Goal: Task Accomplishment & Management: Manage account settings

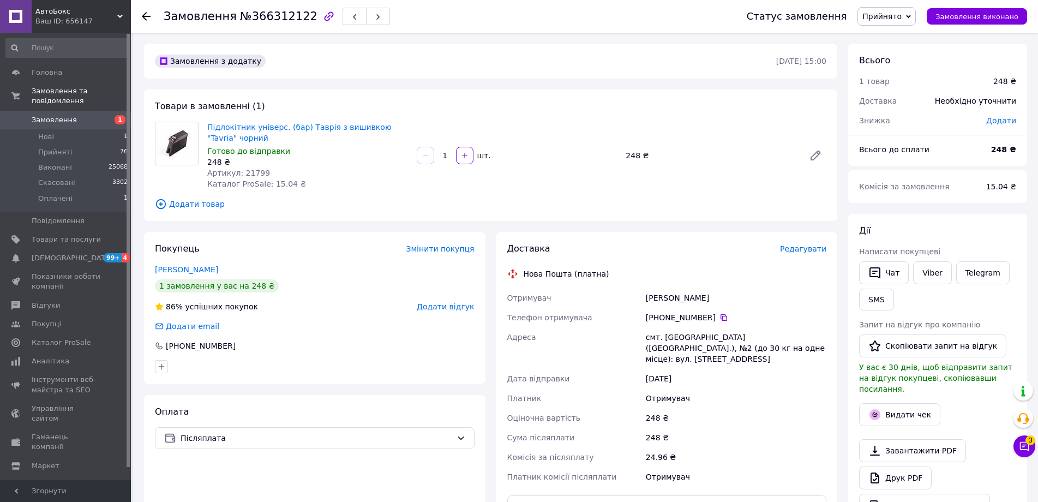
click at [814, 246] on span "Редагувати" at bounding box center [803, 248] width 46 height 9
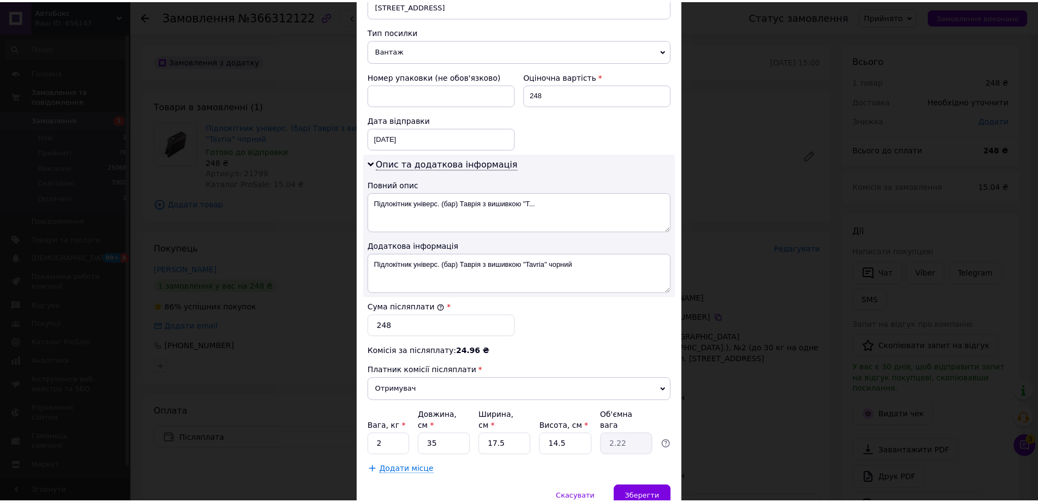
scroll to position [464, 0]
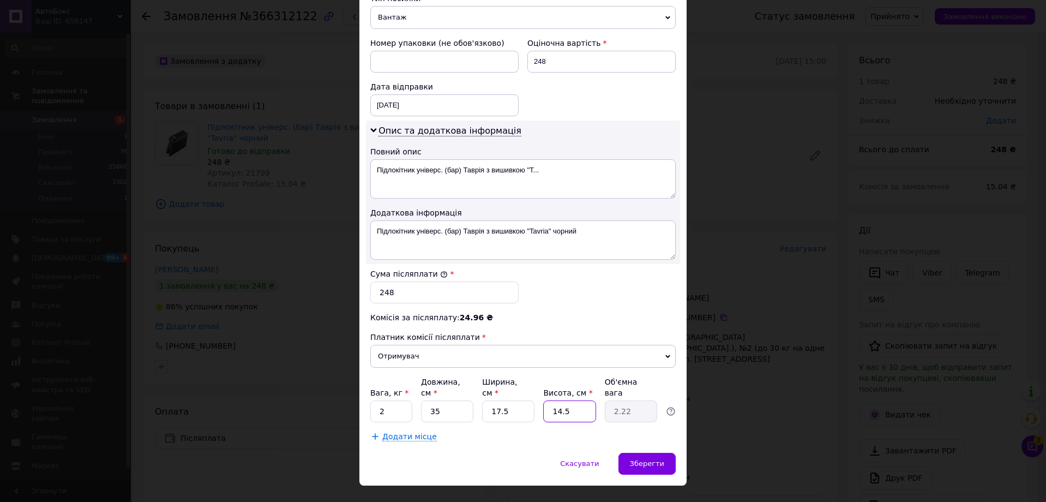
click at [581, 400] on input "14.5" at bounding box center [569, 411] width 52 height 22
type input "14."
type input "2.14"
type input "14"
click at [517, 400] on input "17.5" at bounding box center [508, 411] width 52 height 22
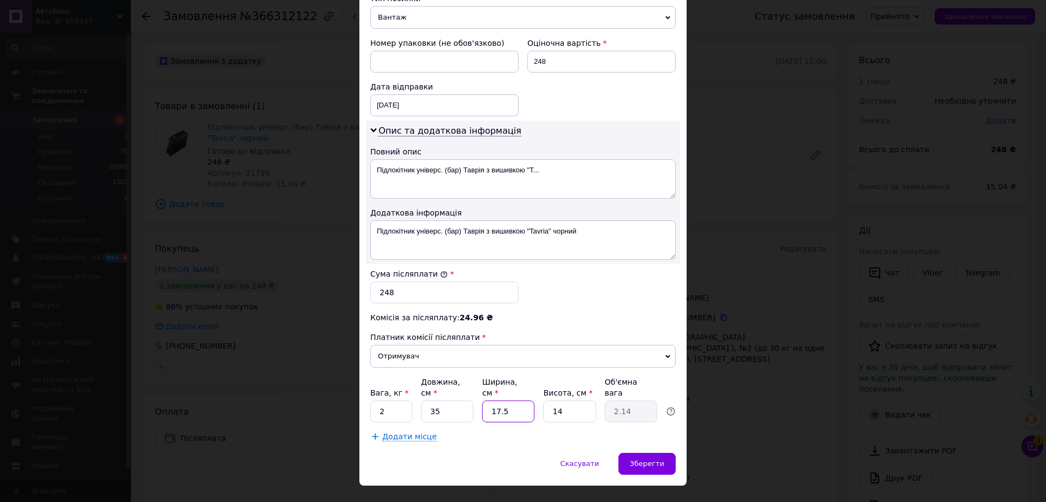
type input "17."
type input "2.08"
type input "1"
type input "0.12"
type input "16"
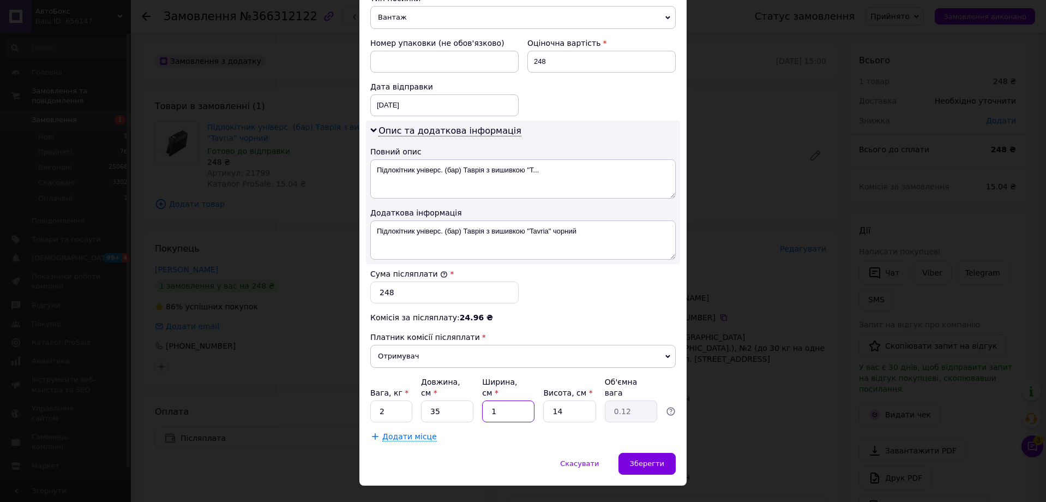
type input "1.96"
type input "16"
click at [417, 100] on div "12.10.2025 < 2025 > < Октябрь > Пн Вт Ср Чт Пт Сб Вс 29 30 1 2 3 4 5 6 7 8 9 10…" at bounding box center [444, 105] width 148 height 22
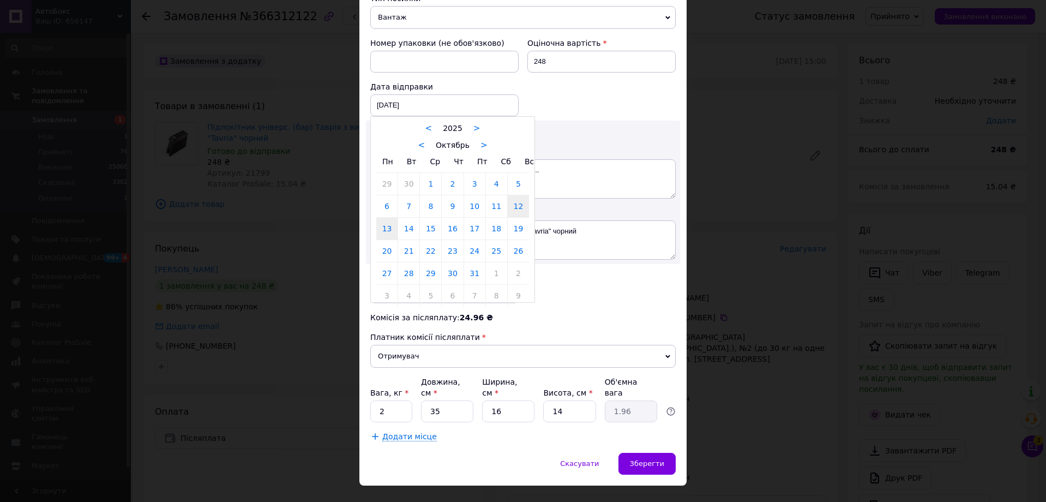
click at [392, 218] on link "13" at bounding box center [386, 229] width 21 height 22
type input "13.10.2025"
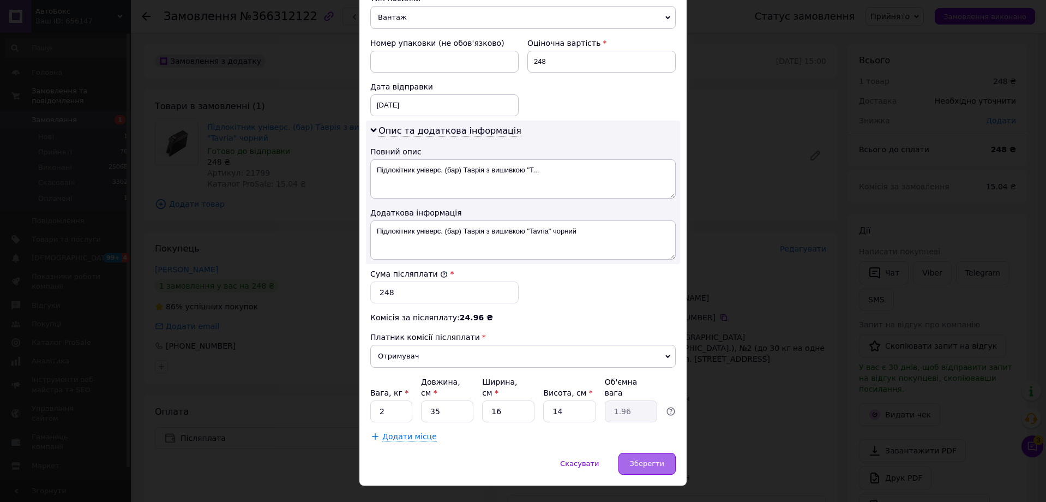
click at [674, 453] on div "Зберегти" at bounding box center [647, 464] width 57 height 22
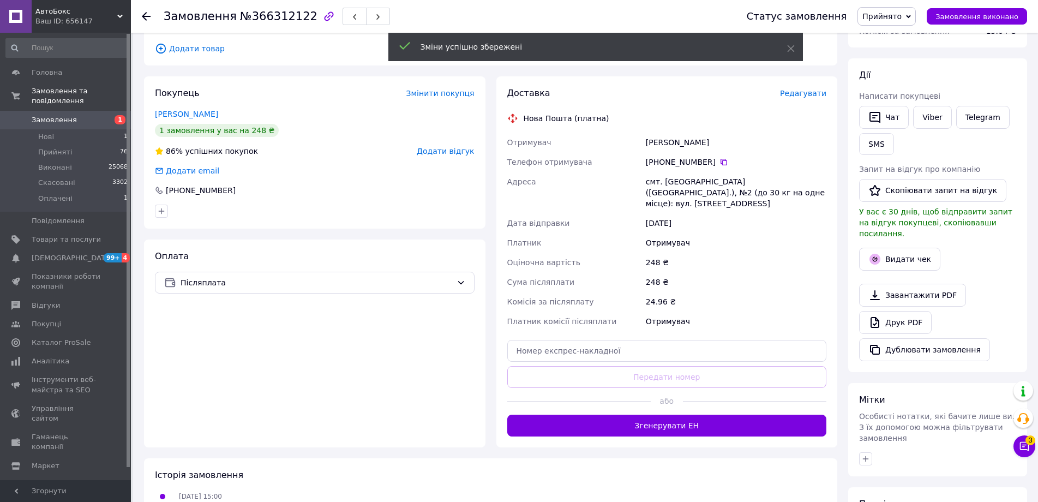
scroll to position [273, 0]
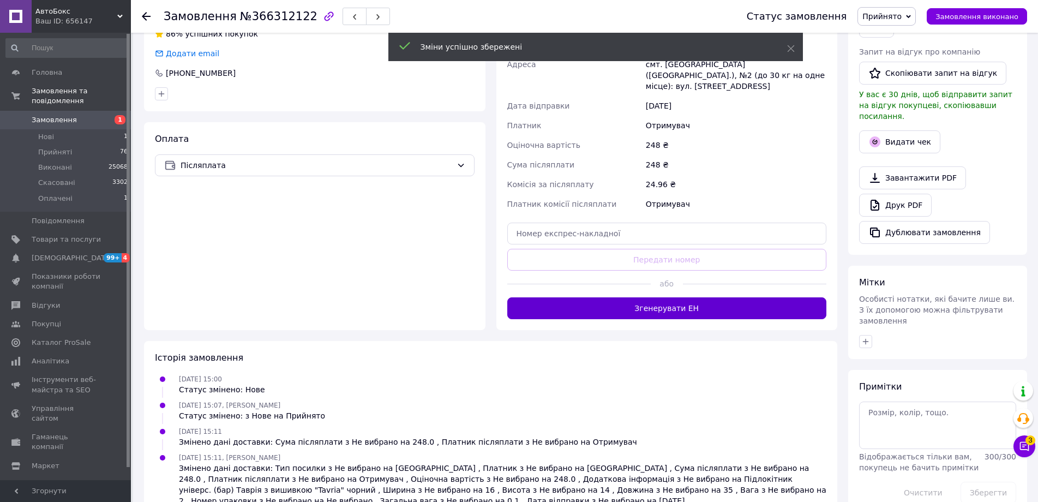
click at [689, 297] on button "Згенерувати ЕН" at bounding box center [667, 308] width 320 height 22
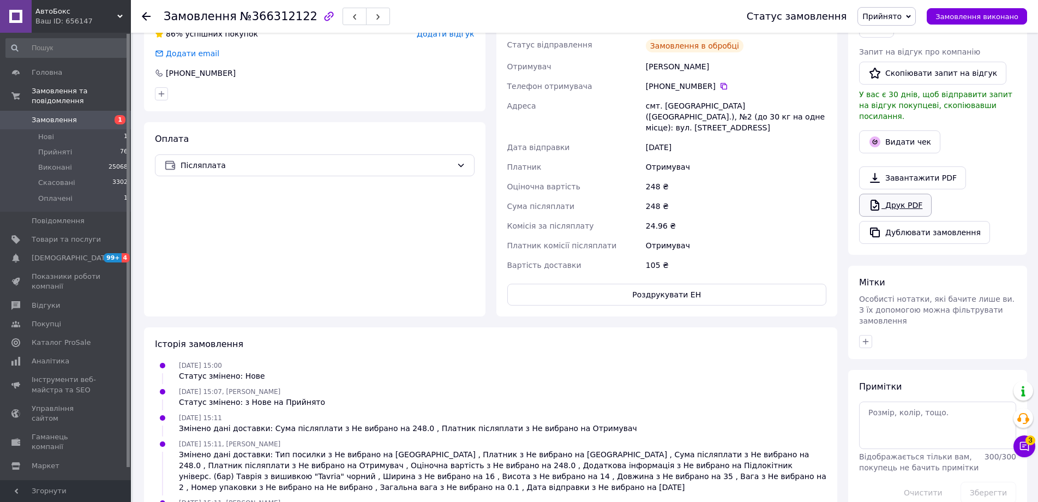
click at [899, 194] on link "Друк PDF" at bounding box center [895, 205] width 73 height 23
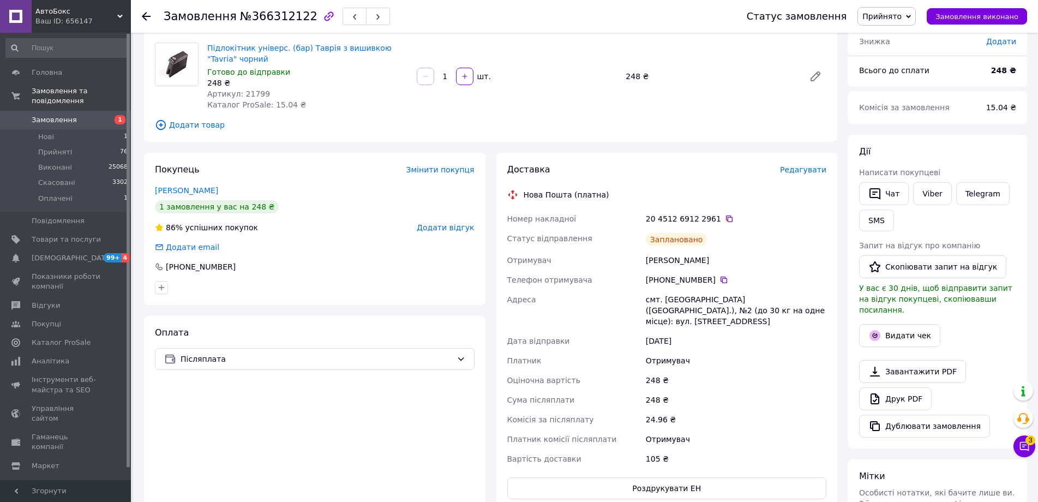
scroll to position [0, 0]
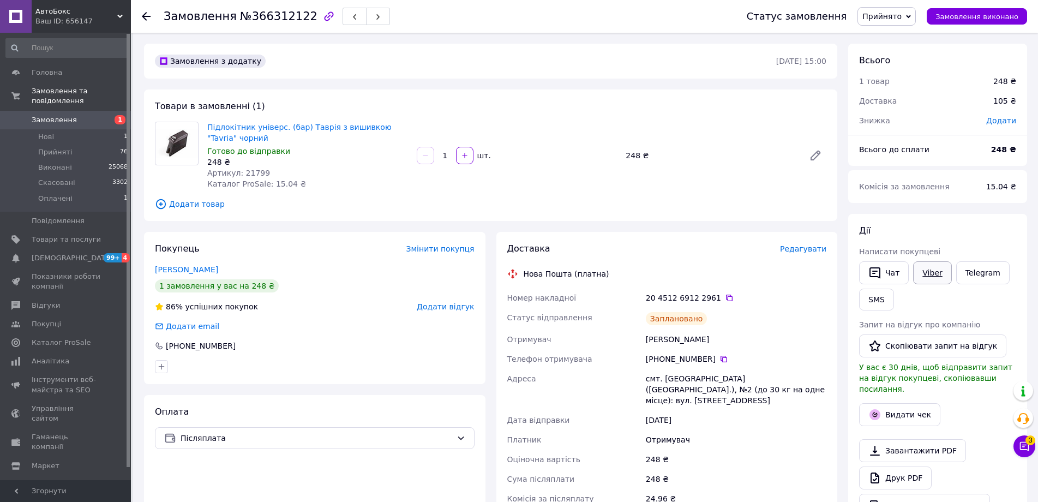
click at [917, 275] on link "Viber" at bounding box center [932, 272] width 38 height 23
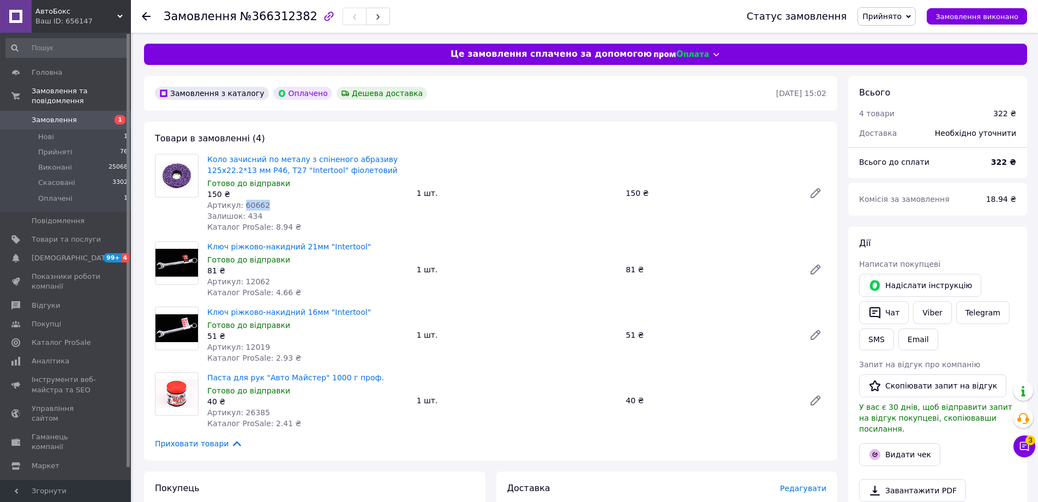
drag, startPoint x: 274, startPoint y: 203, endPoint x: 241, endPoint y: 205, distance: 33.3
click at [241, 205] on div "Артикул: 60662" at bounding box center [307, 205] width 201 height 11
copy span "60662"
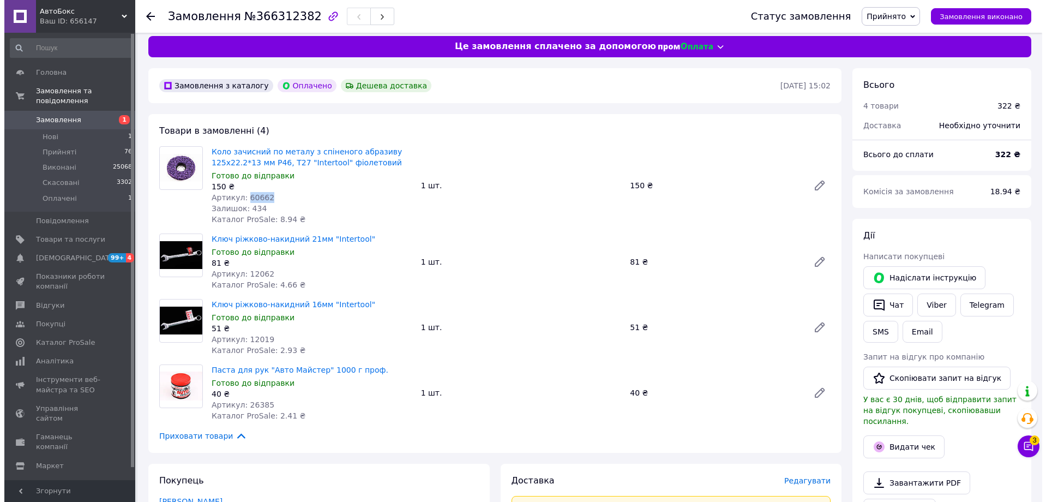
scroll to position [164, 0]
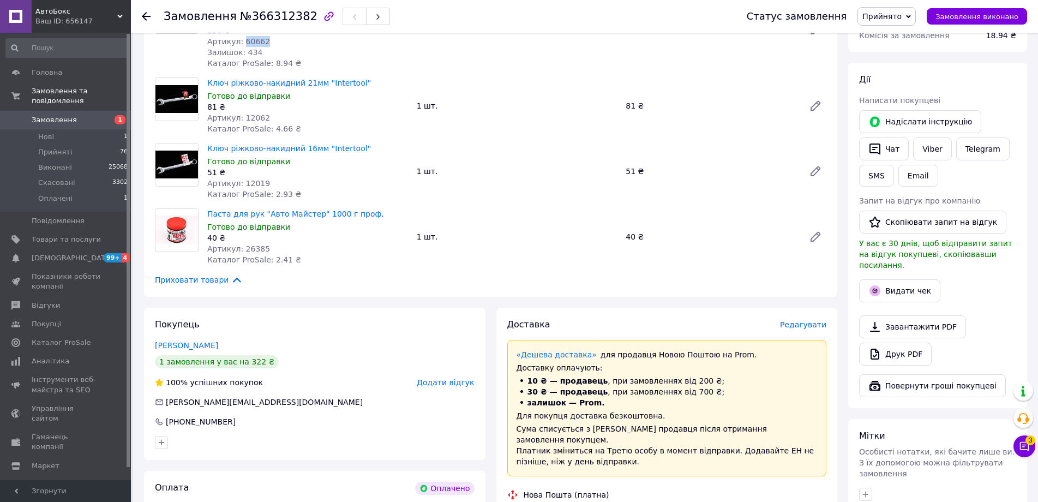
click at [811, 325] on span "Редагувати" at bounding box center [803, 324] width 46 height 9
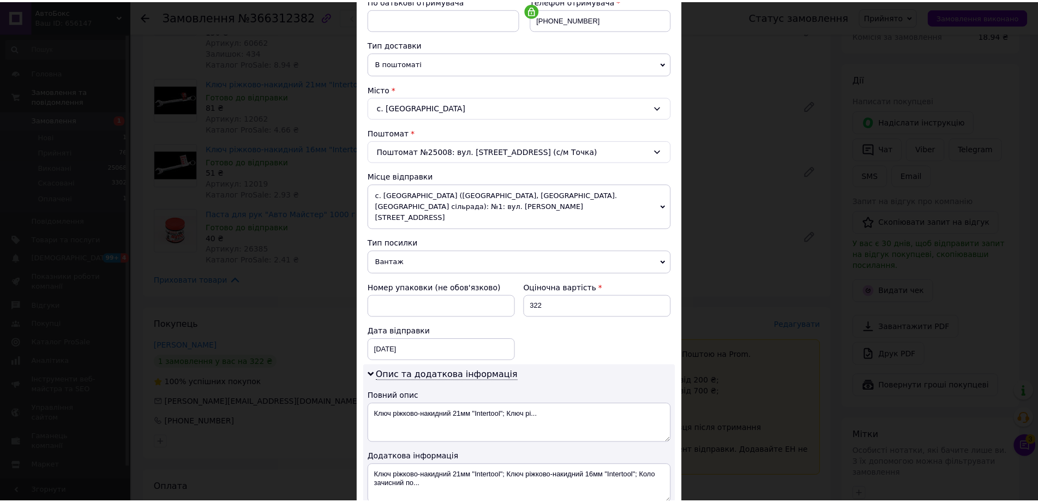
scroll to position [356, 0]
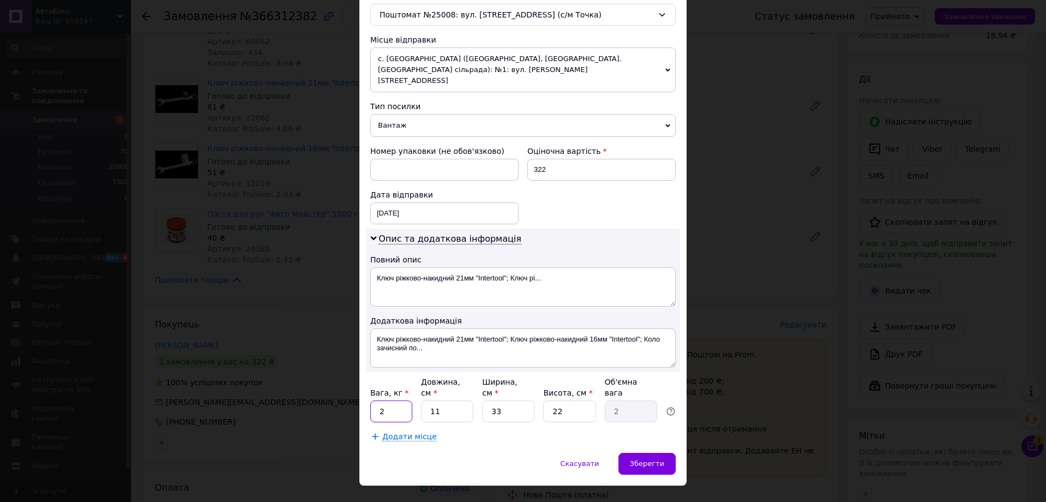
click at [399, 400] on input "2" at bounding box center [391, 411] width 42 height 22
type input "1.5"
click at [436, 400] on input "11" at bounding box center [447, 411] width 52 height 22
type input "1"
type input "0.18"
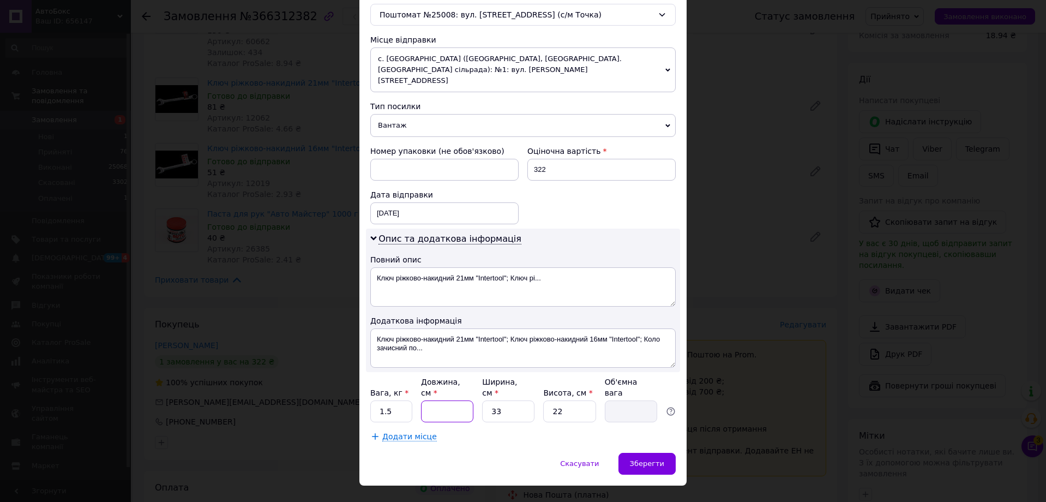
type input "2"
type input "0.36"
type input "20"
type input "3.63"
type input "20"
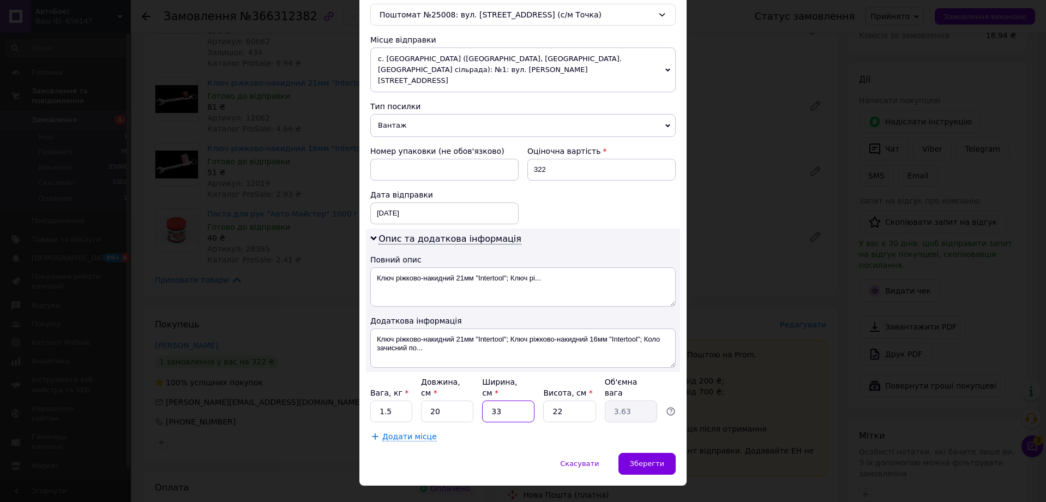
click at [508, 400] on input "33" at bounding box center [508, 411] width 52 height 22
type input "3"
type input "0.33"
type input "2"
type input "0.22"
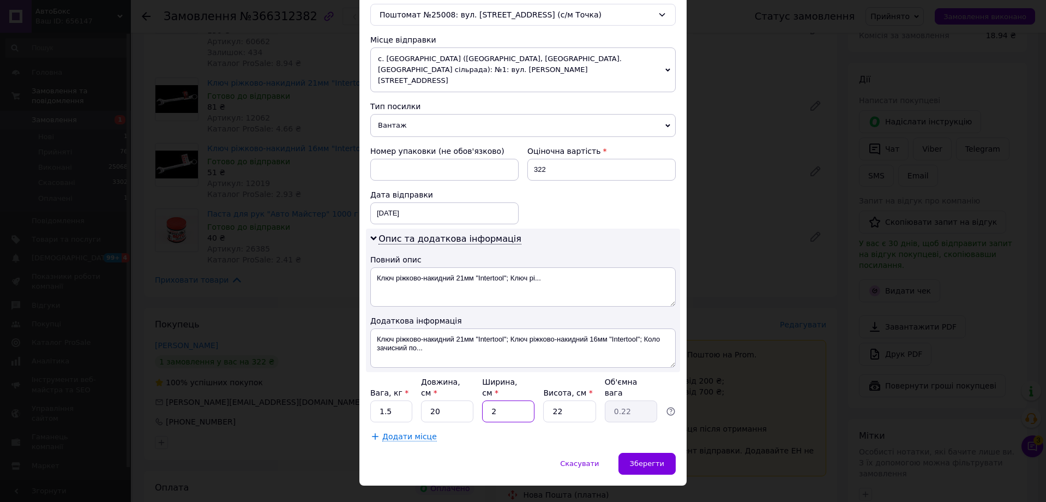
type input "20"
type input "2.2"
type input "20"
click at [560, 400] on input "22" at bounding box center [569, 411] width 52 height 22
type input "2"
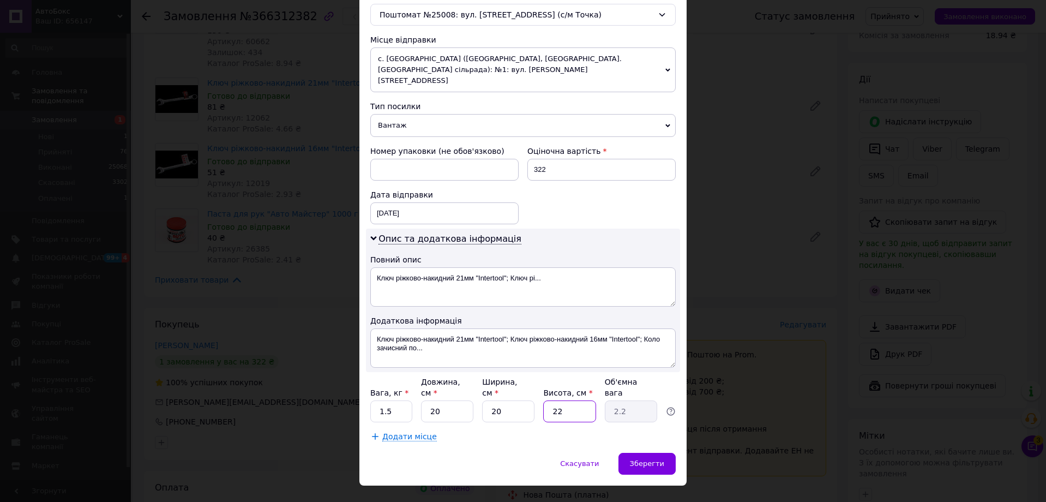
type input "0.2"
type input "1"
type input "0.1"
type input "15"
type input "1.5"
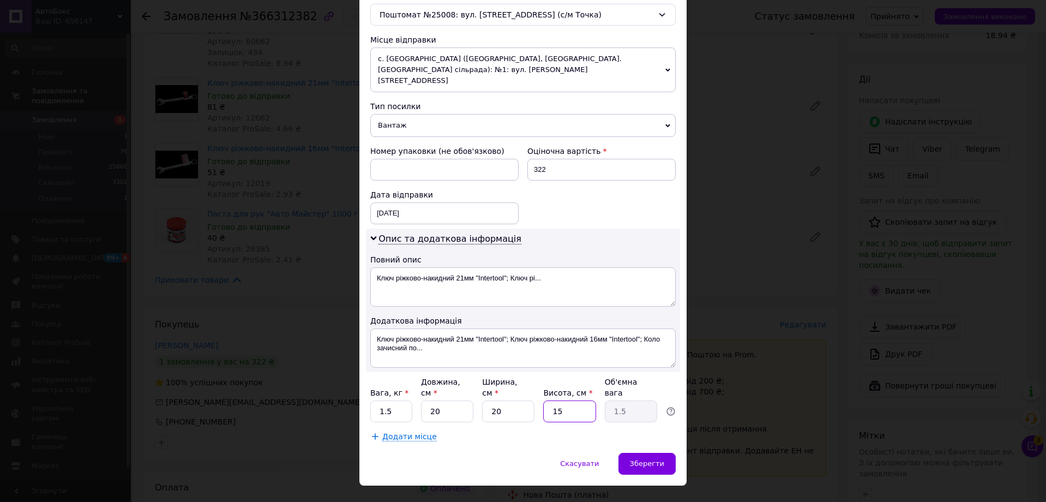
type input "15"
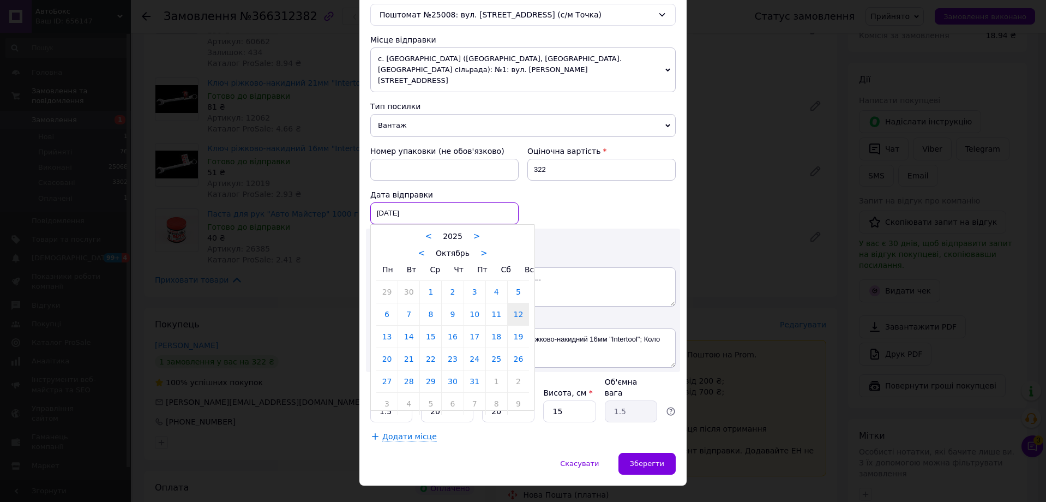
drag, startPoint x: 449, startPoint y: 208, endPoint x: 458, endPoint y: 219, distance: 14.1
click at [449, 207] on div "[DATE] < 2025 > < Октябрь > Пн Вт Ср Чт Пт Сб Вс 29 30 1 2 3 4 5 6 7 8 9 10 11 …" at bounding box center [444, 213] width 148 height 22
drag, startPoint x: 385, startPoint y: 325, endPoint x: 439, endPoint y: 361, distance: 65.2
click at [383, 326] on link "13" at bounding box center [386, 337] width 21 height 22
type input "[DATE]"
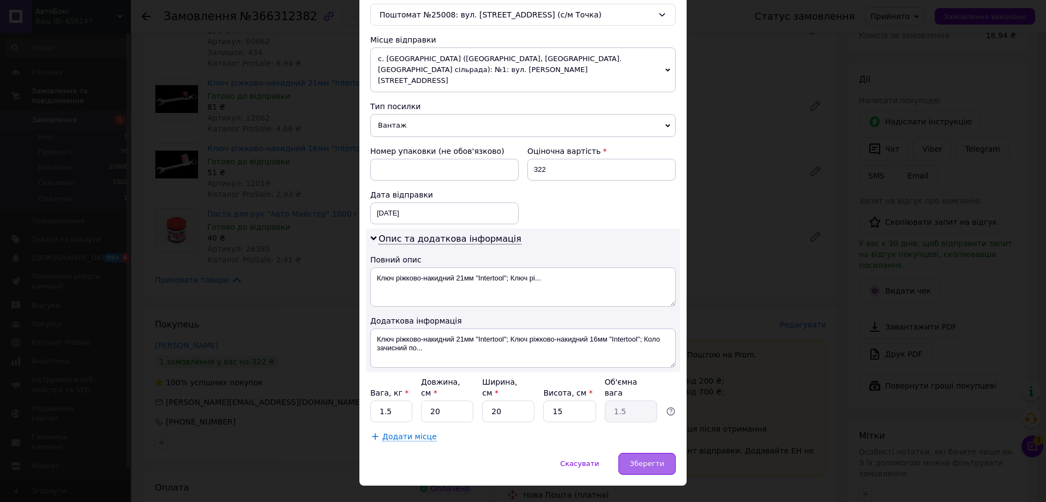
click at [650, 459] on span "Зберегти" at bounding box center [647, 463] width 34 height 8
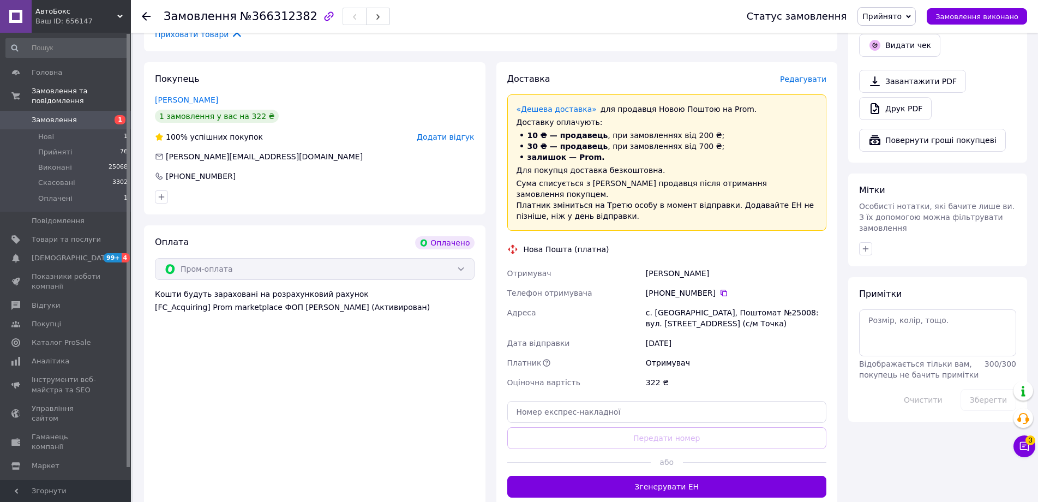
scroll to position [436, 0]
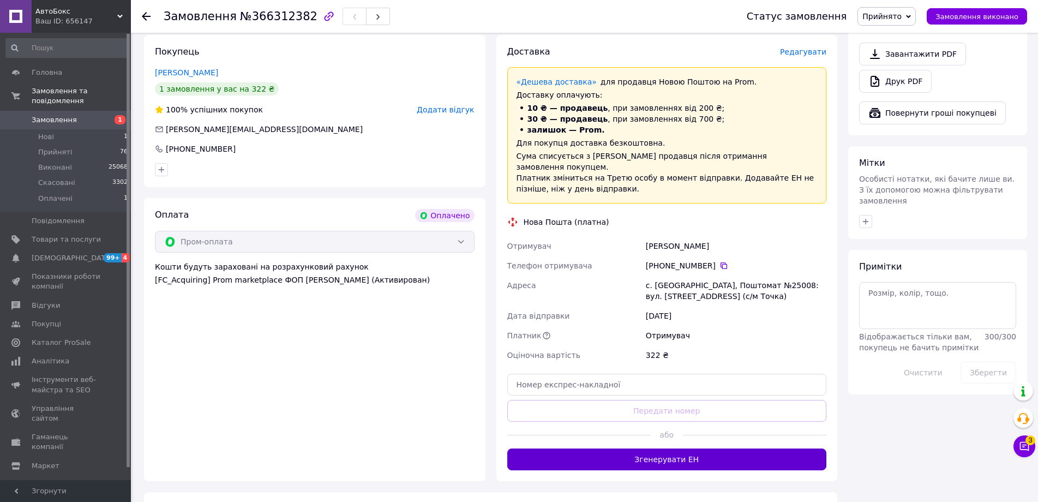
click at [679, 448] on button "Згенерувати ЕН" at bounding box center [667, 459] width 320 height 22
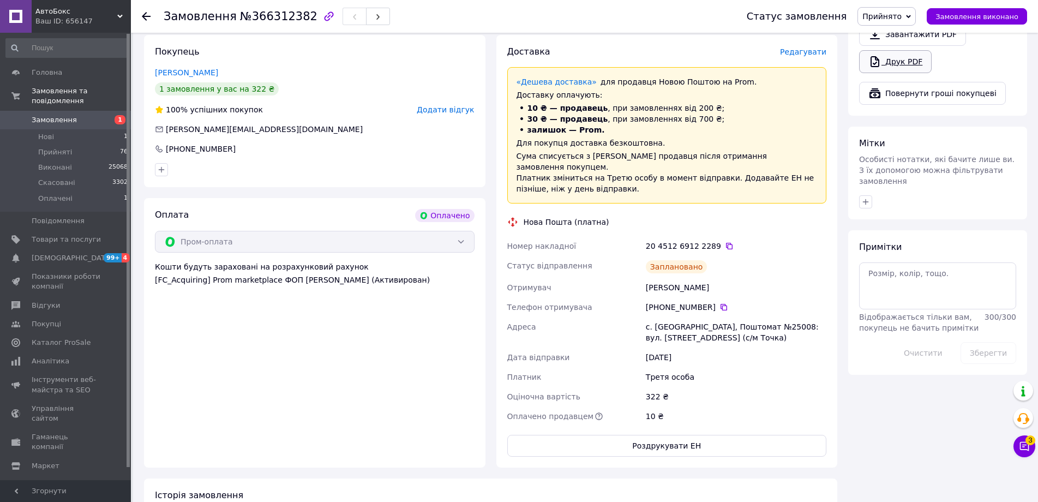
click at [886, 58] on link "Друк PDF" at bounding box center [895, 61] width 73 height 23
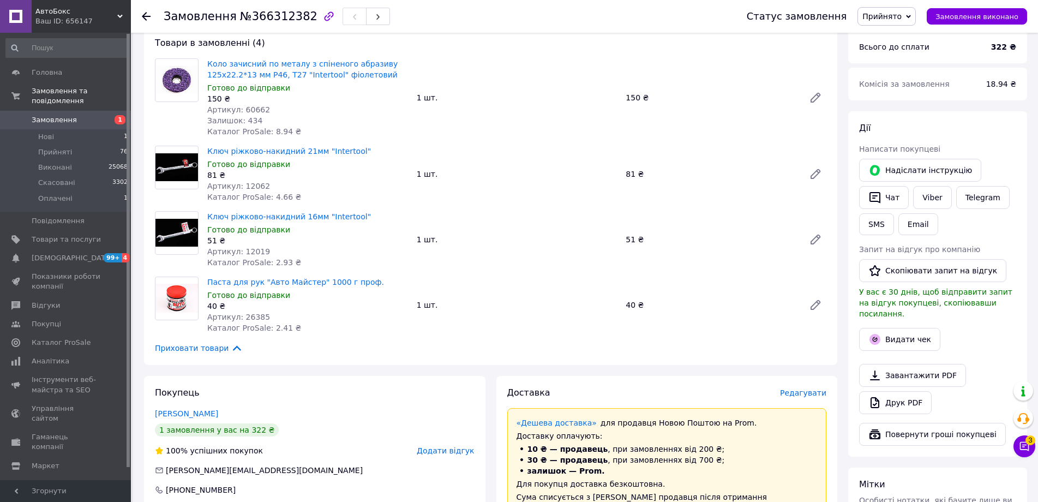
scroll to position [0, 0]
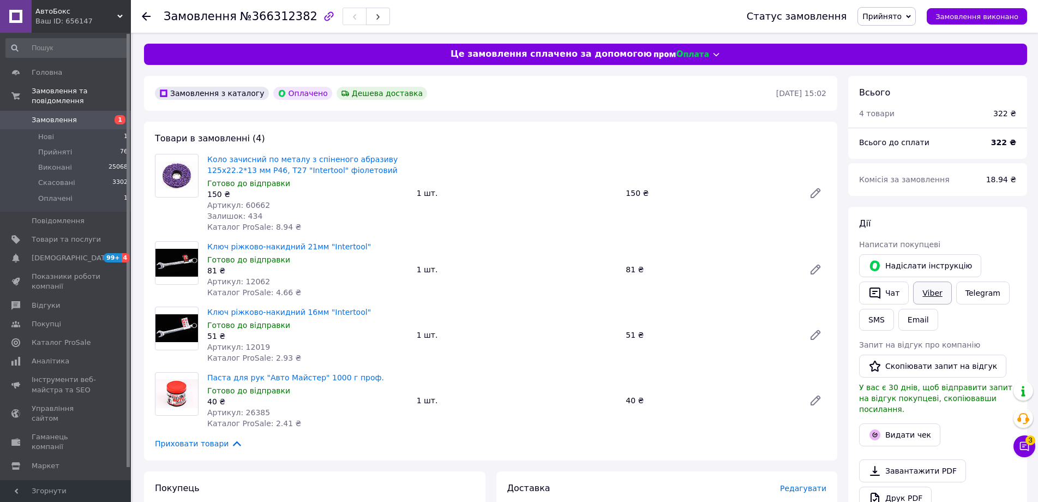
click at [932, 289] on link "Viber" at bounding box center [932, 292] width 38 height 23
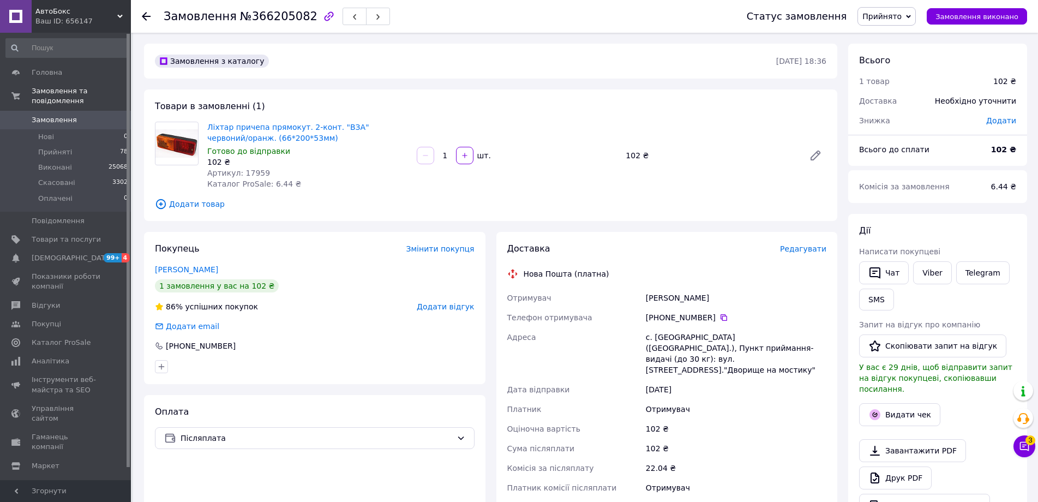
click at [813, 246] on span "Редагувати" at bounding box center [803, 248] width 46 height 9
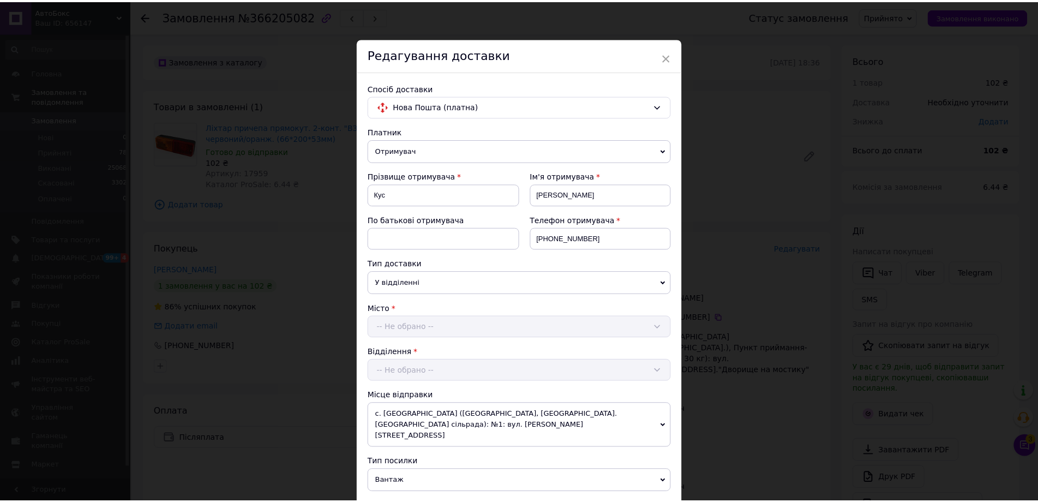
scroll to position [436, 0]
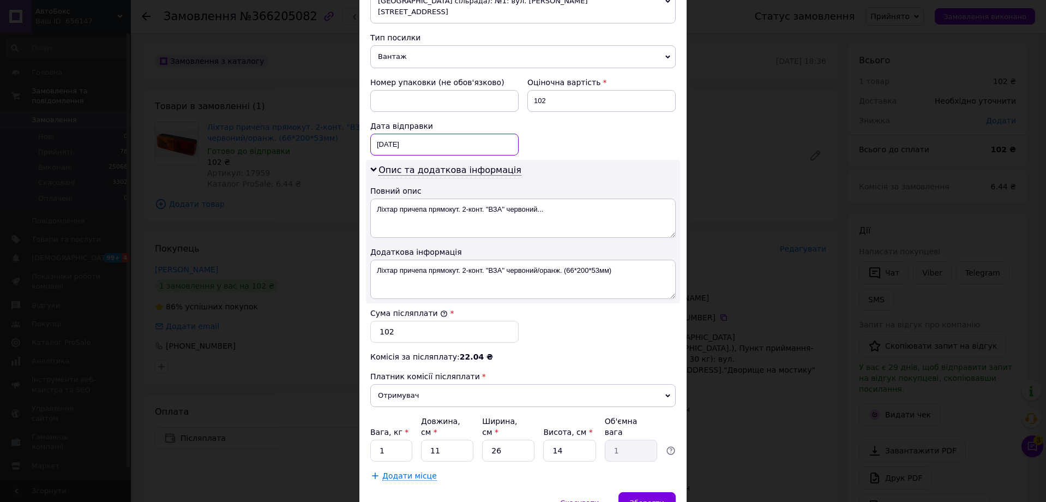
click at [409, 134] on div "[DATE] < 2025 > < Октябрь > Пн Вт Ср Чт Пт Сб Вс 29 30 1 2 3 4 5 6 7 8 9 10 11 …" at bounding box center [444, 145] width 148 height 22
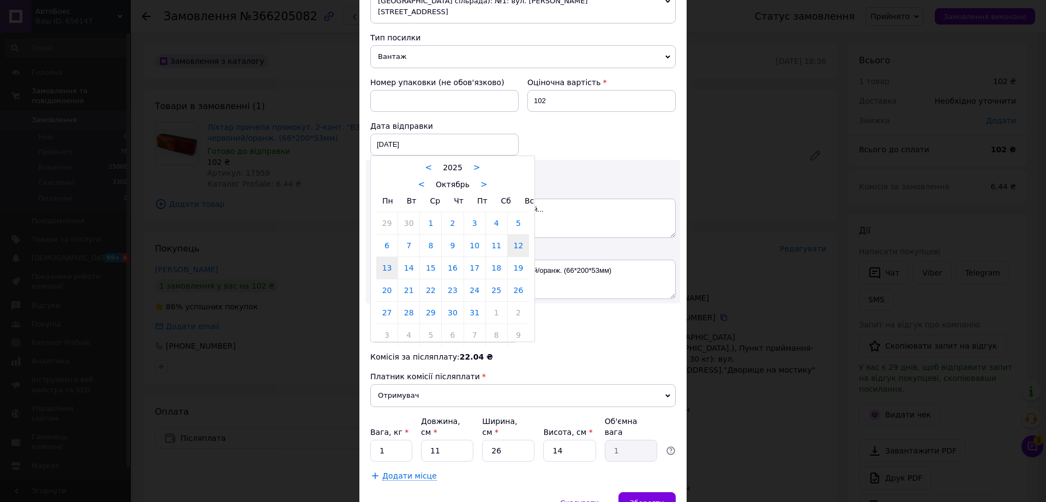
click at [381, 261] on link "13" at bounding box center [386, 268] width 21 height 22
type input "[DATE]"
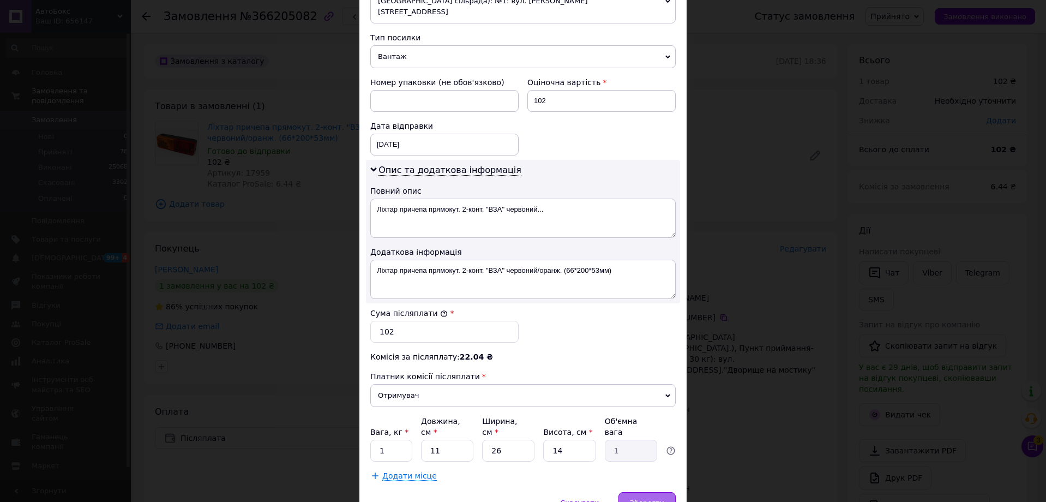
click at [644, 492] on div "Зберегти" at bounding box center [647, 503] width 57 height 22
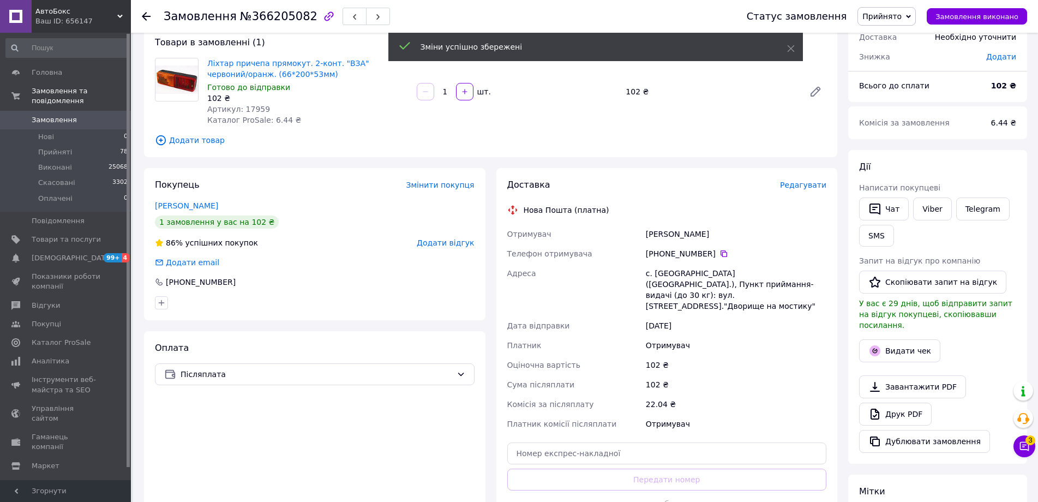
scroll to position [164, 0]
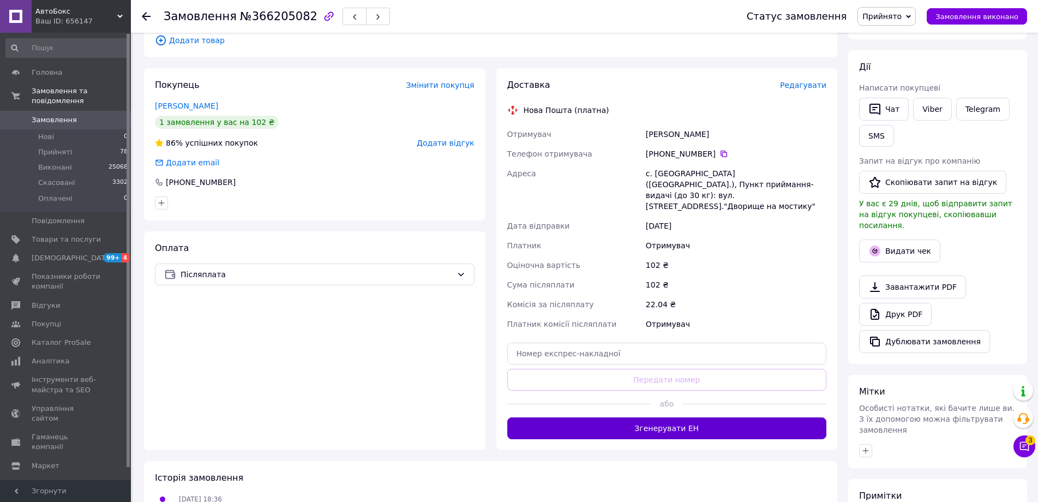
click at [670, 417] on button "Згенерувати ЕН" at bounding box center [667, 428] width 320 height 22
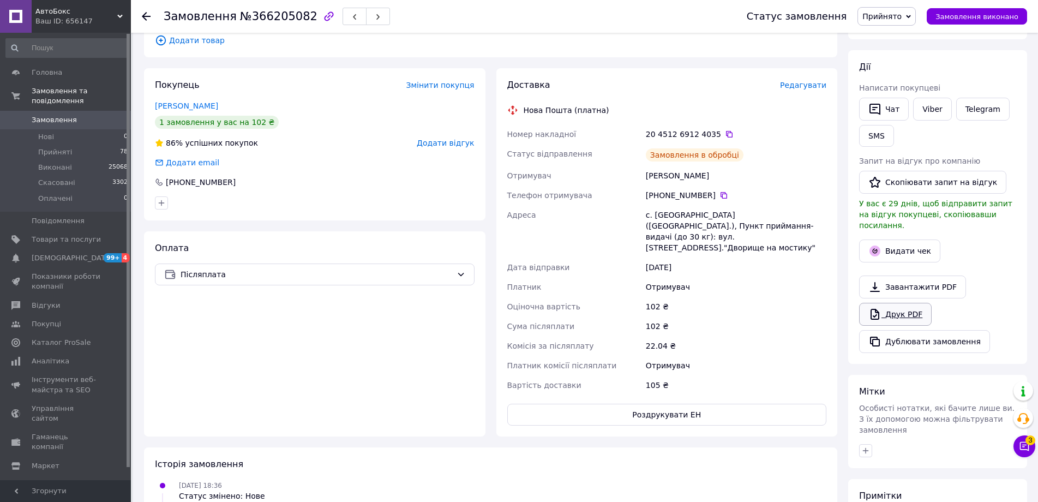
click at [902, 304] on link "Друк PDF" at bounding box center [895, 314] width 73 height 23
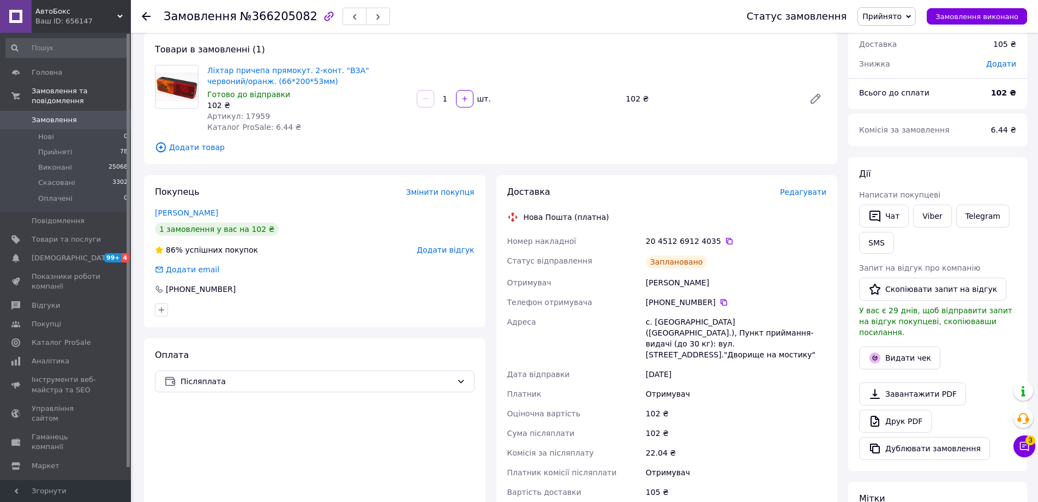
scroll to position [0, 0]
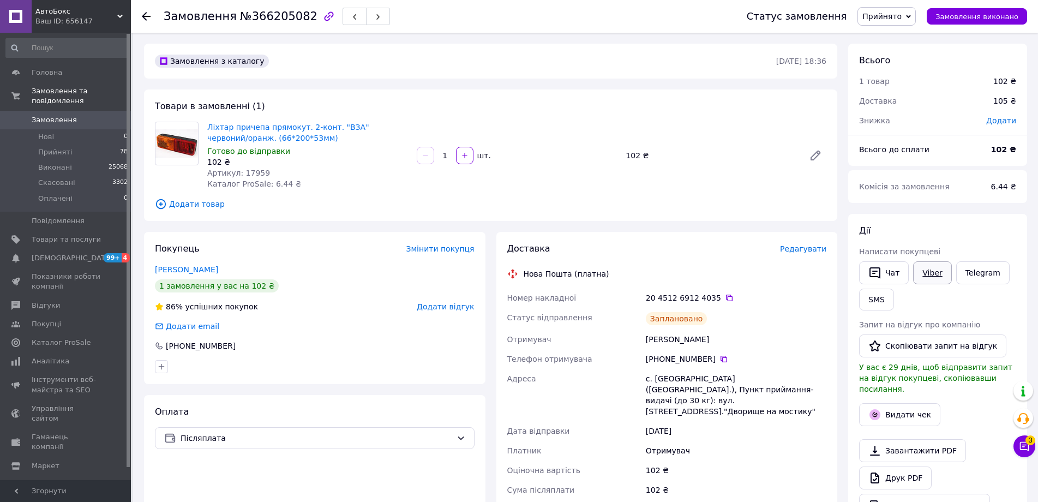
click at [916, 272] on link "Viber" at bounding box center [932, 272] width 38 height 23
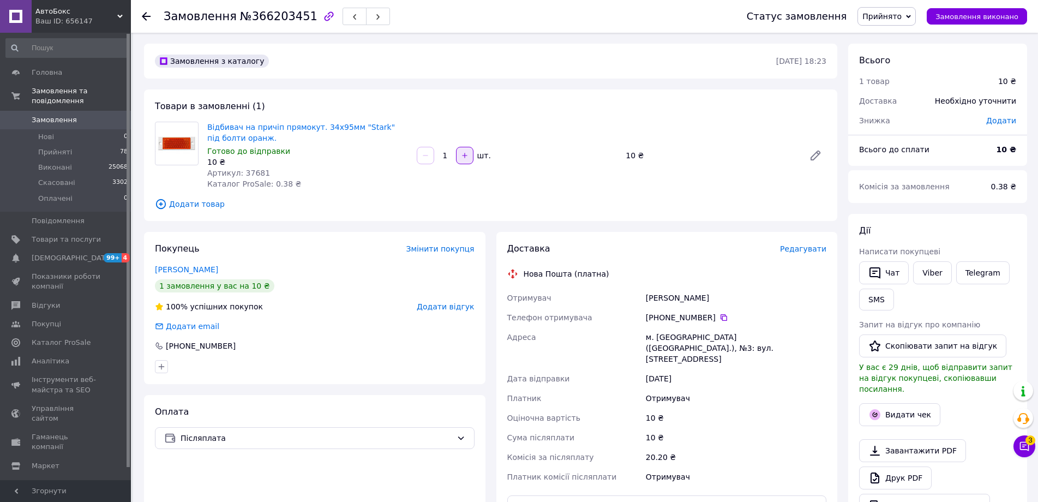
click at [468, 157] on icon "button" at bounding box center [465, 156] width 8 height 8
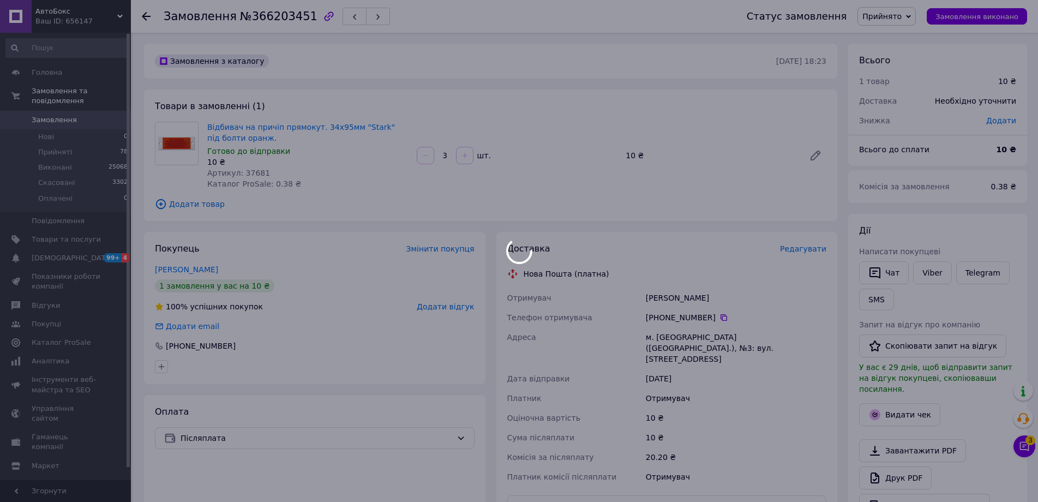
click at [468, 156] on div at bounding box center [465, 155] width 20 height 17
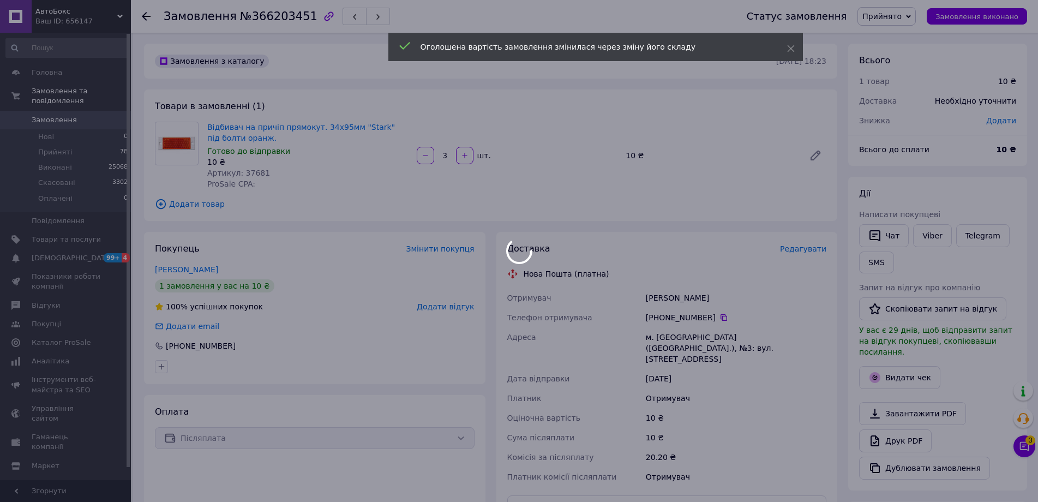
click at [465, 154] on div at bounding box center [519, 251] width 1038 height 502
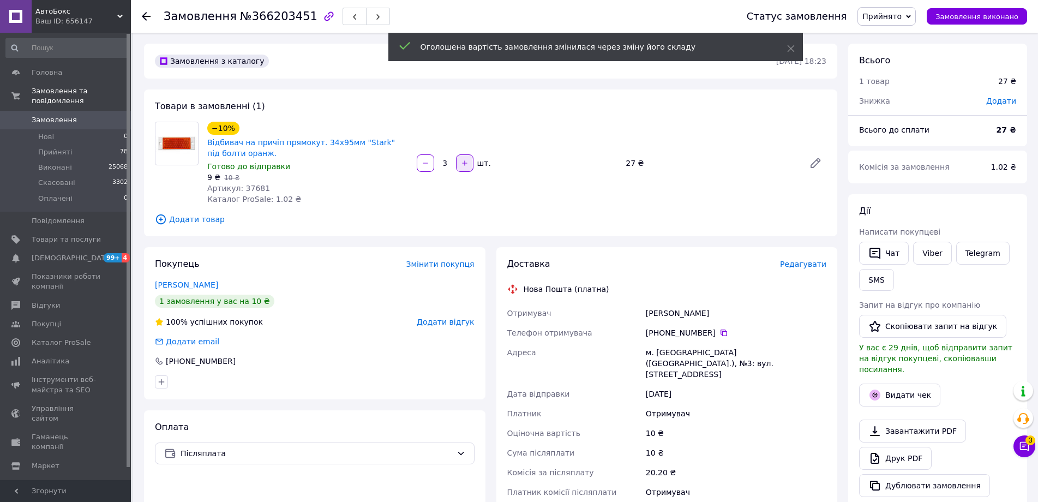
click at [467, 163] on icon "button" at bounding box center [465, 163] width 8 height 8
type input "4"
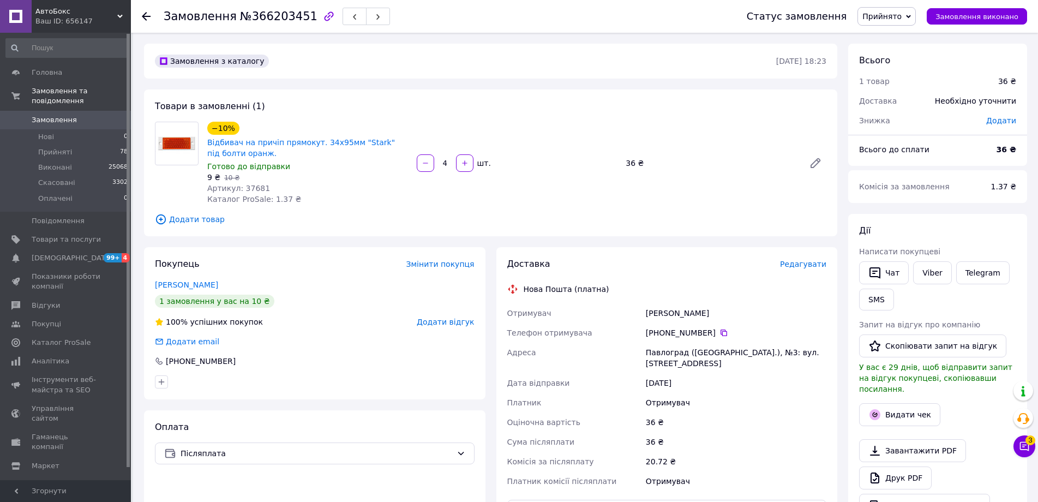
click at [808, 260] on span "Редагувати" at bounding box center [803, 264] width 46 height 9
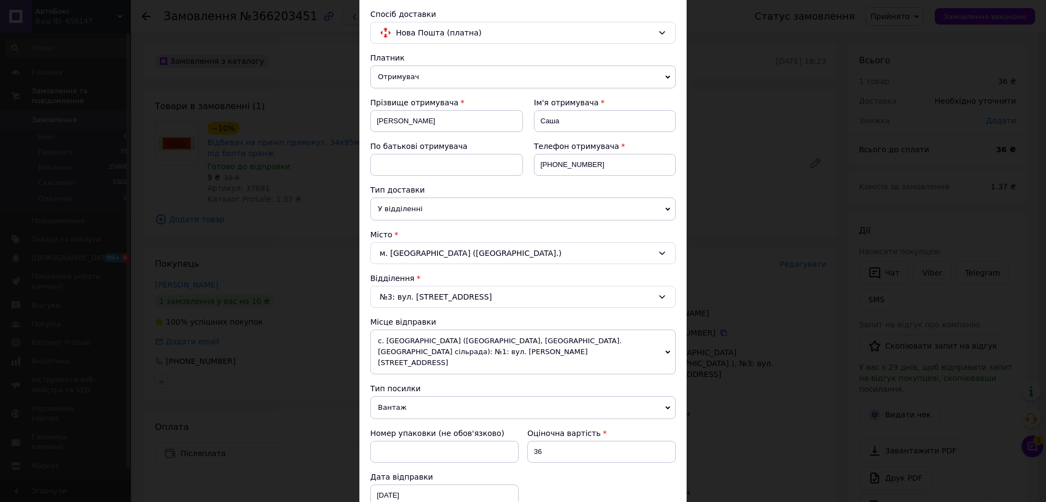
scroll to position [218, 0]
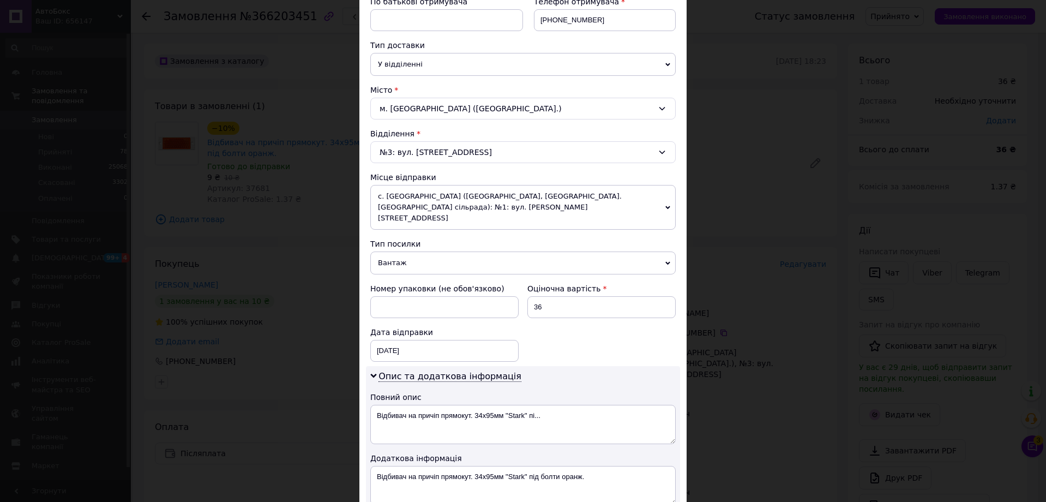
click at [405, 251] on span "Вантаж" at bounding box center [522, 262] width 305 height 23
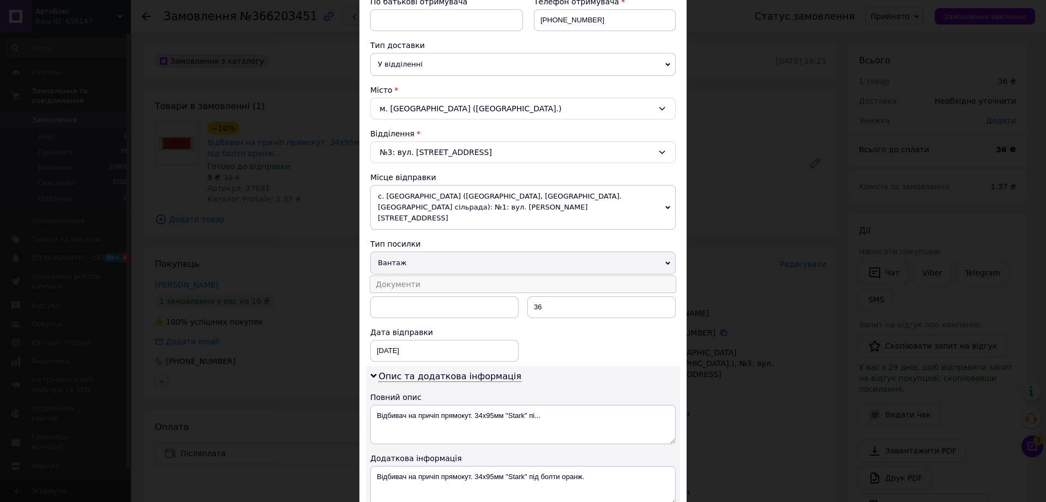
click at [399, 276] on li "Документи" at bounding box center [522, 284] width 305 height 16
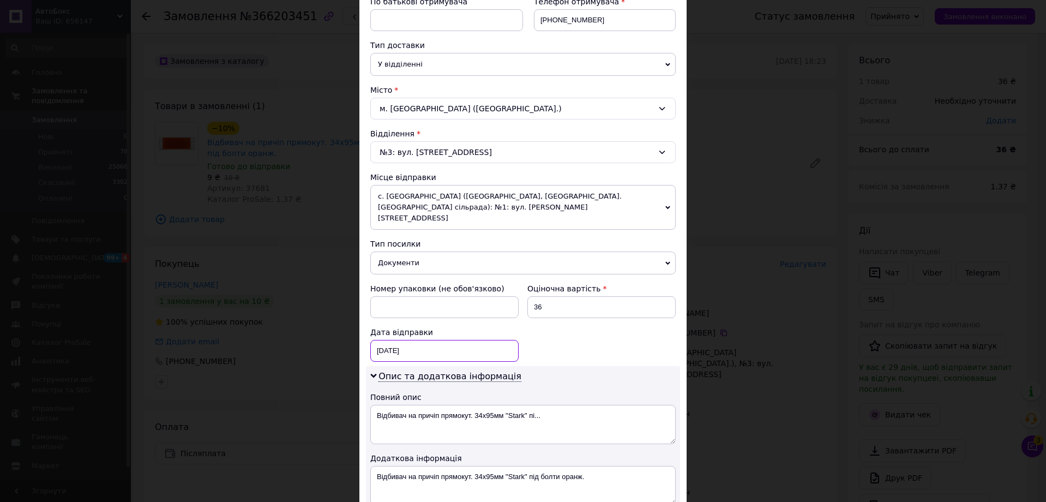
click at [409, 347] on div "[DATE] < 2025 > < Октябрь > Пн Вт Ср Чт Пт Сб Вс 29 30 1 2 3 4 5 6 7 8 9 10 11 …" at bounding box center [444, 351] width 148 height 22
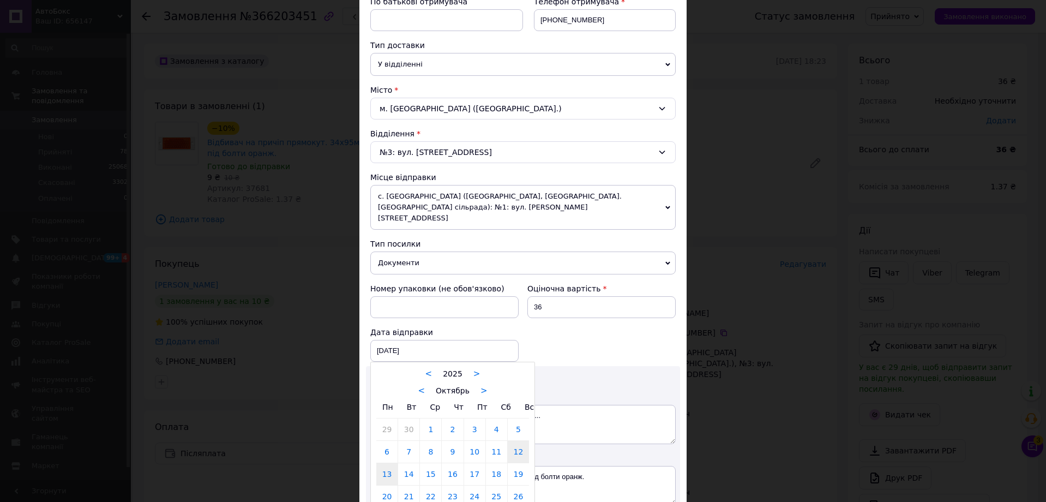
click at [382, 463] on link "13" at bounding box center [386, 474] width 21 height 22
type input "[DATE]"
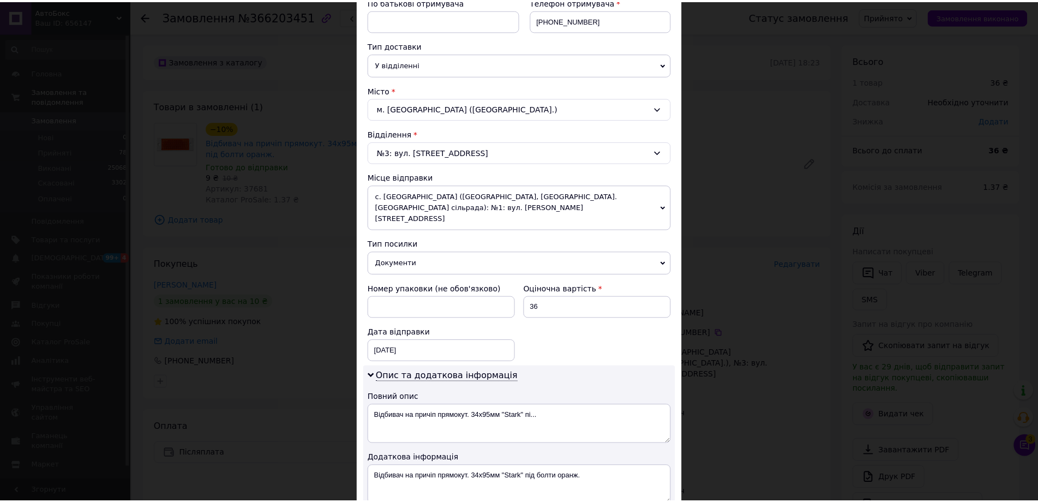
scroll to position [475, 0]
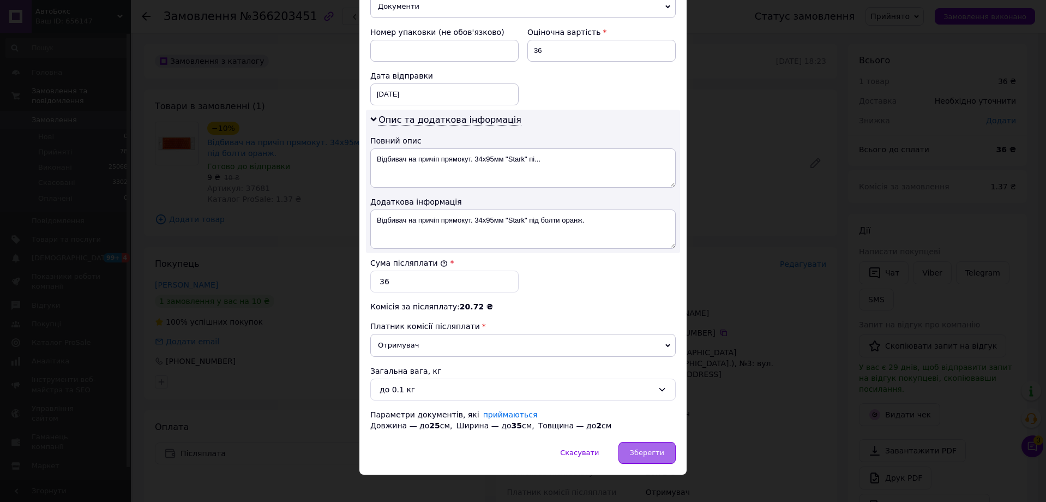
click at [662, 448] on span "Зберегти" at bounding box center [647, 452] width 34 height 8
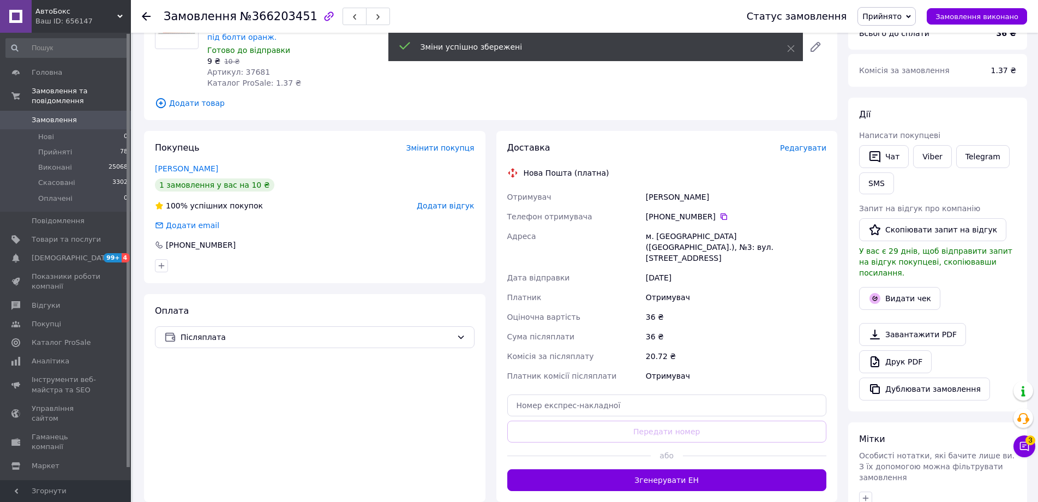
scroll to position [273, 0]
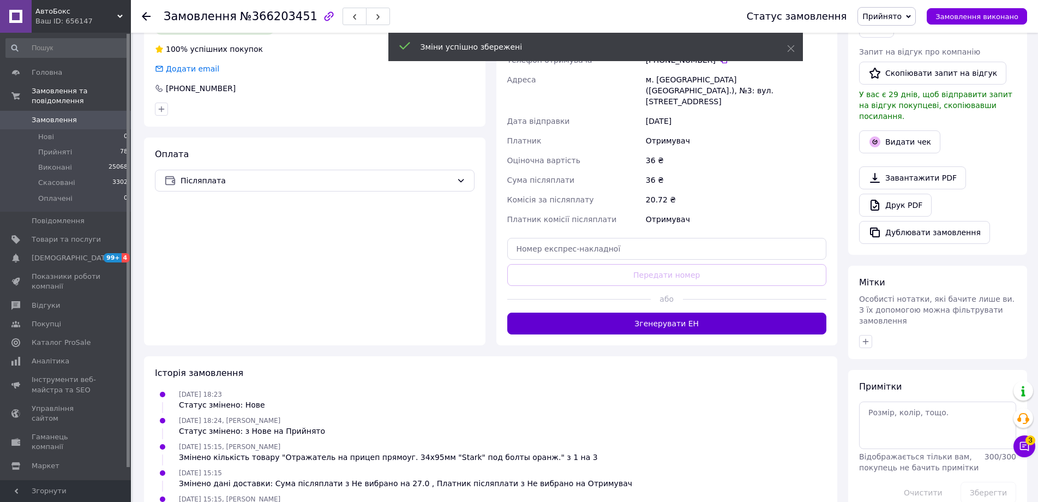
click at [683, 317] on button "Згенерувати ЕН" at bounding box center [667, 324] width 320 height 22
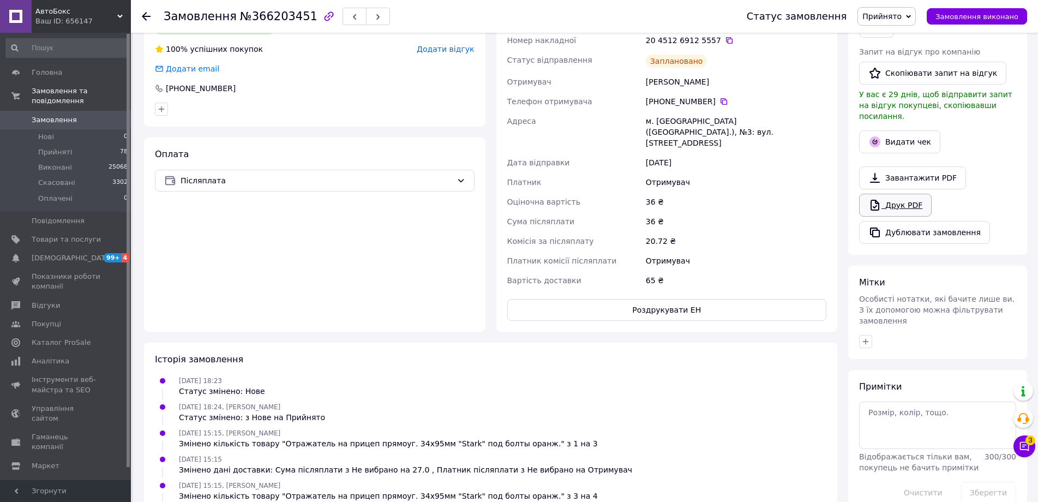
click at [894, 197] on link "Друк PDF" at bounding box center [895, 205] width 73 height 23
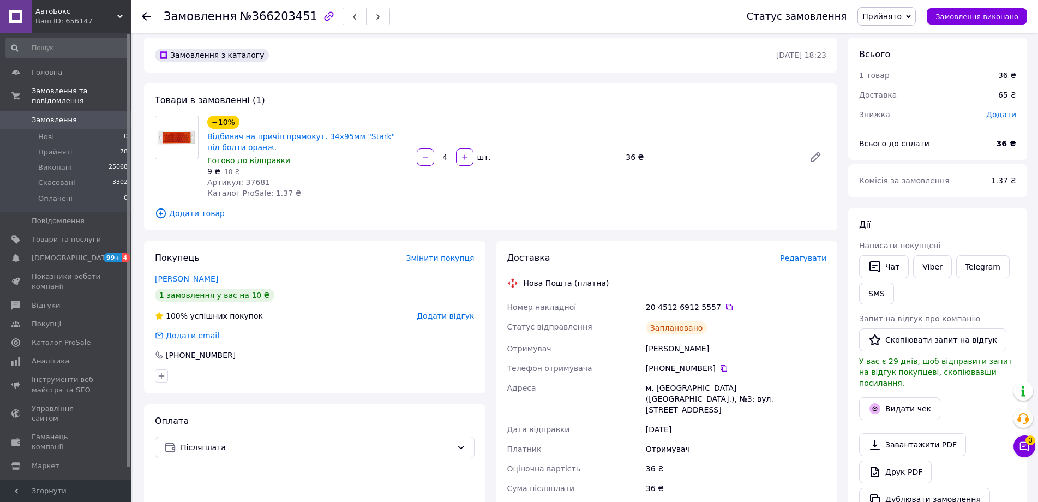
scroll to position [0, 0]
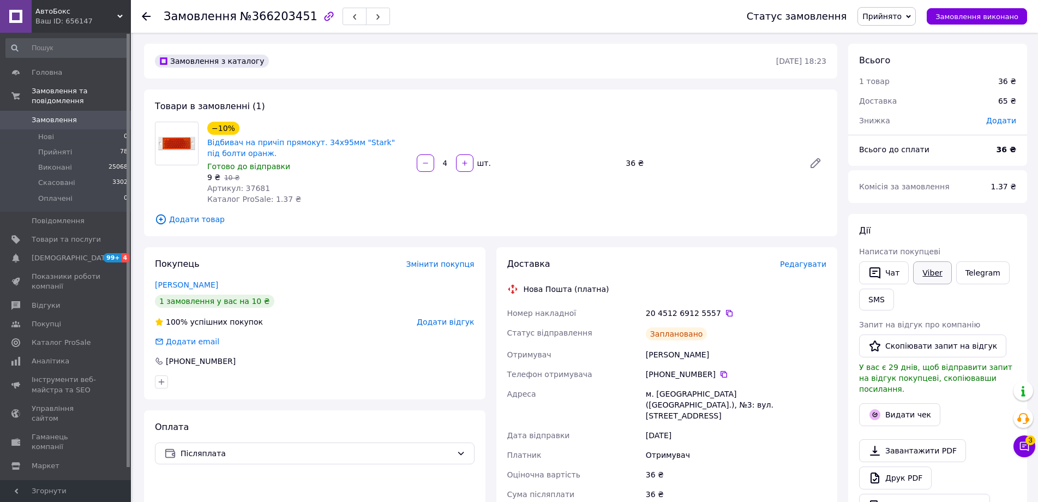
click at [935, 278] on link "Viber" at bounding box center [932, 272] width 38 height 23
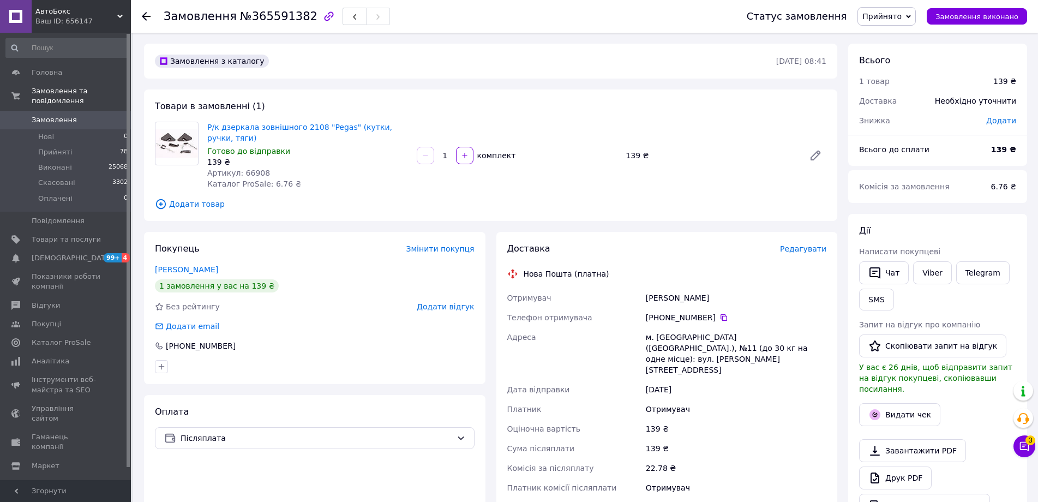
click at [793, 245] on span "Редагувати" at bounding box center [803, 248] width 46 height 9
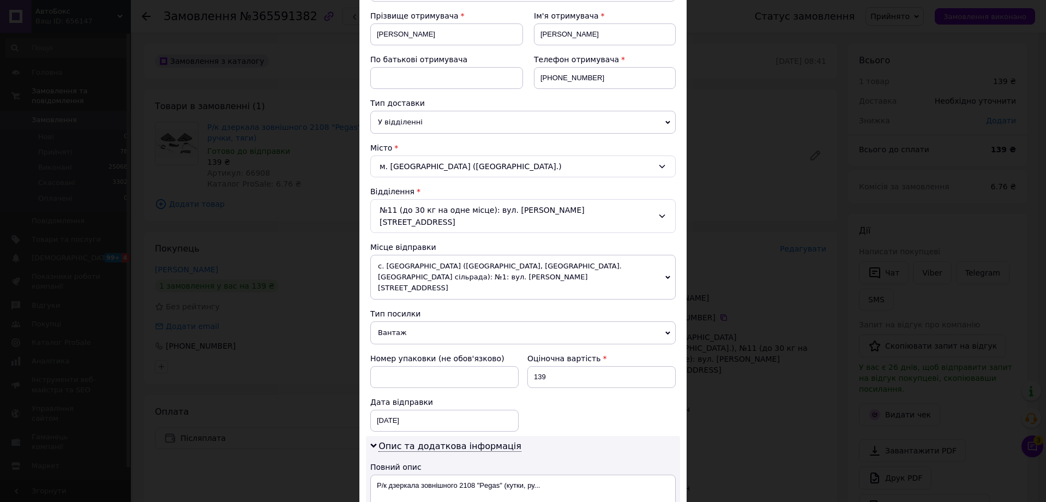
scroll to position [164, 0]
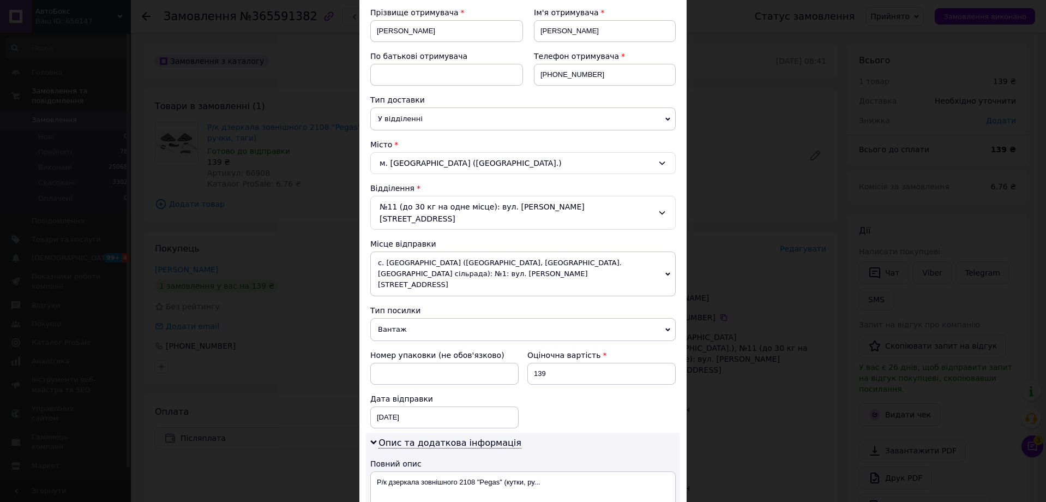
click at [392, 318] on span "Вантаж" at bounding box center [522, 329] width 305 height 23
click at [399, 343] on li "Документи" at bounding box center [522, 351] width 305 height 16
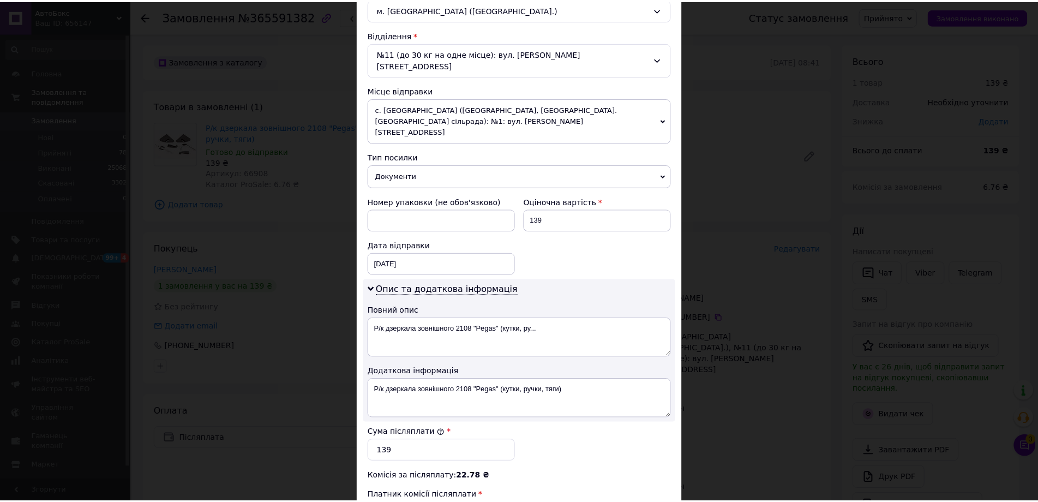
scroll to position [475, 0]
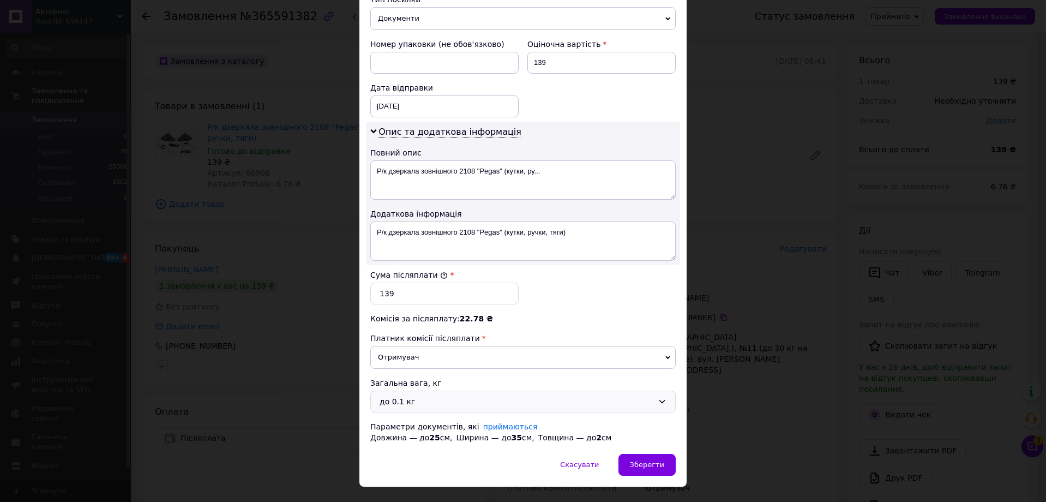
click at [412, 391] on div "до 0.1 кг" at bounding box center [522, 402] width 305 height 22
click at [409, 422] on li "до 0.5 кг" at bounding box center [521, 422] width 304 height 20
click at [392, 95] on div "[DATE] < 2025 > < Октябрь > Пн Вт Ср Чт Пт Сб Вс 29 30 1 2 3 4 5 6 7 8 9 10 11 …" at bounding box center [444, 106] width 148 height 22
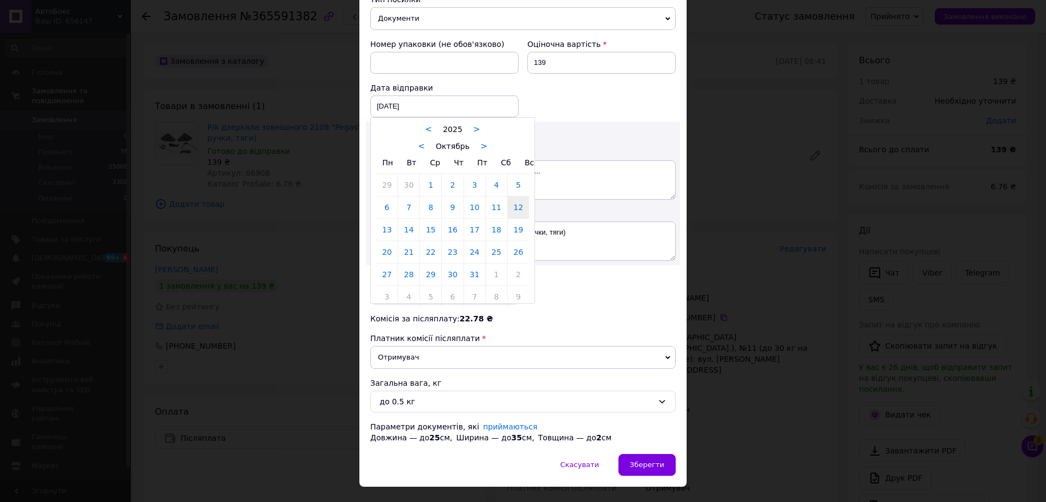
click at [388, 219] on link "13" at bounding box center [386, 230] width 21 height 22
type input "[DATE]"
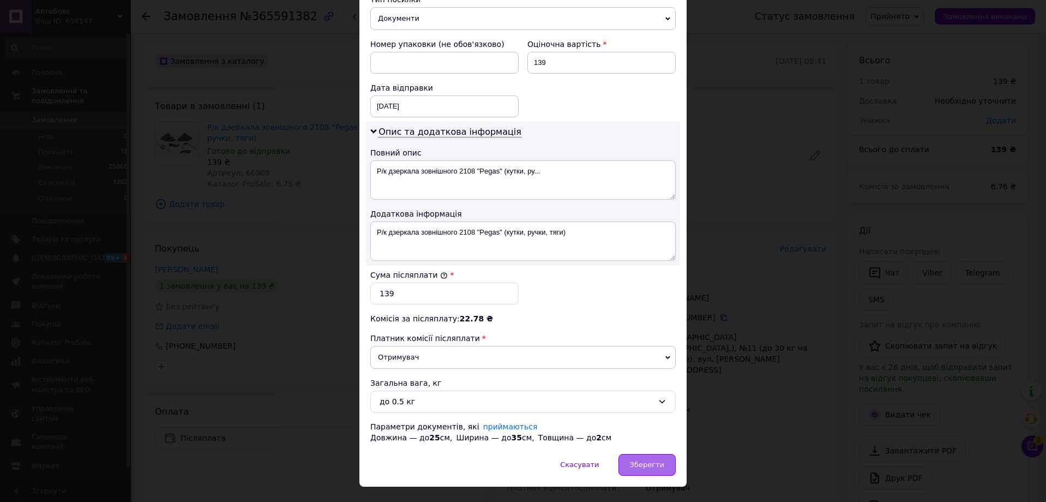
click at [637, 454] on div "Зберегти" at bounding box center [647, 465] width 57 height 22
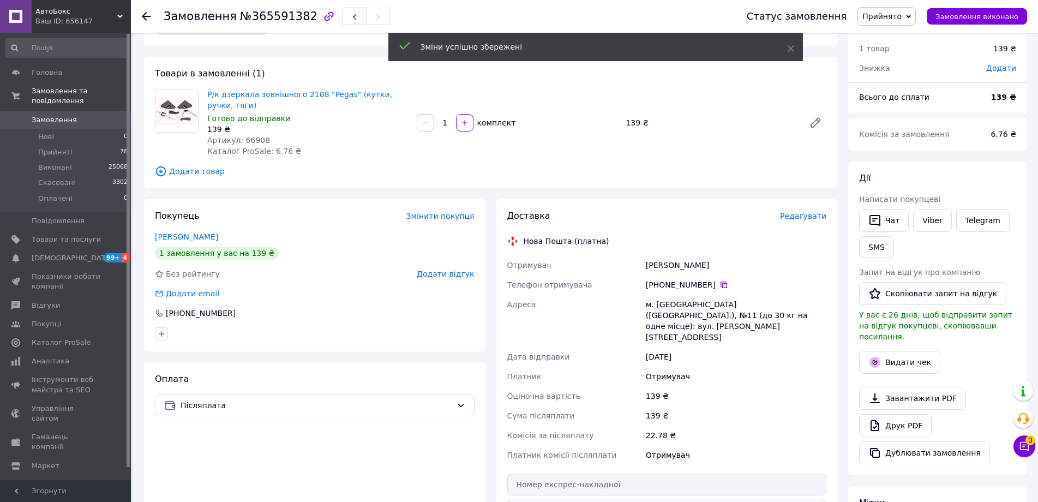
scroll to position [164, 0]
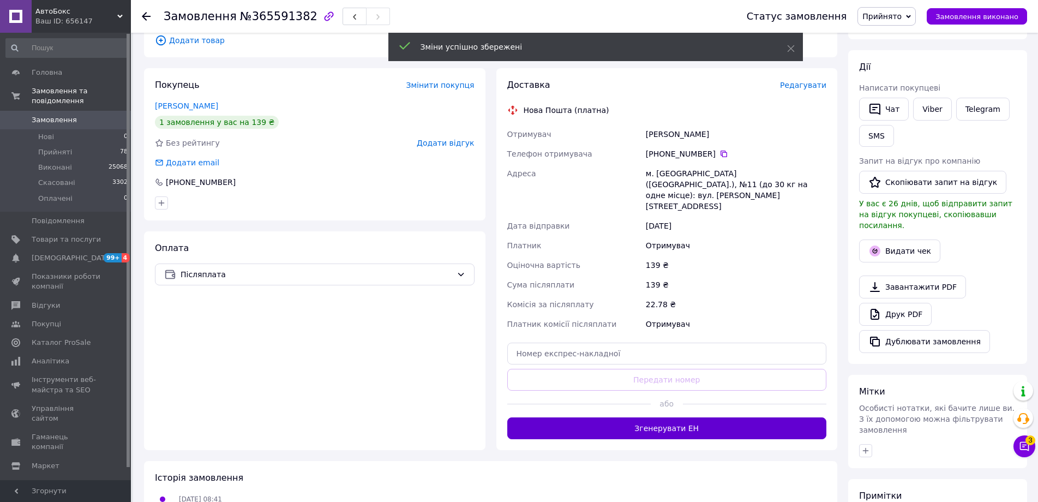
click at [679, 417] on button "Згенерувати ЕН" at bounding box center [667, 428] width 320 height 22
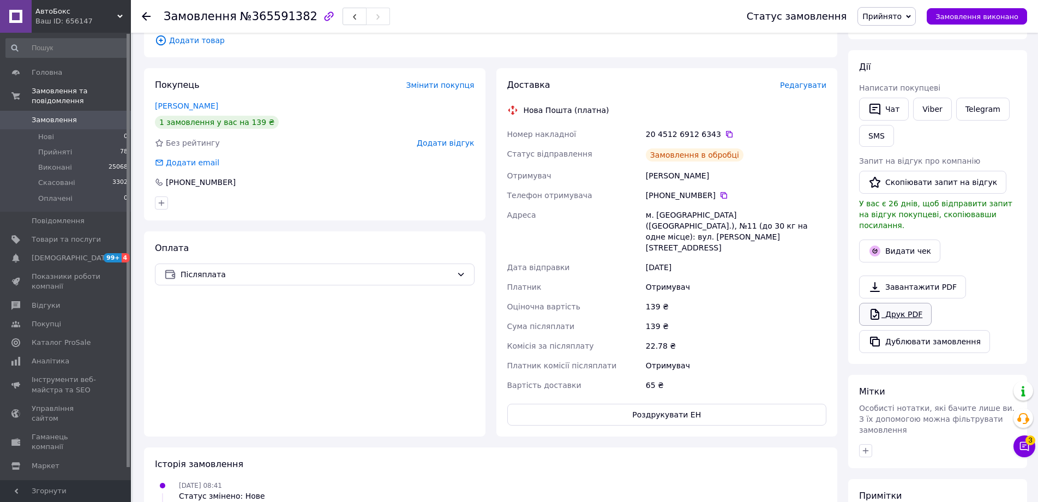
click at [898, 306] on link "Друк PDF" at bounding box center [895, 314] width 73 height 23
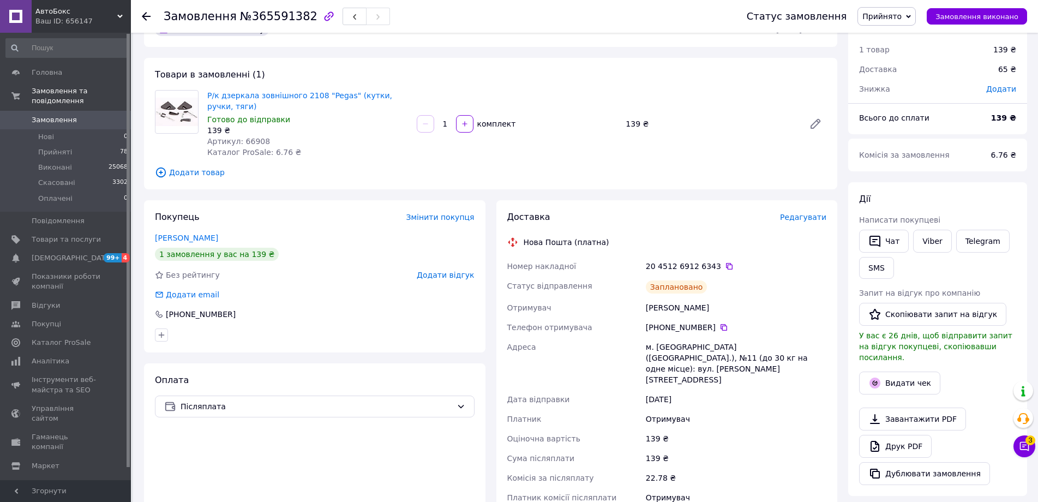
scroll to position [0, 0]
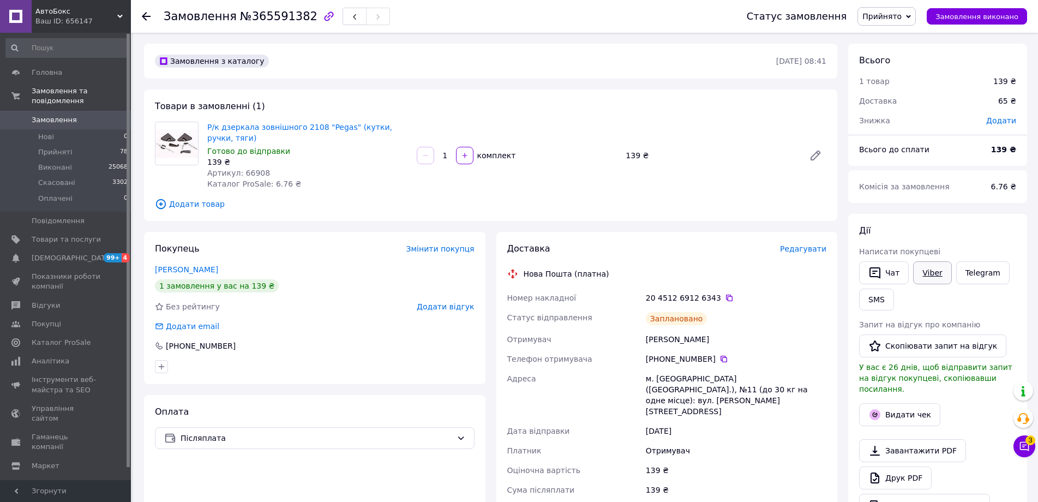
click at [927, 277] on link "Viber" at bounding box center [932, 272] width 38 height 23
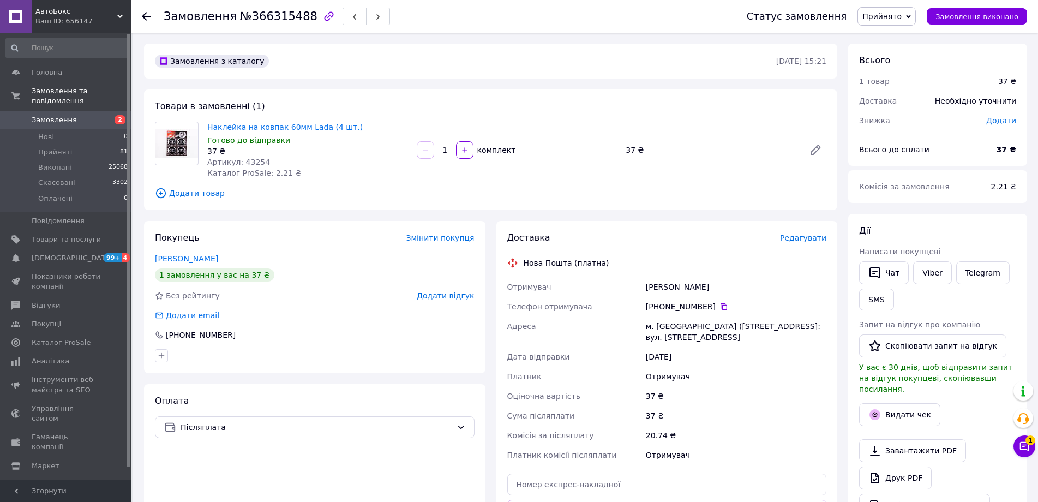
click at [804, 242] on span "Редагувати" at bounding box center [803, 237] width 46 height 9
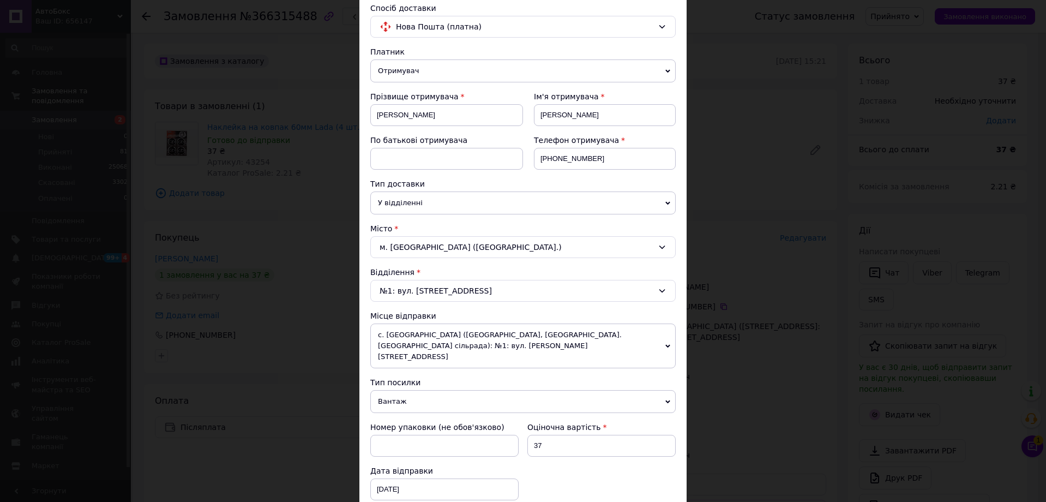
scroll to position [164, 0]
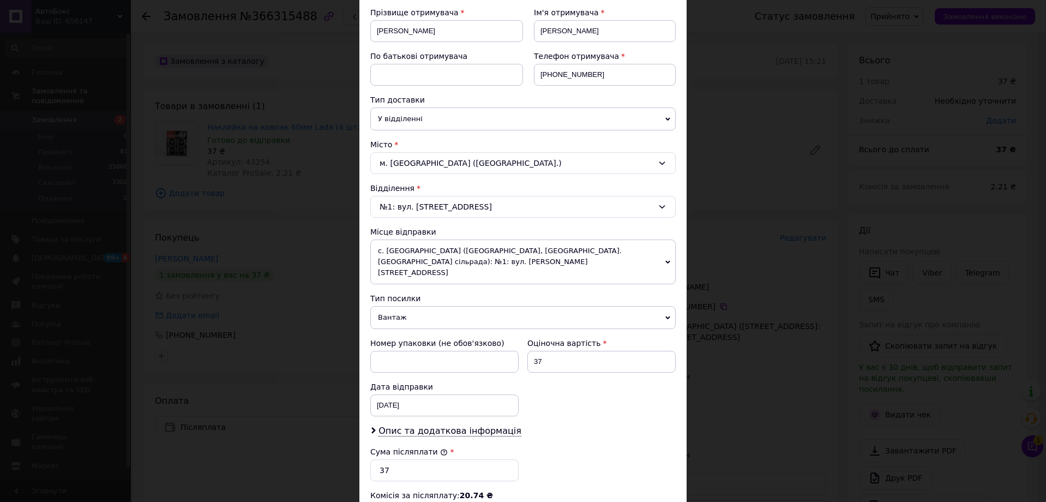
click at [400, 307] on span "Вантаж" at bounding box center [522, 317] width 305 height 23
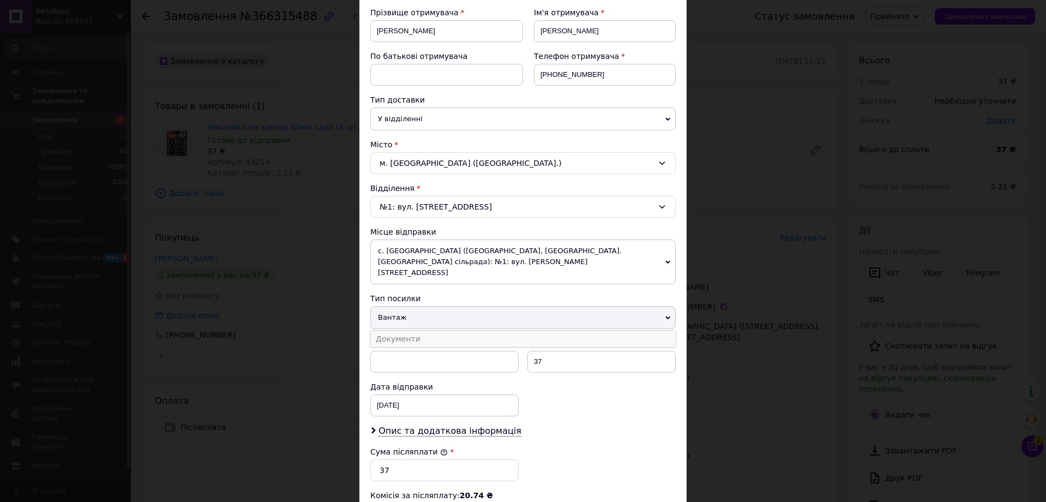
click at [385, 331] on li "Документи" at bounding box center [522, 339] width 305 height 16
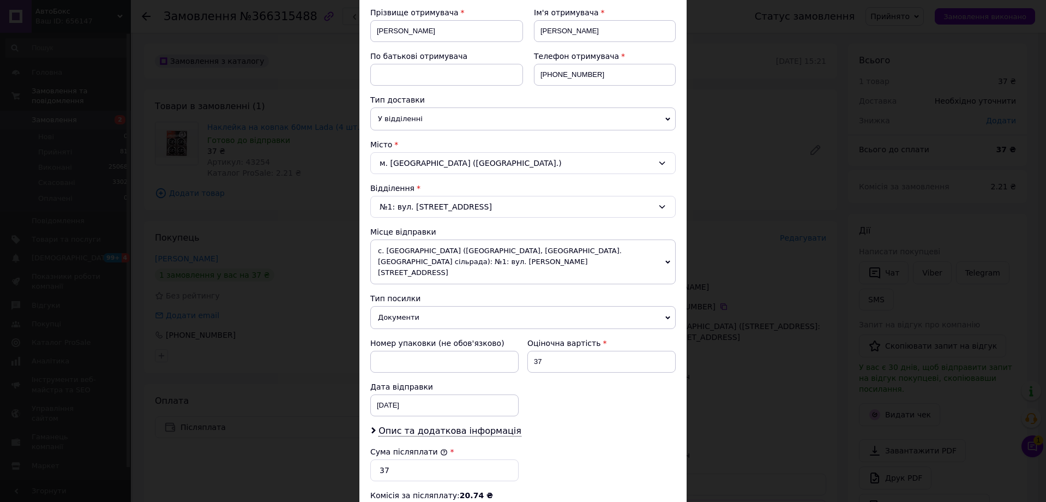
scroll to position [352, 0]
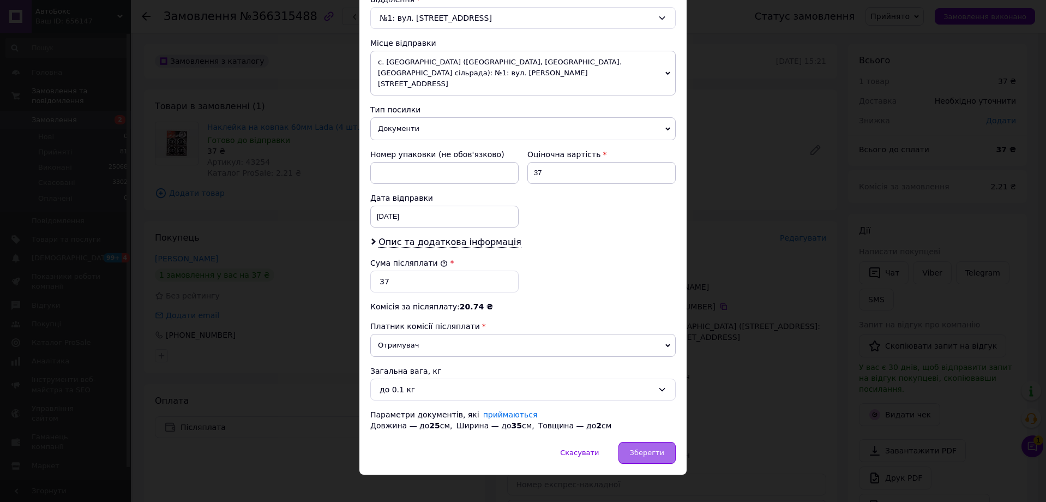
click at [643, 442] on div "Зберегти" at bounding box center [647, 453] width 57 height 22
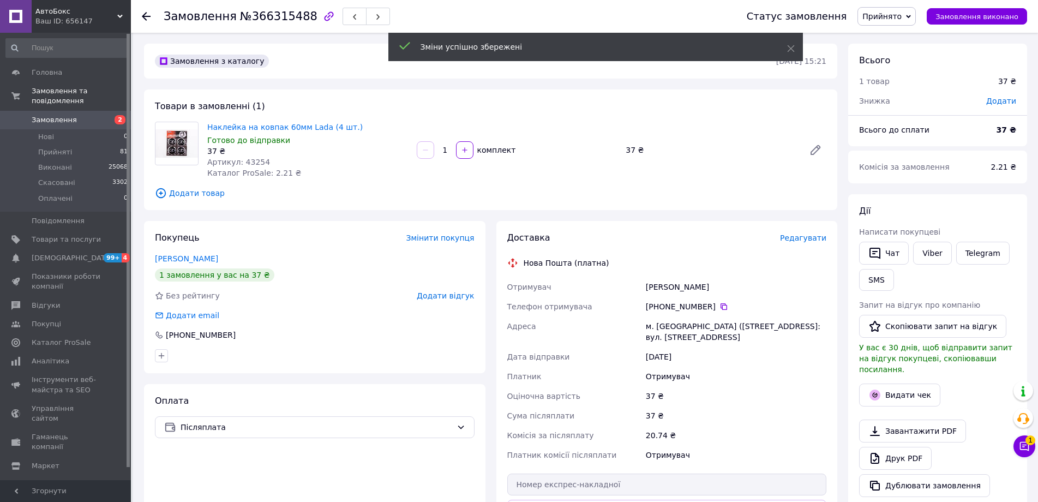
click at [800, 237] on span "Редагувати" at bounding box center [803, 237] width 46 height 9
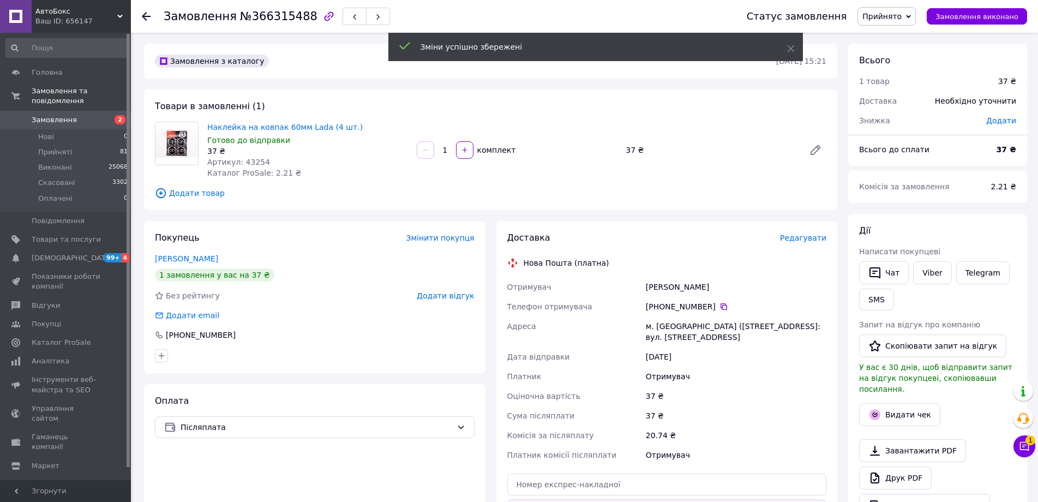
click at [813, 241] on span "Редагувати" at bounding box center [803, 237] width 46 height 9
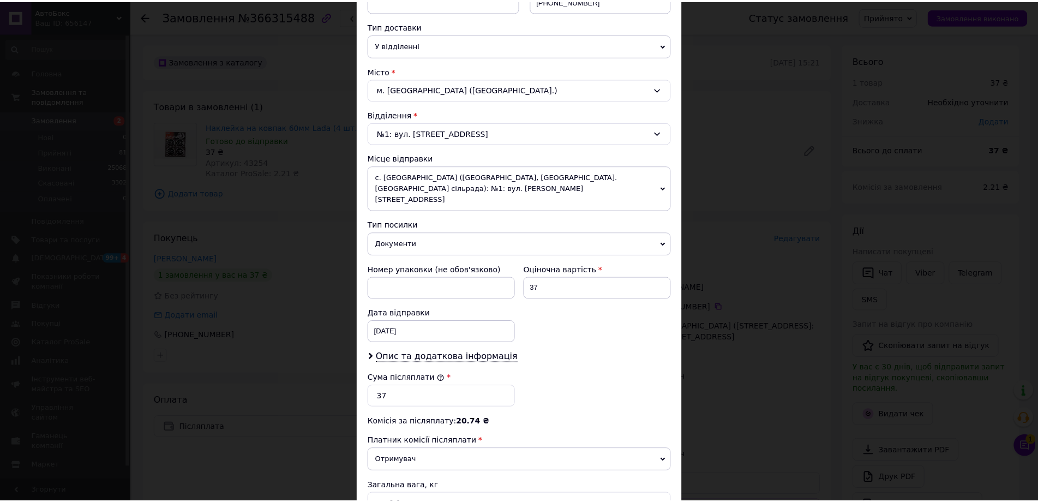
scroll to position [327, 0]
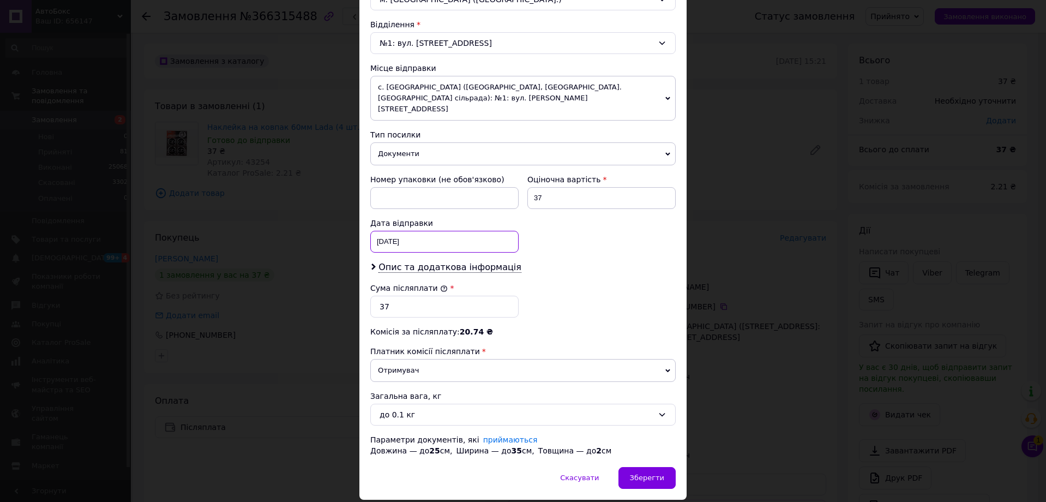
click at [404, 235] on div "[DATE] < 2025 > < Октябрь > Пн Вт Ср Чт Пт Сб Вс 29 30 1 2 3 4 5 6 7 8 9 10 11 …" at bounding box center [444, 242] width 148 height 22
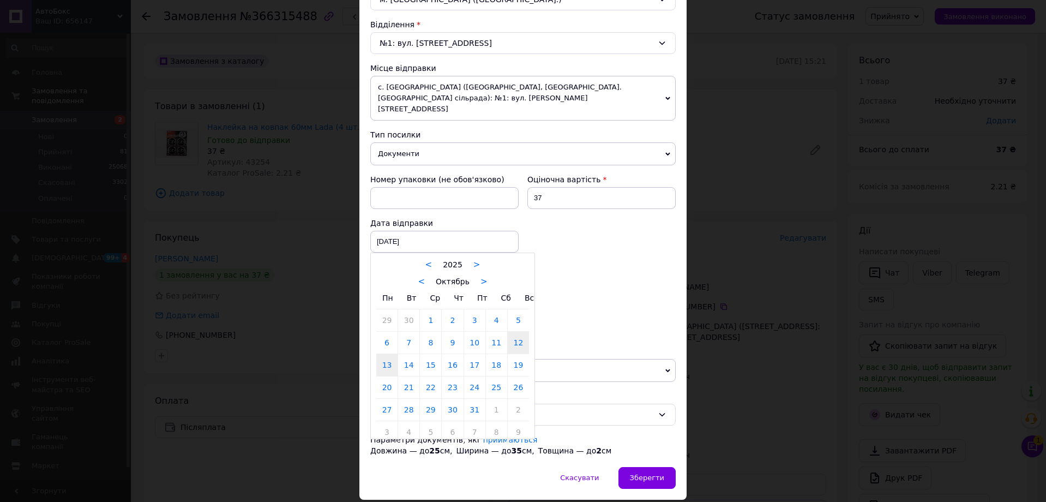
click at [387, 356] on link "13" at bounding box center [386, 365] width 21 height 22
type input "[DATE]"
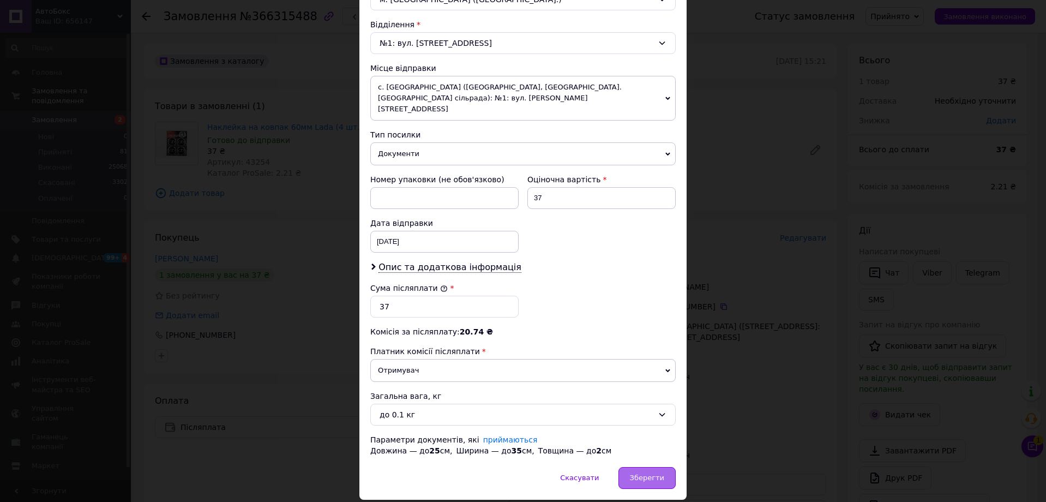
click at [635, 473] on span "Зберегти" at bounding box center [647, 477] width 34 height 8
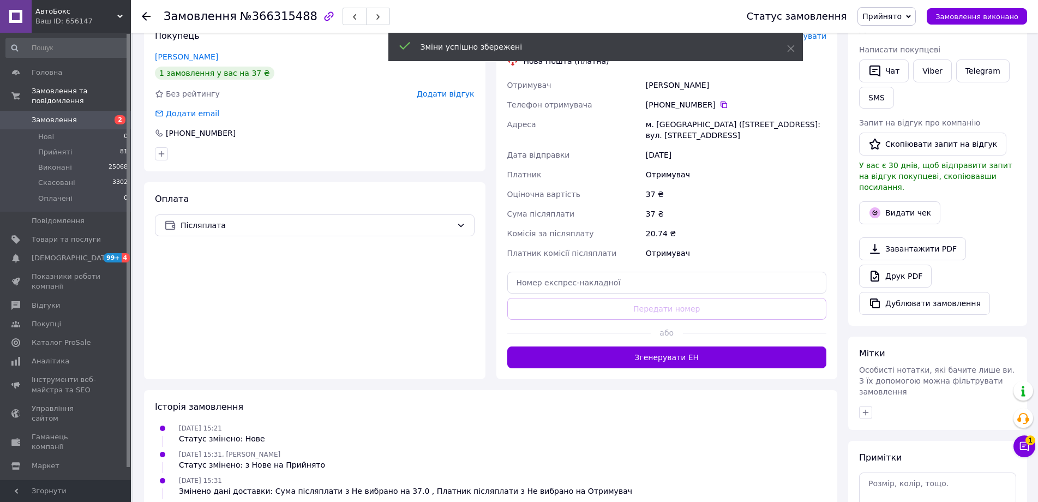
scroll to position [218, 0]
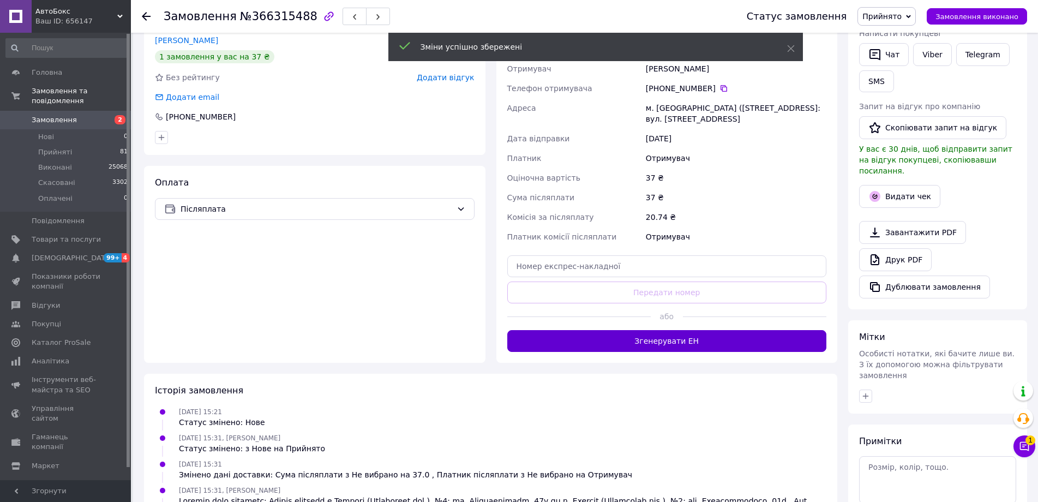
click at [656, 346] on button "Згенерувати ЕН" at bounding box center [667, 341] width 320 height 22
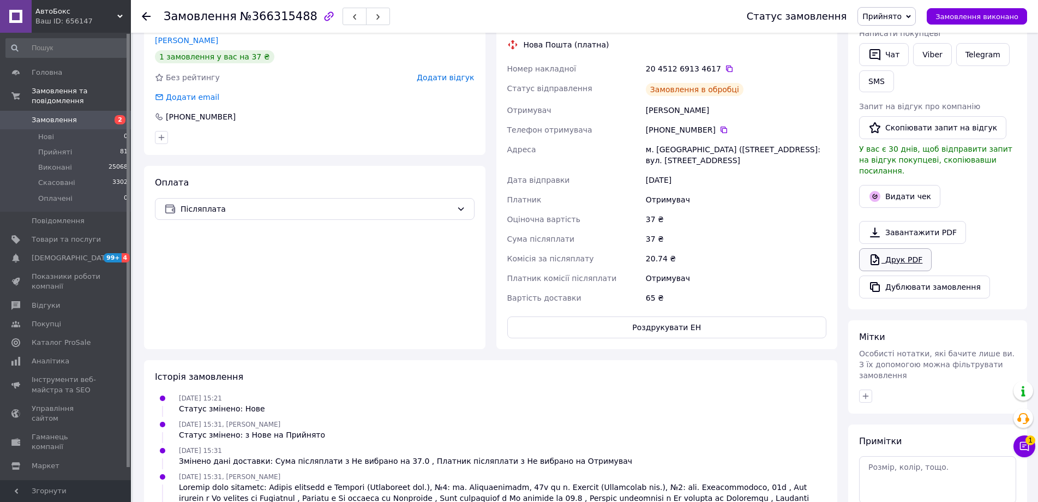
click at [903, 250] on link "Друк PDF" at bounding box center [895, 259] width 73 height 23
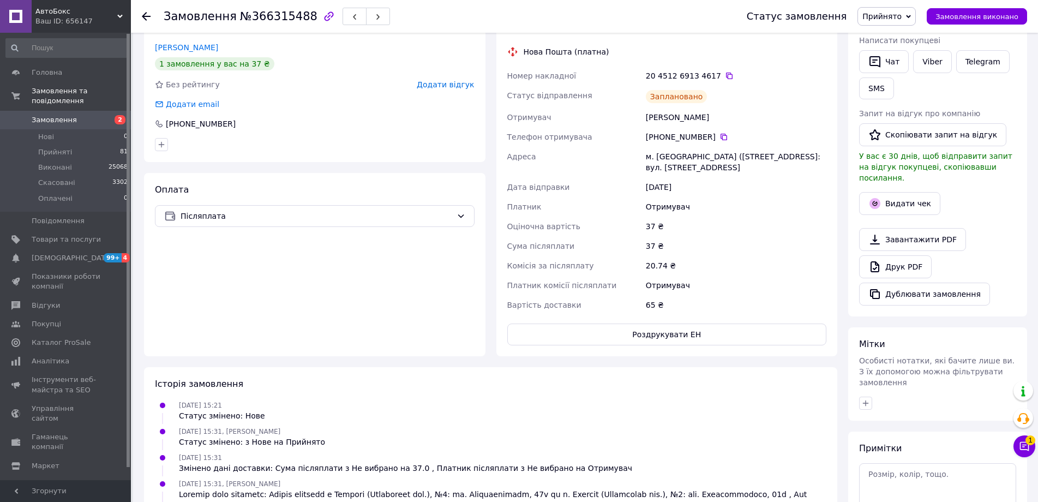
scroll to position [0, 0]
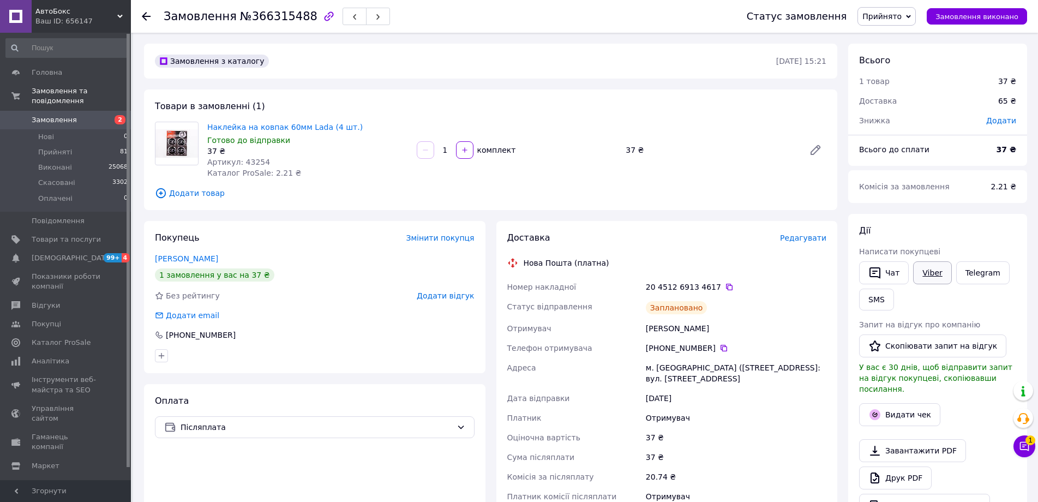
click at [940, 279] on link "Viber" at bounding box center [932, 272] width 38 height 23
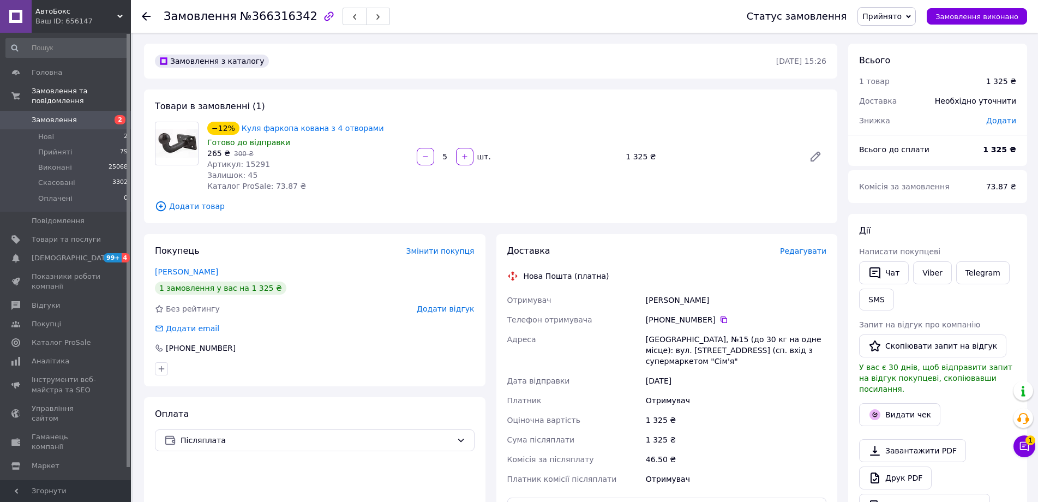
click at [800, 251] on span "Редагувати" at bounding box center [803, 251] width 46 height 9
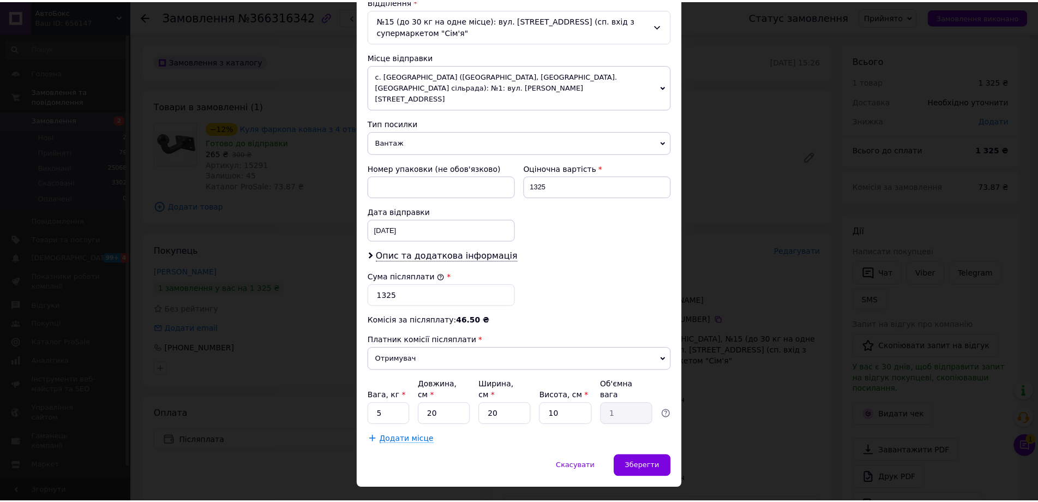
scroll to position [353, 0]
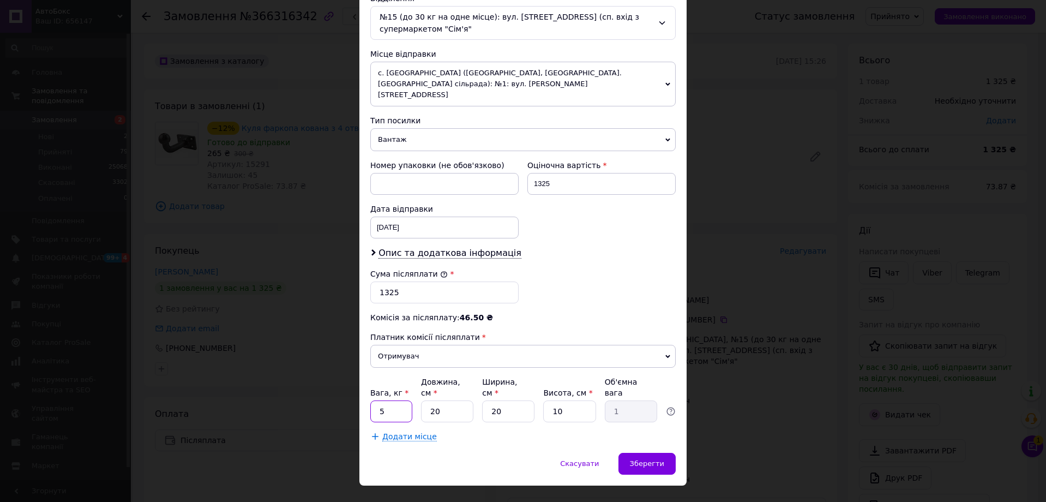
click at [397, 400] on input "5" at bounding box center [391, 411] width 42 height 22
type input "5"
type input "6"
click at [462, 400] on input "20" at bounding box center [447, 411] width 52 height 22
type input "2"
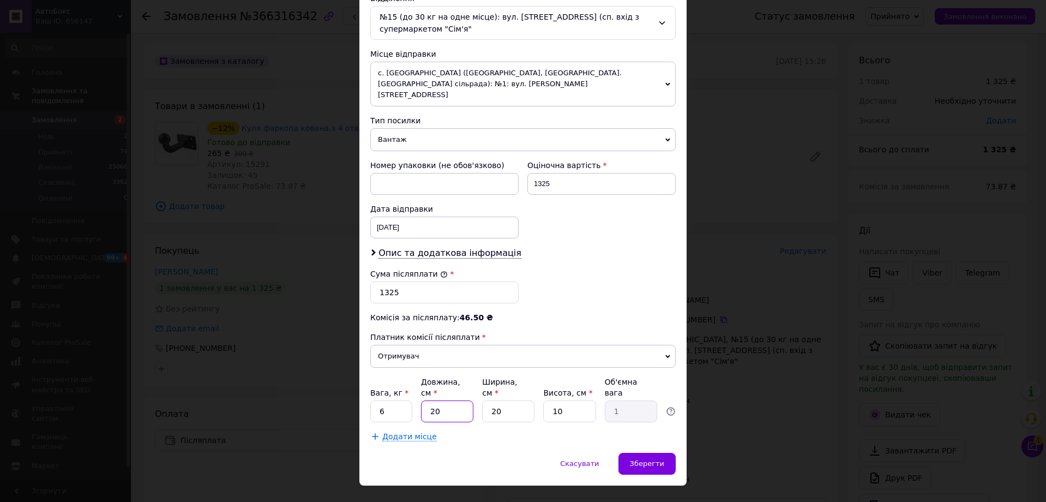
type input "0.1"
type input "4"
type input "0.2"
type input "40"
type input "2"
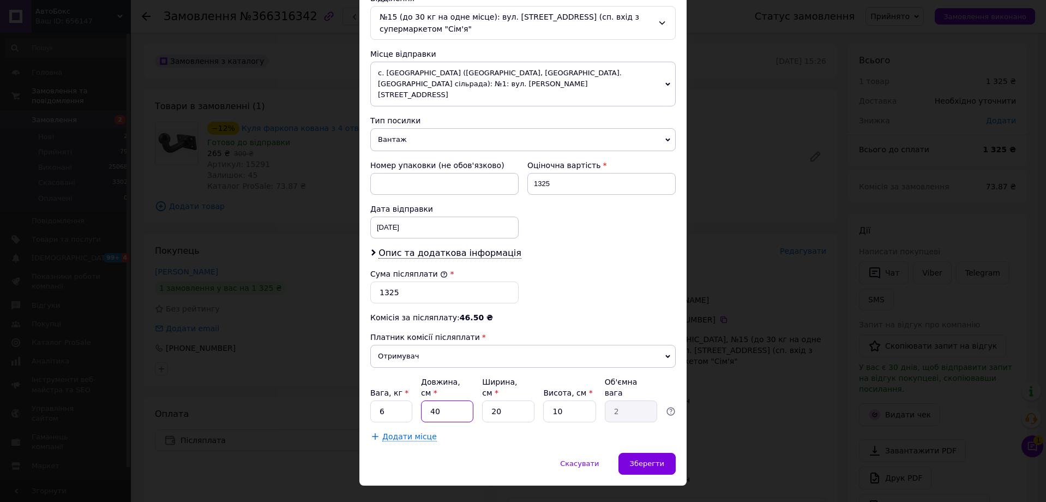
type input "40"
click at [523, 400] on input "20" at bounding box center [508, 411] width 52 height 22
type input "2"
type input "0.2"
type input "4"
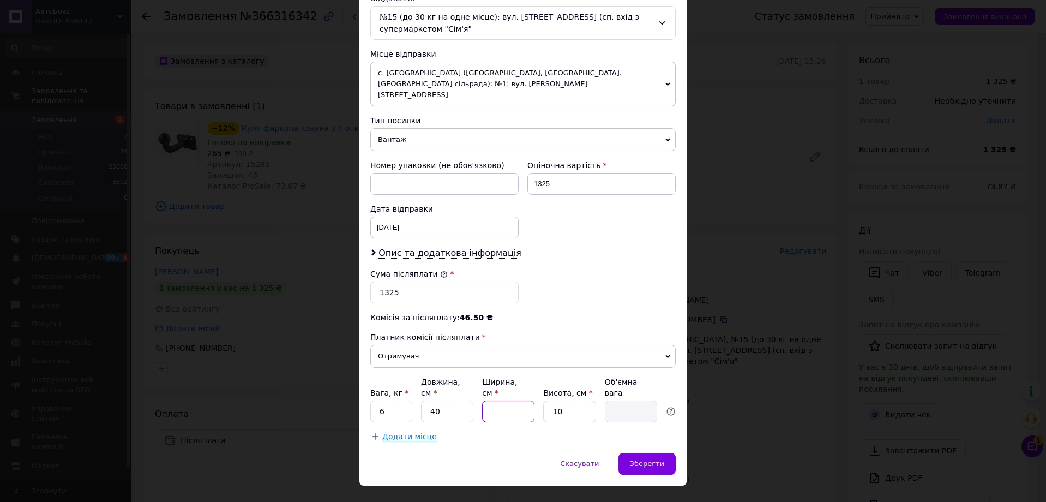
type input "0.4"
type input "40"
type input "4"
type input "40"
click at [581, 400] on input "10" at bounding box center [569, 411] width 52 height 22
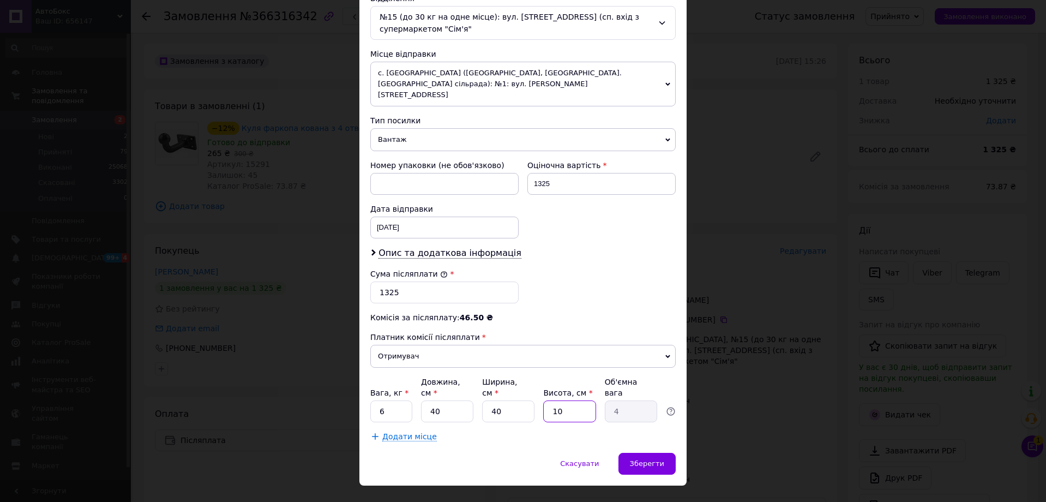
type input "1"
type input "0.4"
type input "2"
type input "0.8"
type input "20"
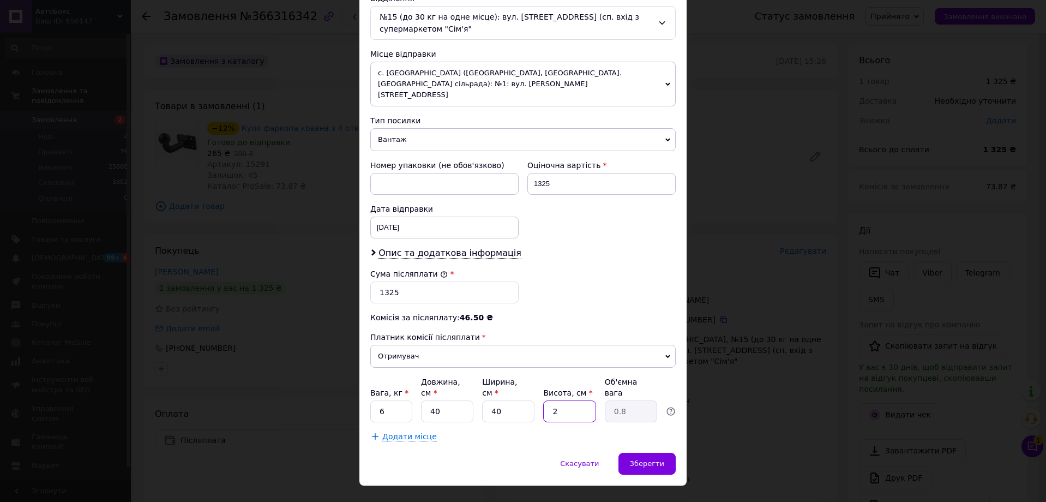
type input "8"
type input "2"
type input "0.8"
type input "1"
type input "0.4"
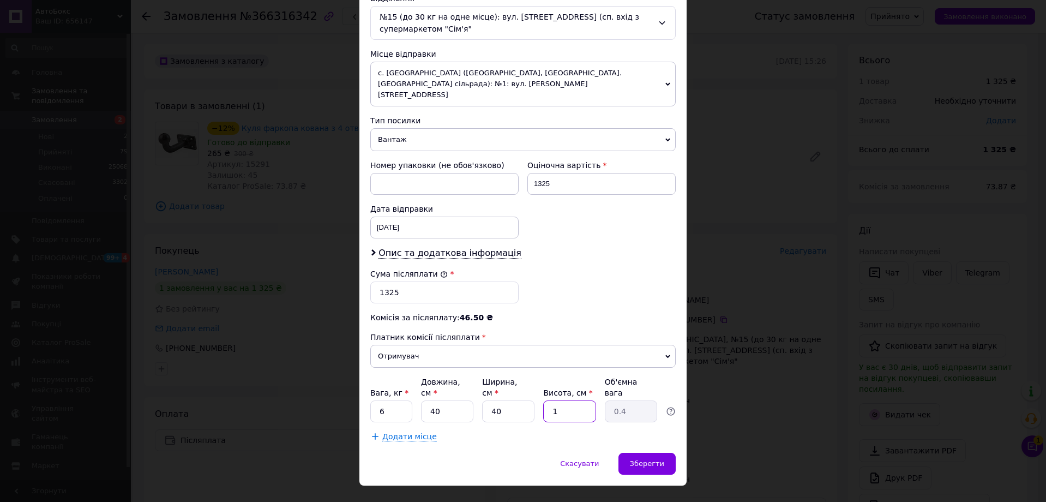
type input "15"
type input "6"
type input "15"
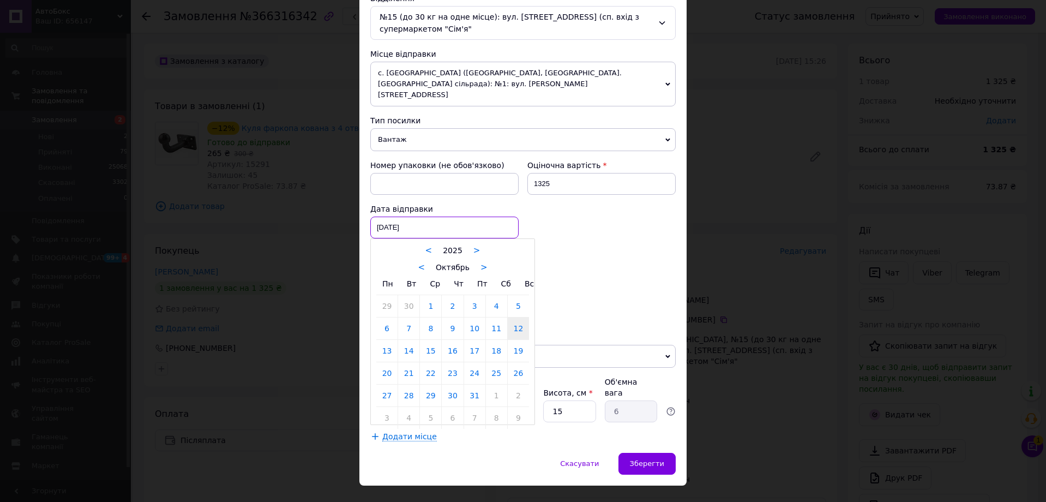
click at [441, 218] on div "12.10.2025 < 2025 > < Октябрь > Пн Вт Ср Чт Пт Сб Вс 29 30 1 2 3 4 5 6 7 8 9 10…" at bounding box center [444, 228] width 148 height 22
click at [392, 340] on link "13" at bounding box center [386, 351] width 21 height 22
type input "13.10.2025"
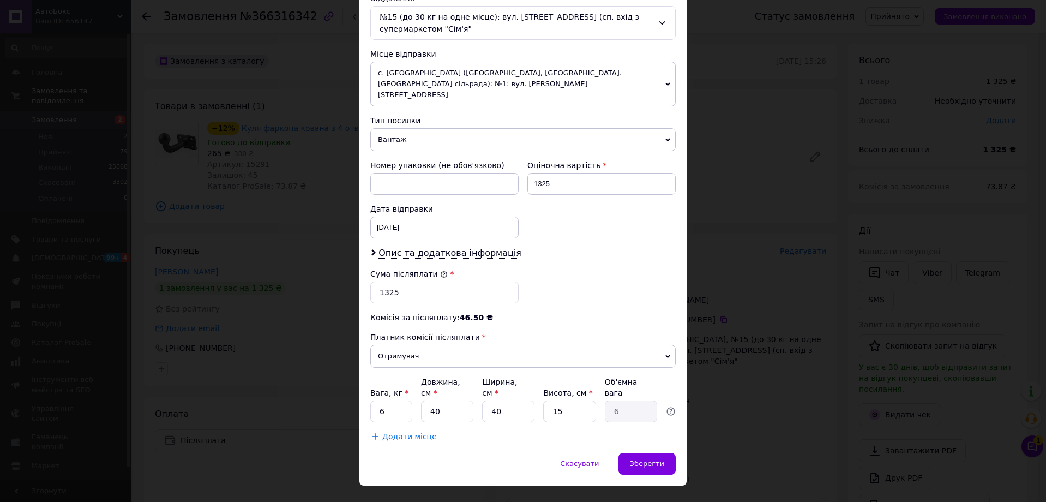
click at [638, 427] on div "Спосіб доставки Нова Пошта (платна) Платник Отримувач Відправник Прізвище отрим…" at bounding box center [522, 85] width 327 height 735
click at [644, 453] on div "Зберегти" at bounding box center [647, 464] width 57 height 22
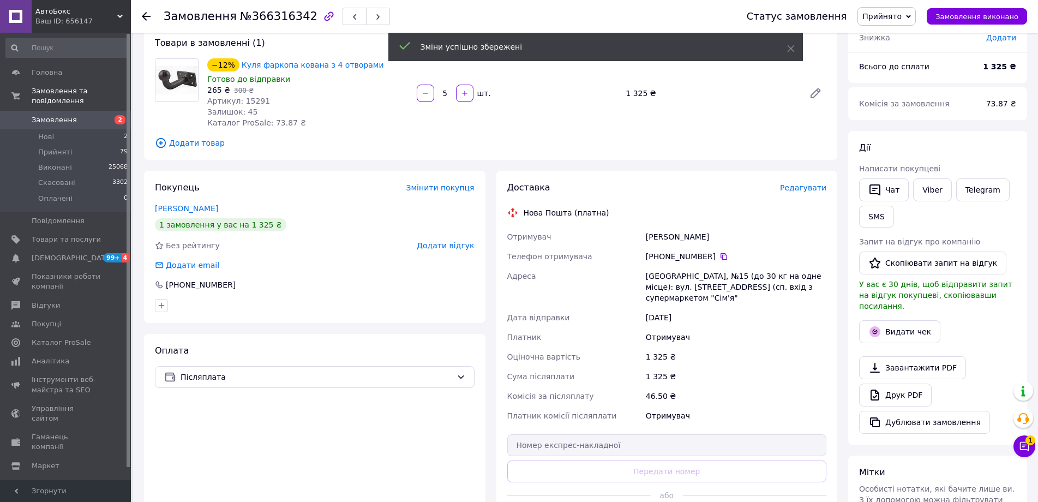
scroll to position [164, 0]
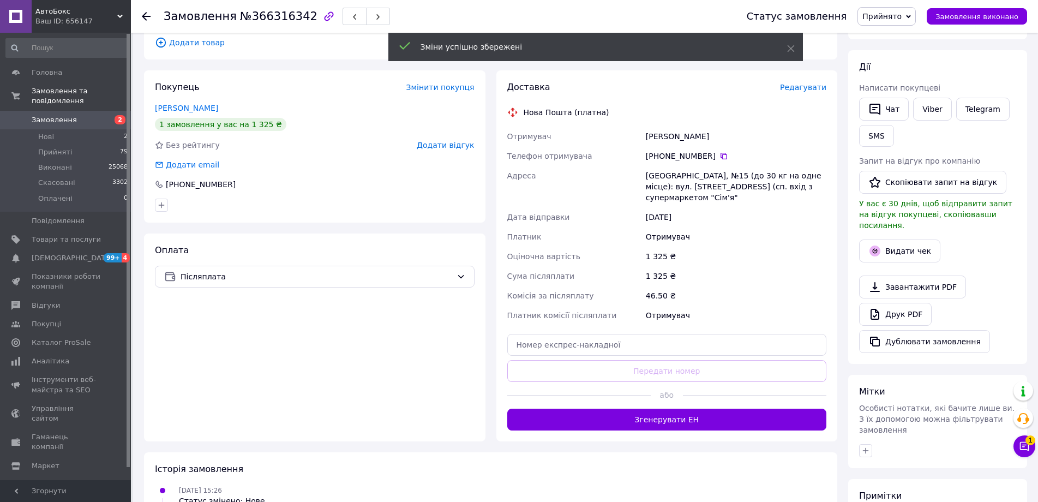
click at [691, 413] on button "Згенерувати ЕН" at bounding box center [667, 420] width 320 height 22
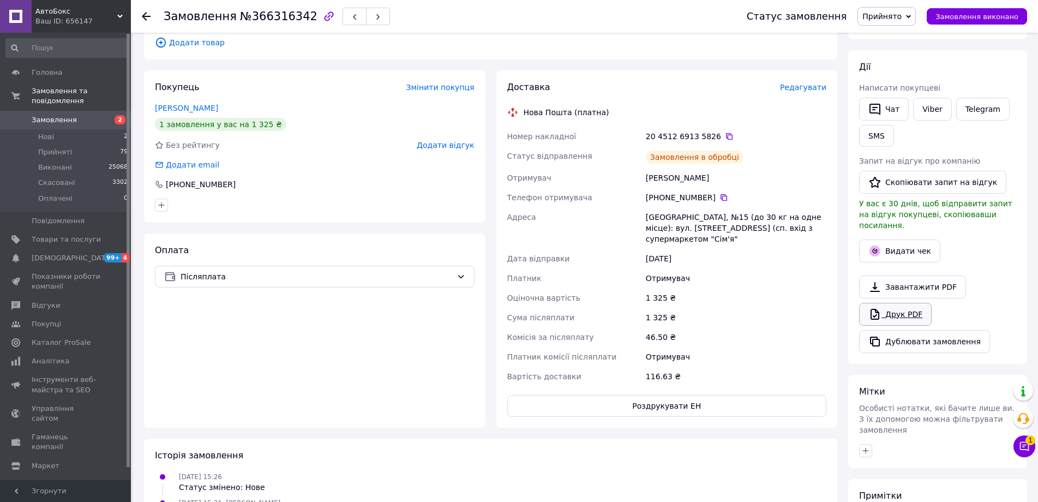
click at [891, 304] on link "Друк PDF" at bounding box center [895, 314] width 73 height 23
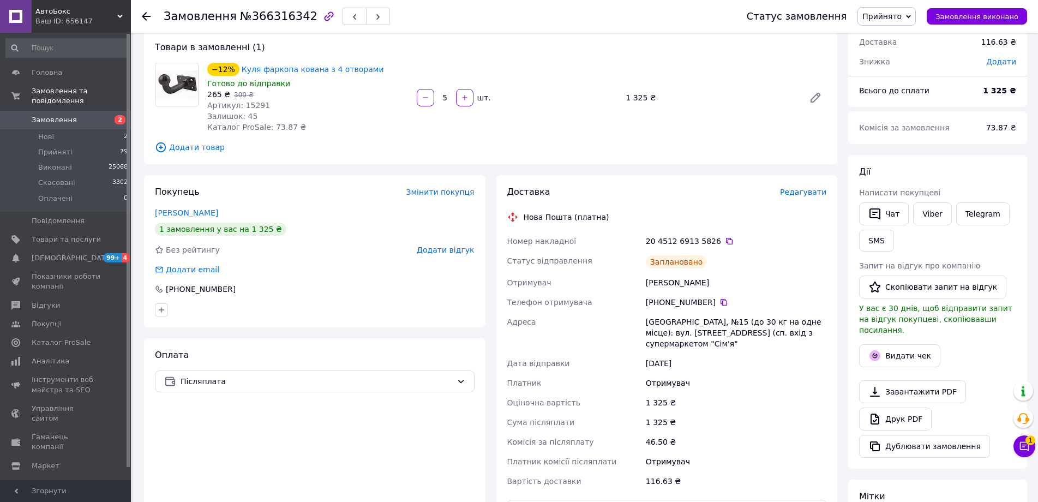
scroll to position [0, 0]
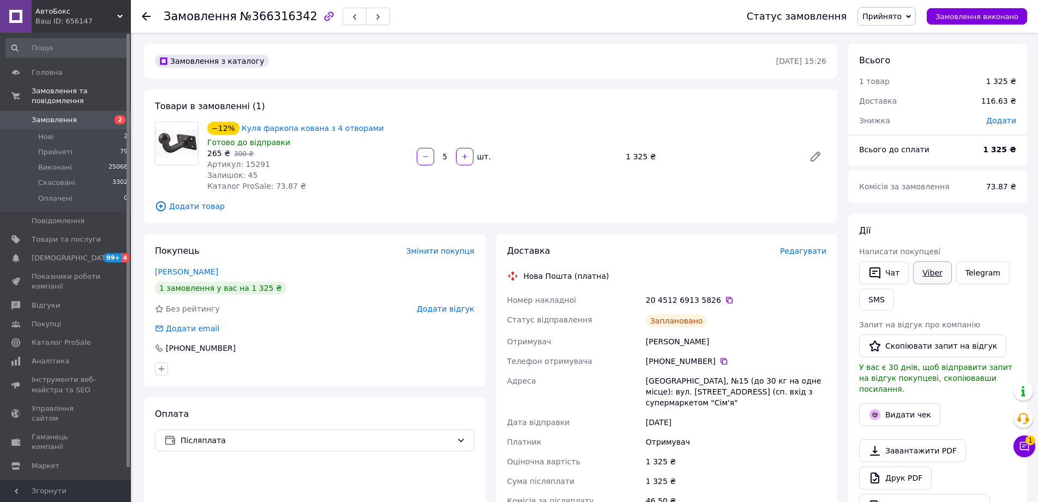
click at [931, 272] on link "Viber" at bounding box center [932, 272] width 38 height 23
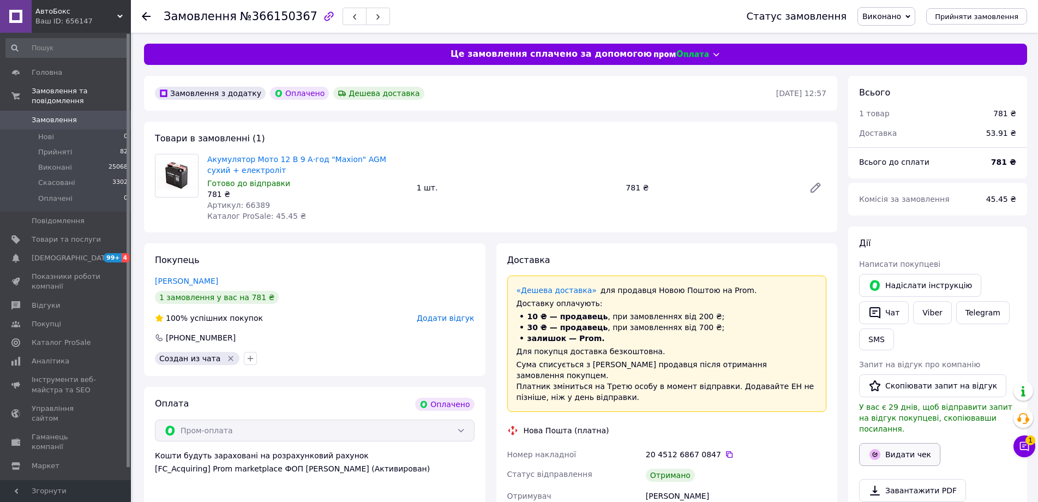
click at [914, 443] on button "Видати чек" at bounding box center [899, 454] width 81 height 23
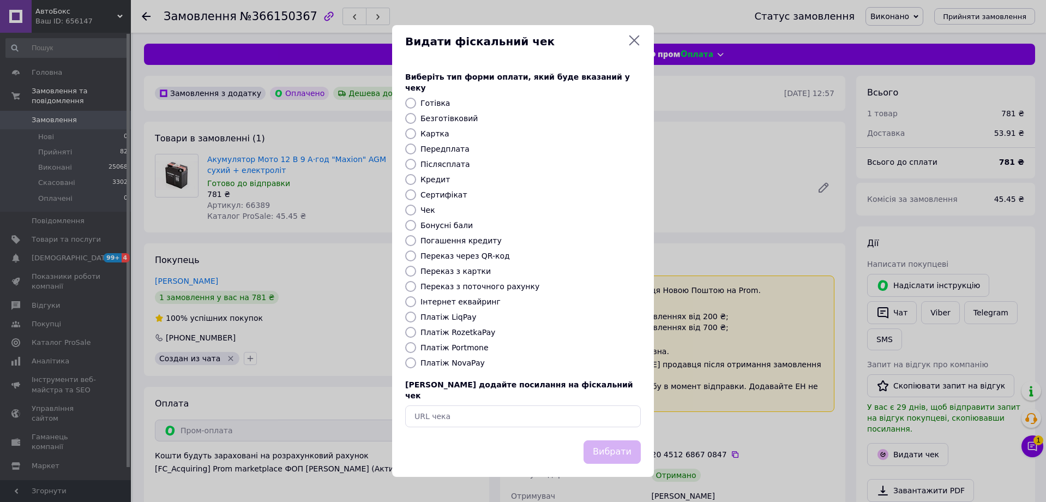
click at [450, 301] on label "Інтернет еквайринг" at bounding box center [461, 301] width 80 height 9
click at [416, 301] on input "Інтернет еквайринг" at bounding box center [410, 301] width 11 height 11
radio input "true"
click at [608, 441] on button "Вибрати" at bounding box center [612, 451] width 57 height 23
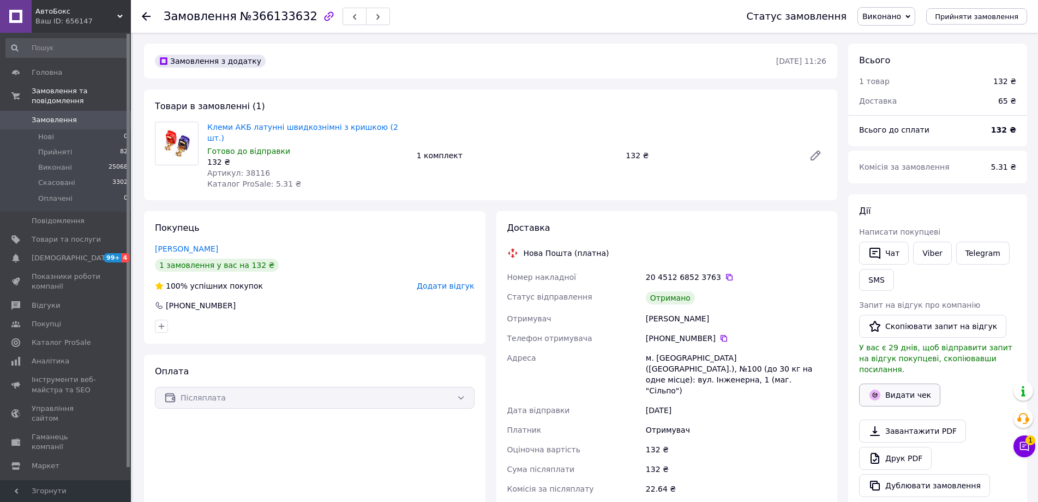
click at [902, 392] on button "Видати чек" at bounding box center [899, 394] width 81 height 23
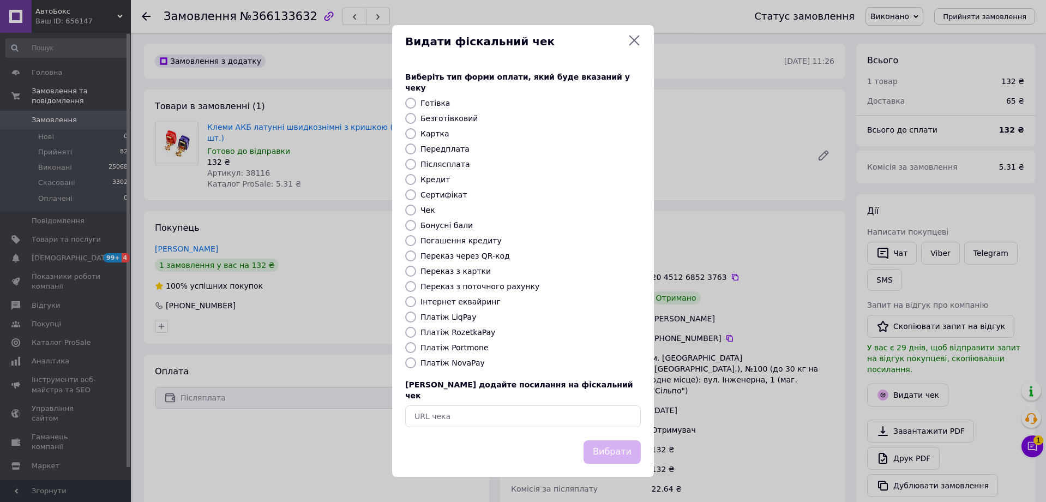
click at [441, 364] on label "Платіж NovaPay" at bounding box center [453, 362] width 64 height 9
click at [416, 364] on input "Платіж NovaPay" at bounding box center [410, 362] width 11 height 11
radio input "true"
click at [603, 443] on button "Вибрати" at bounding box center [612, 451] width 57 height 23
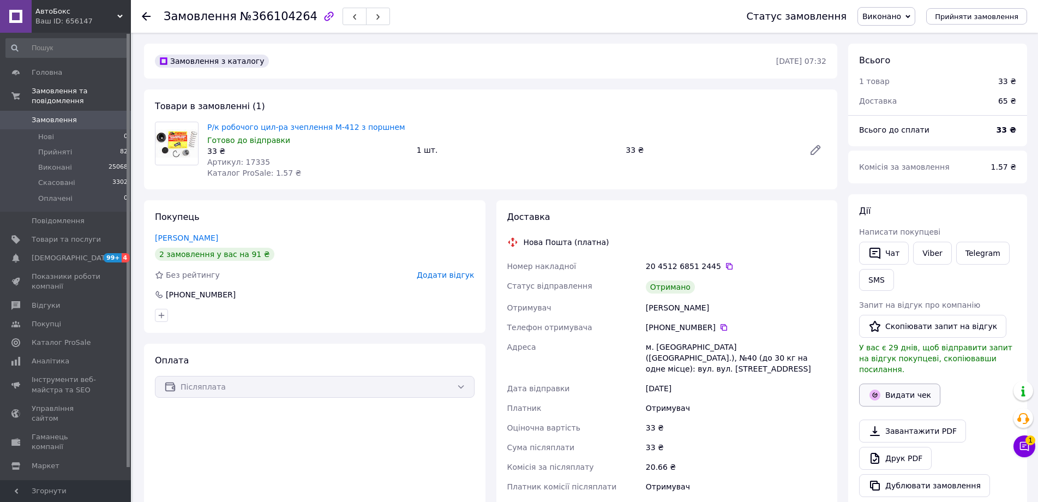
click at [897, 383] on button "Видати чек" at bounding box center [899, 394] width 81 height 23
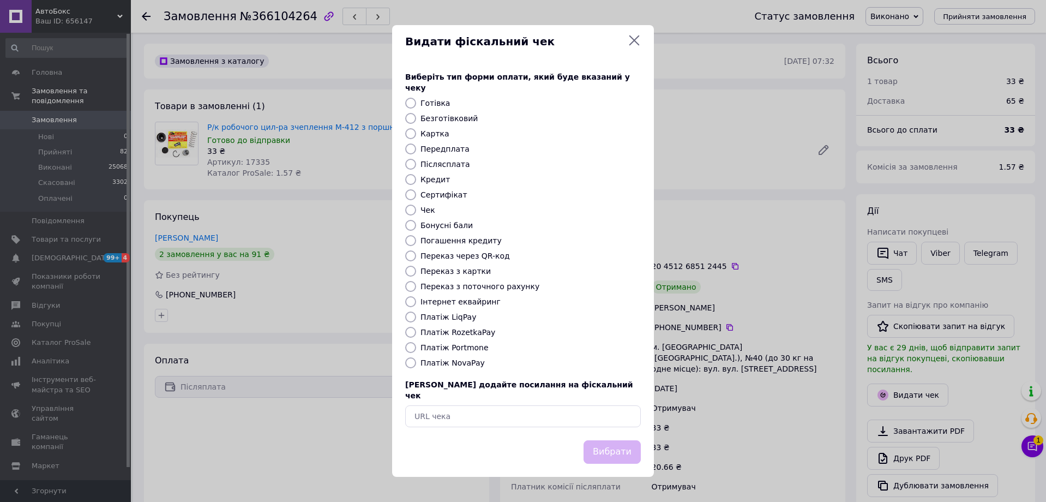
click at [441, 361] on label "Платіж NovaPay" at bounding box center [453, 362] width 64 height 9
click at [416, 361] on input "Платіж NovaPay" at bounding box center [410, 362] width 11 height 11
radio input "true"
click at [596, 440] on button "Вибрати" at bounding box center [612, 451] width 57 height 23
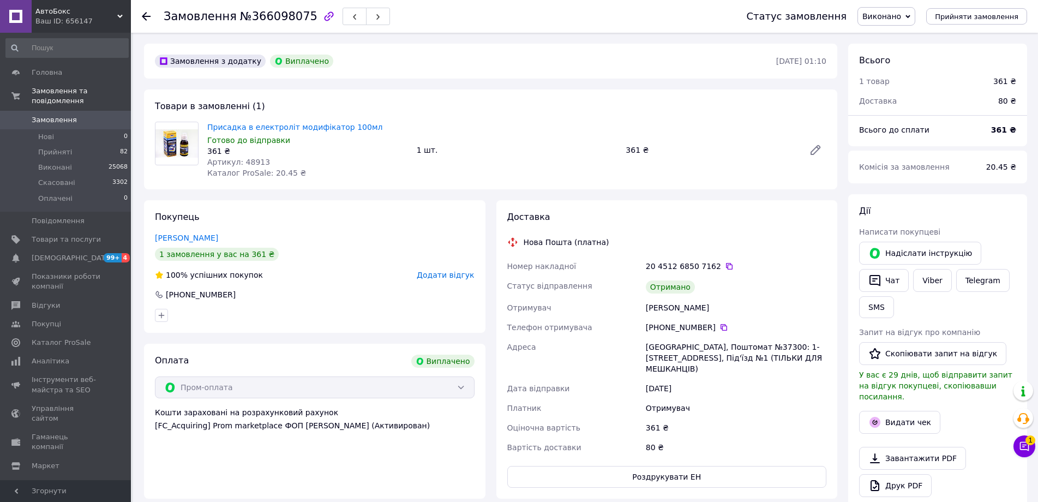
scroll to position [26, 0]
click at [896, 418] on button "Видати чек" at bounding box center [899, 422] width 81 height 23
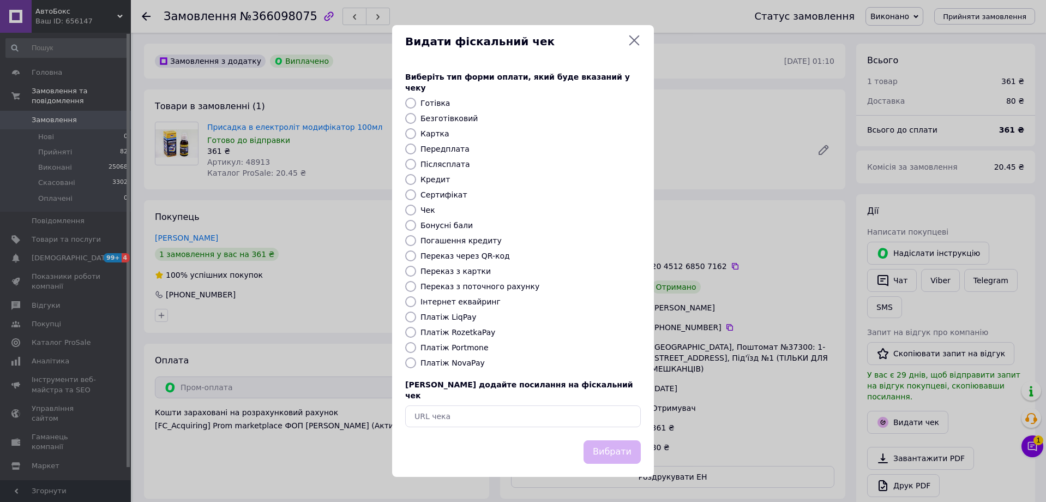
drag, startPoint x: 460, startPoint y: 302, endPoint x: 486, endPoint y: 325, distance: 34.4
click at [459, 302] on label "Інтернет еквайринг" at bounding box center [461, 301] width 80 height 9
click at [416, 302] on input "Інтернет еквайринг" at bounding box center [410, 301] width 11 height 11
radio input "true"
click at [607, 445] on button "Вибрати" at bounding box center [612, 451] width 57 height 23
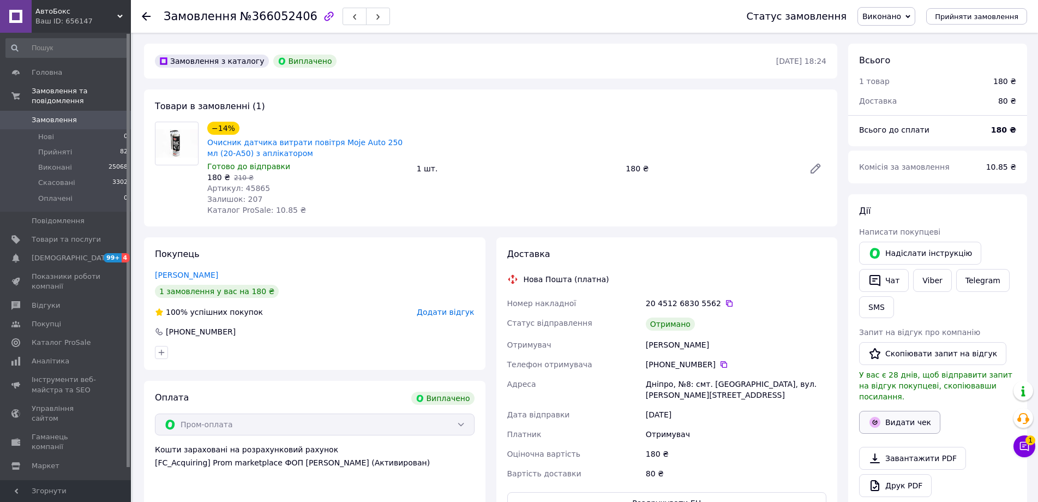
click at [915, 411] on button "Видати чек" at bounding box center [899, 422] width 81 height 23
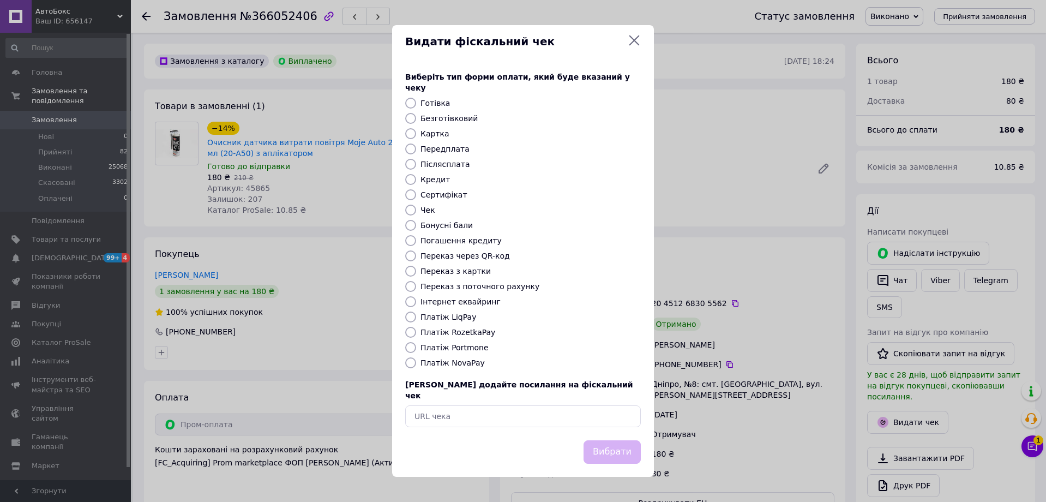
click at [451, 299] on label "Інтернет еквайринг" at bounding box center [461, 301] width 80 height 9
click at [416, 299] on input "Інтернет еквайринг" at bounding box center [410, 301] width 11 height 11
radio input "true"
click at [614, 452] on button "Вибрати" at bounding box center [612, 451] width 57 height 23
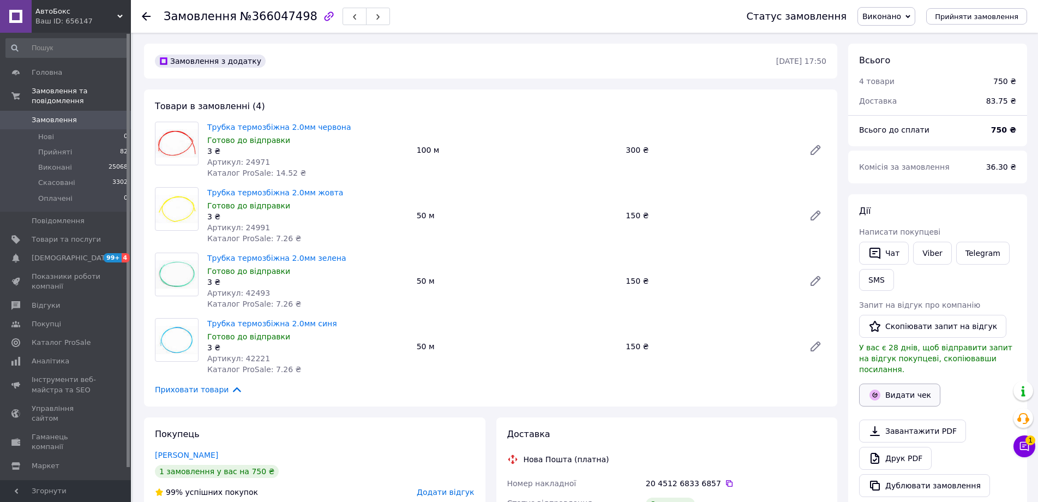
click at [897, 383] on button "Видати чек" at bounding box center [899, 394] width 81 height 23
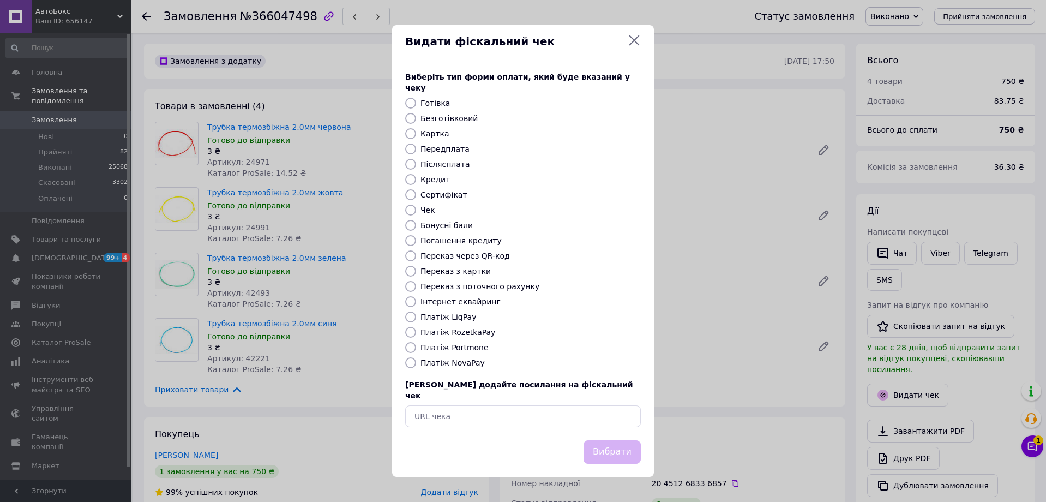
click at [446, 361] on label "Платіж NovaPay" at bounding box center [453, 362] width 64 height 9
click at [416, 361] on input "Платіж NovaPay" at bounding box center [410, 362] width 11 height 11
radio input "true"
click at [594, 440] on button "Вибрати" at bounding box center [612, 451] width 57 height 23
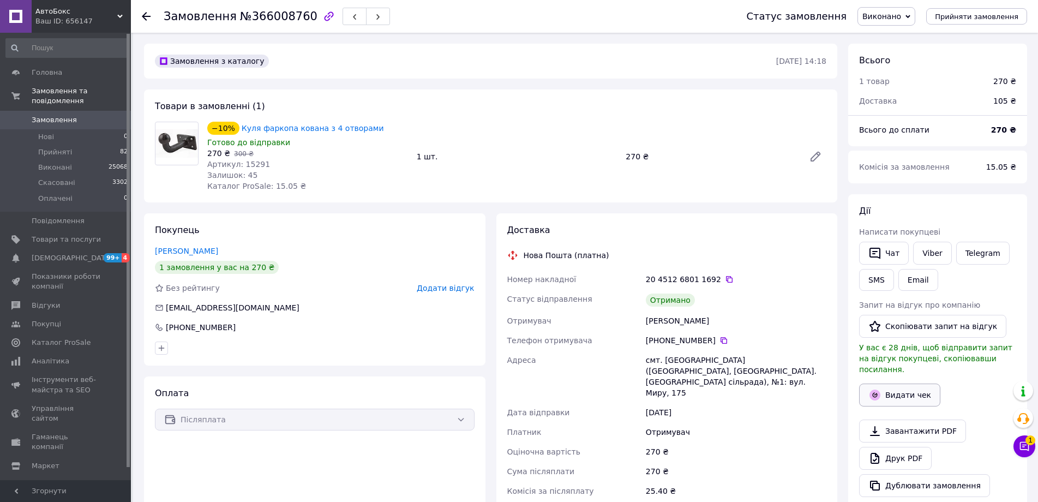
click at [929, 383] on button "Видати чек" at bounding box center [899, 394] width 81 height 23
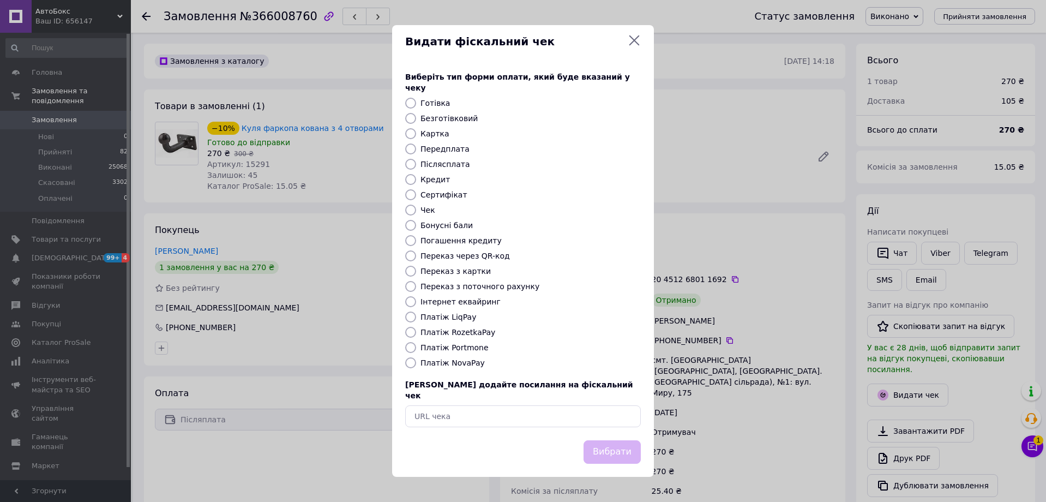
click at [449, 361] on label "Платіж NovaPay" at bounding box center [453, 362] width 64 height 9
click at [416, 361] on input "Платіж NovaPay" at bounding box center [410, 362] width 11 height 11
radio input "true"
click at [612, 450] on button "Вибрати" at bounding box center [612, 451] width 57 height 23
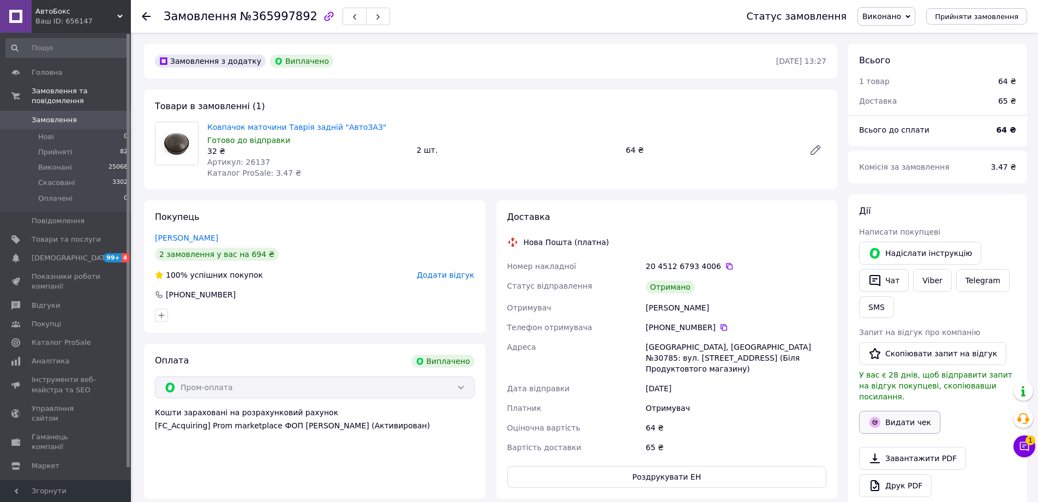
click at [889, 415] on button "Видати чек" at bounding box center [899, 422] width 81 height 23
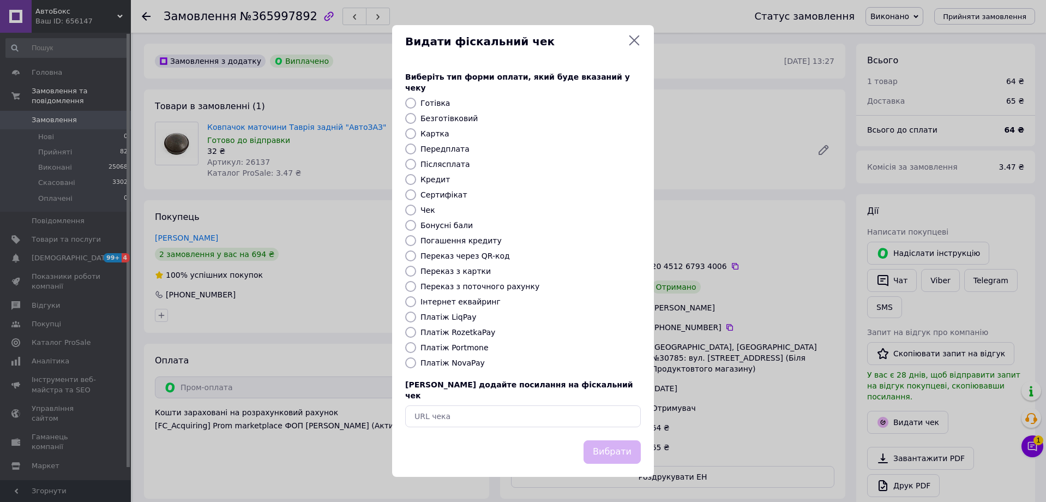
click at [439, 297] on label "Інтернет еквайринг" at bounding box center [461, 301] width 80 height 9
click at [416, 297] on input "Інтернет еквайринг" at bounding box center [410, 301] width 11 height 11
radio input "true"
click at [622, 440] on button "Вибрати" at bounding box center [612, 451] width 57 height 23
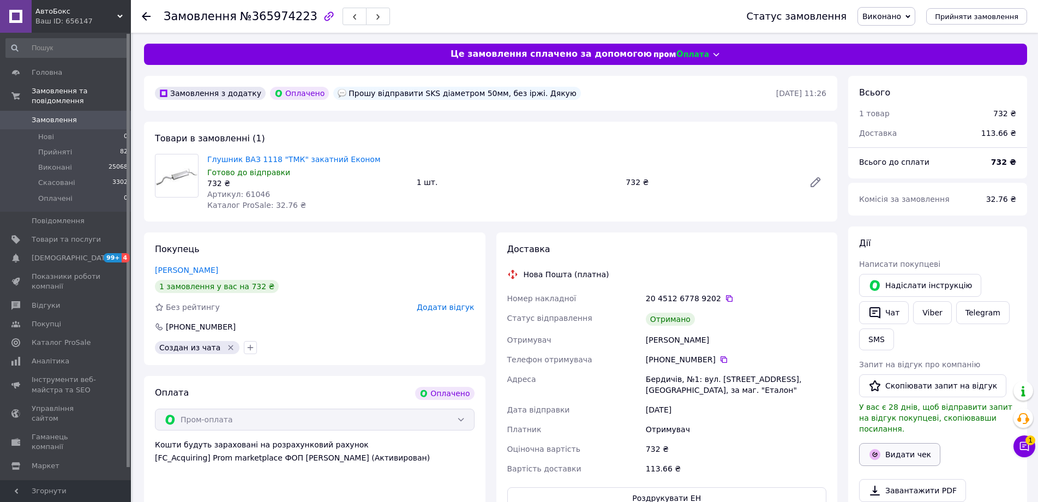
click at [922, 443] on button "Видати чек" at bounding box center [899, 454] width 81 height 23
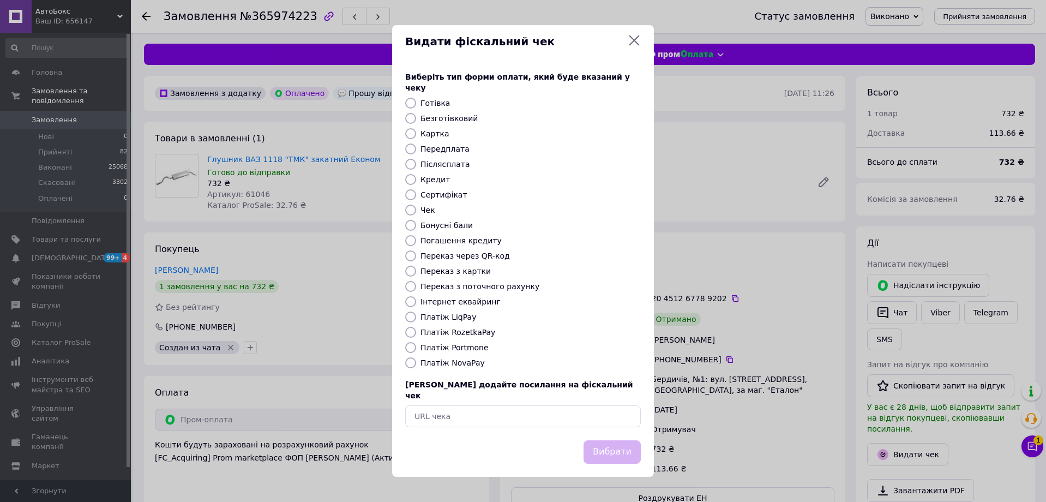
click at [483, 298] on label "Інтернет еквайринг" at bounding box center [461, 301] width 80 height 9
click at [416, 298] on input "Інтернет еквайринг" at bounding box center [410, 301] width 11 height 11
radio input "true"
click at [615, 442] on button "Вибрати" at bounding box center [612, 451] width 57 height 23
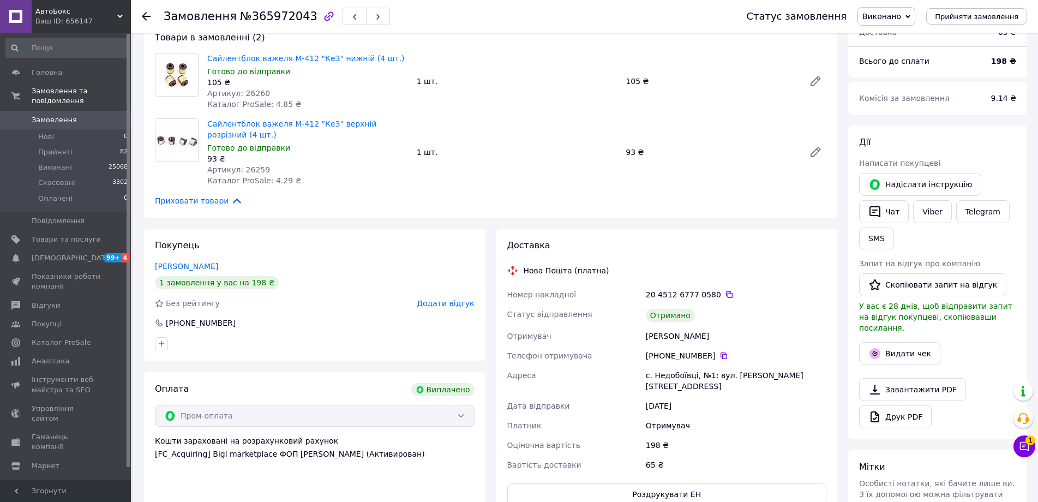
scroll to position [164, 0]
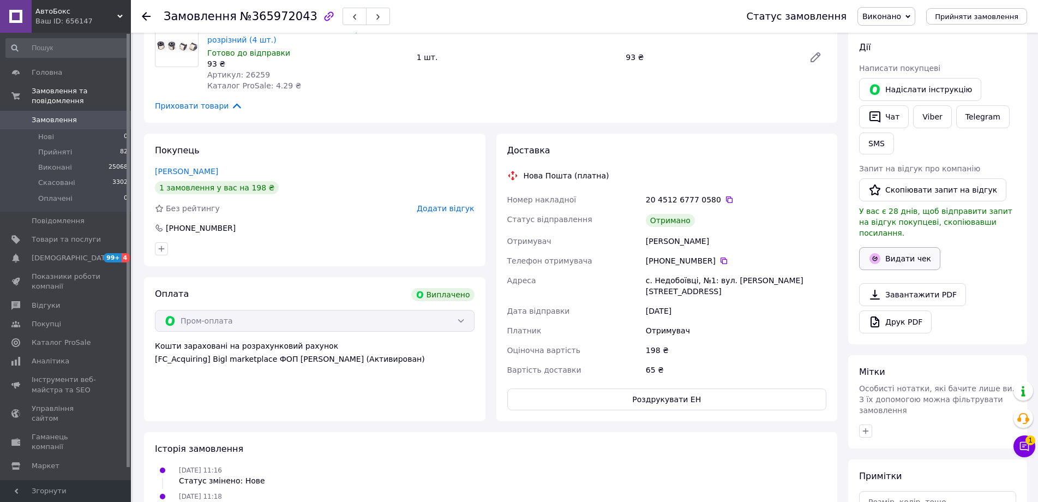
click at [884, 248] on button "Видати чек" at bounding box center [899, 258] width 81 height 23
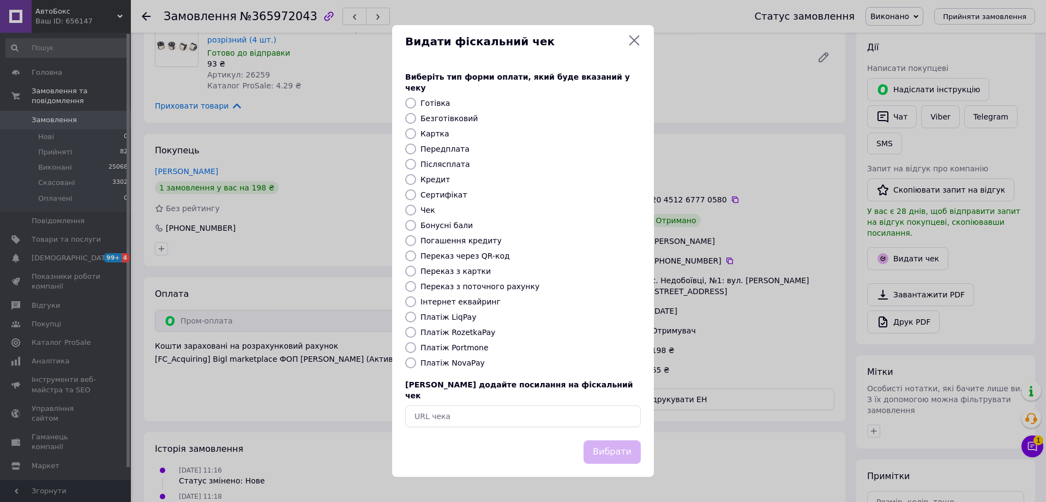
click at [463, 300] on label "Інтернет еквайринг" at bounding box center [461, 301] width 80 height 9
click at [416, 300] on input "Інтернет еквайринг" at bounding box center [410, 301] width 11 height 11
radio input "true"
click at [648, 440] on div "Вибрати" at bounding box center [523, 458] width 262 height 37
click at [630, 440] on button "Вибрати" at bounding box center [612, 451] width 57 height 23
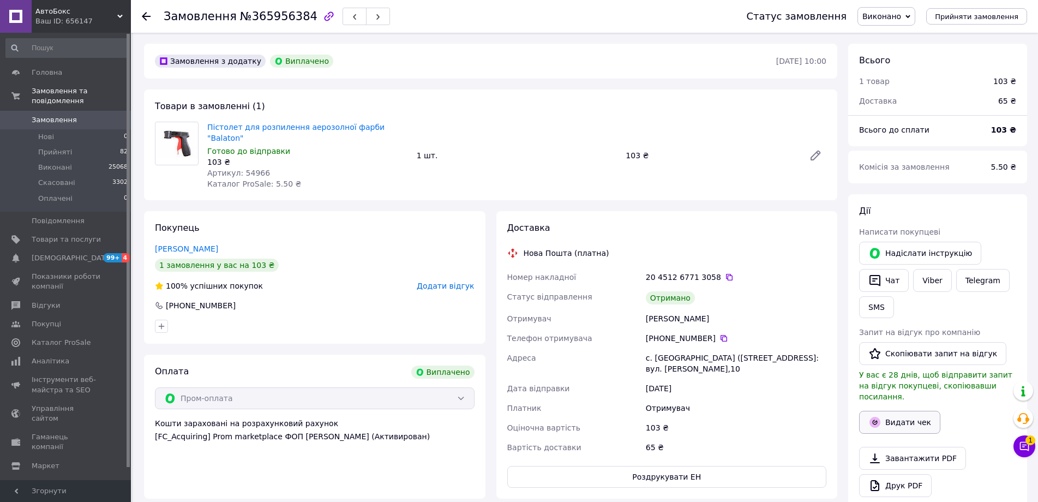
click at [897, 411] on button "Видати чек" at bounding box center [899, 422] width 81 height 23
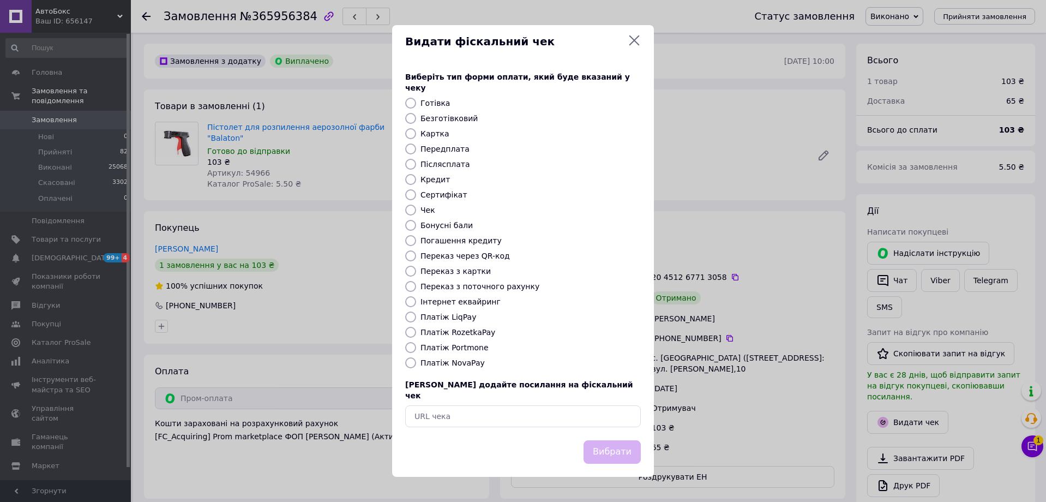
click at [448, 304] on label "Інтернет еквайринг" at bounding box center [461, 301] width 80 height 9
click at [416, 304] on input "Інтернет еквайринг" at bounding box center [410, 301] width 11 height 11
radio input "true"
click at [605, 440] on button "Вибрати" at bounding box center [612, 451] width 57 height 23
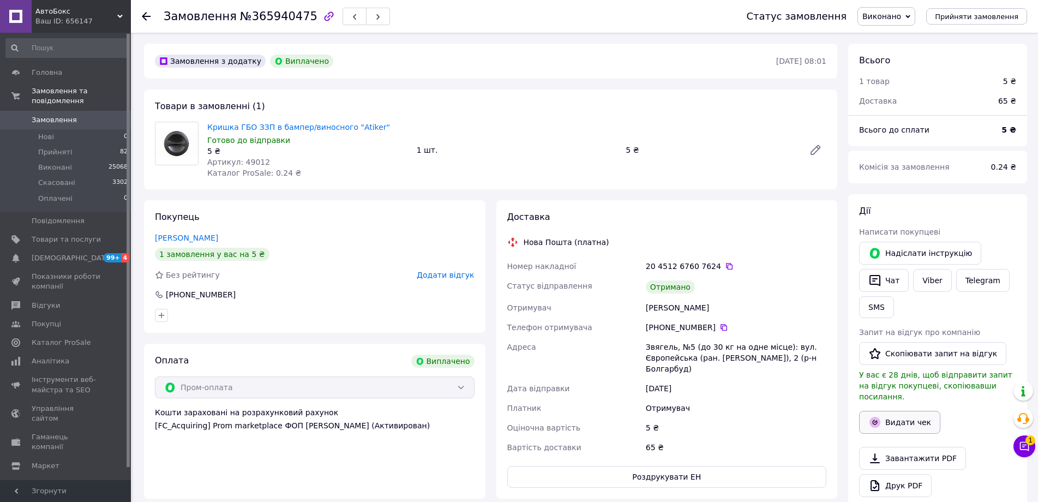
click at [904, 411] on button "Видати чек" at bounding box center [899, 422] width 81 height 23
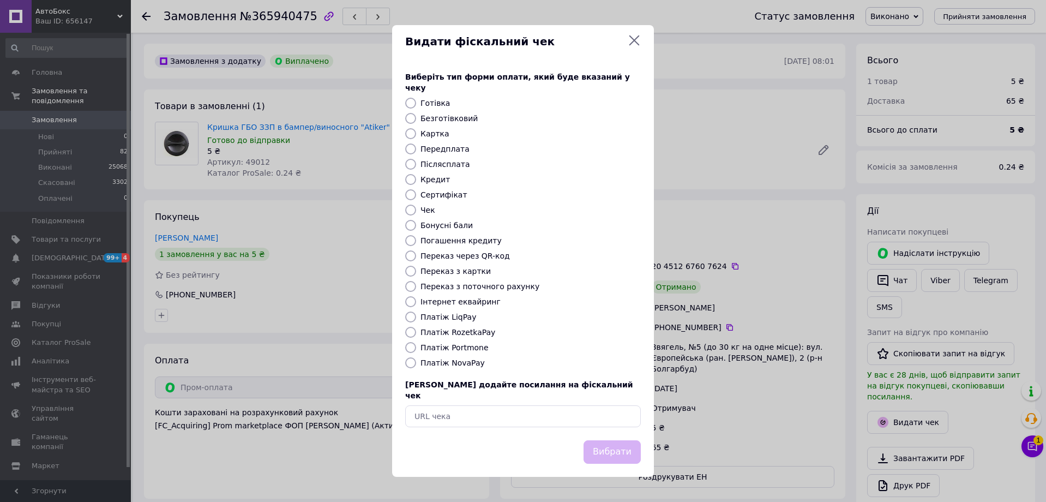
click at [451, 301] on label "Інтернет еквайринг" at bounding box center [461, 301] width 80 height 9
click at [416, 301] on input "Інтернет еквайринг" at bounding box center [410, 301] width 11 height 11
radio input "true"
click at [628, 440] on button "Вибрати" at bounding box center [612, 451] width 57 height 23
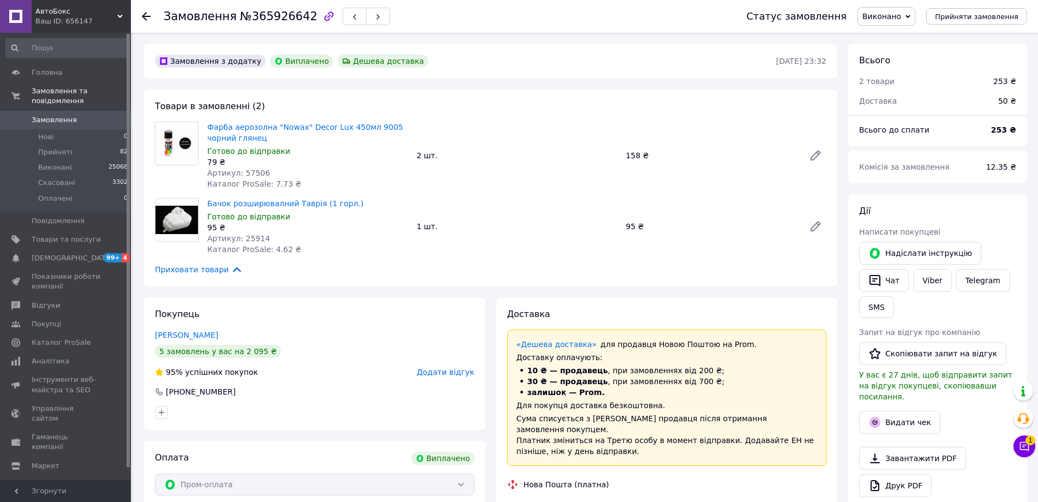
scroll to position [26, 0]
click at [910, 411] on button "Видати чек" at bounding box center [899, 422] width 81 height 23
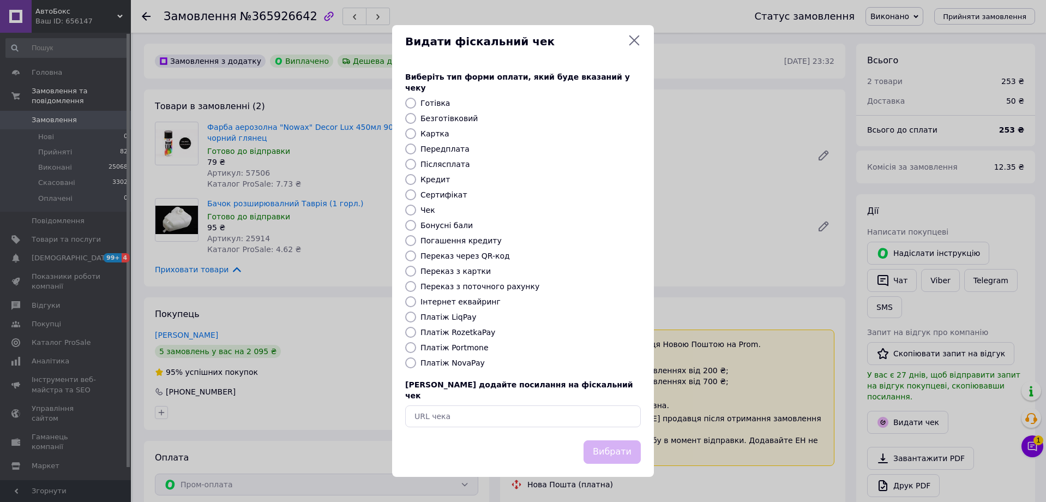
click at [455, 302] on label "Інтернет еквайринг" at bounding box center [461, 301] width 80 height 9
click at [416, 302] on input "Інтернет еквайринг" at bounding box center [410, 301] width 11 height 11
radio input "true"
click at [621, 453] on div "Вибрати" at bounding box center [612, 452] width 62 height 28
click at [611, 440] on button "Вибрати" at bounding box center [612, 451] width 57 height 23
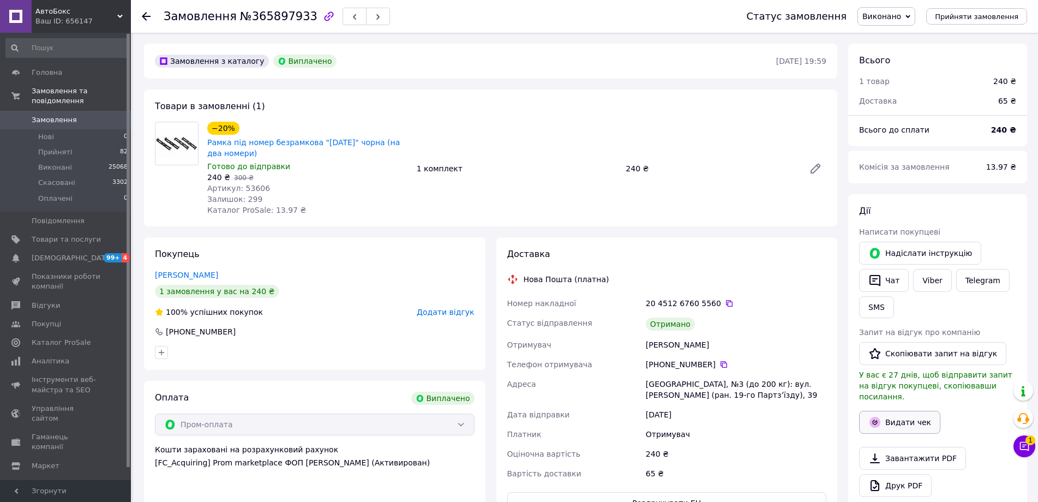
click at [887, 411] on button "Видати чек" at bounding box center [899, 422] width 81 height 23
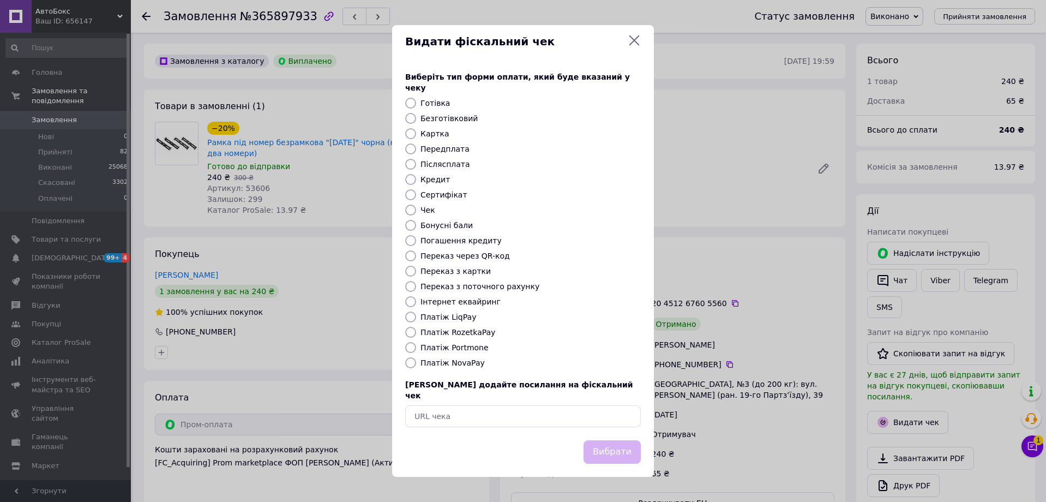
click at [446, 301] on label "Інтернет еквайринг" at bounding box center [461, 301] width 80 height 9
click at [416, 301] on input "Інтернет еквайринг" at bounding box center [410, 301] width 11 height 11
radio input "true"
click at [611, 440] on button "Вибрати" at bounding box center [612, 451] width 57 height 23
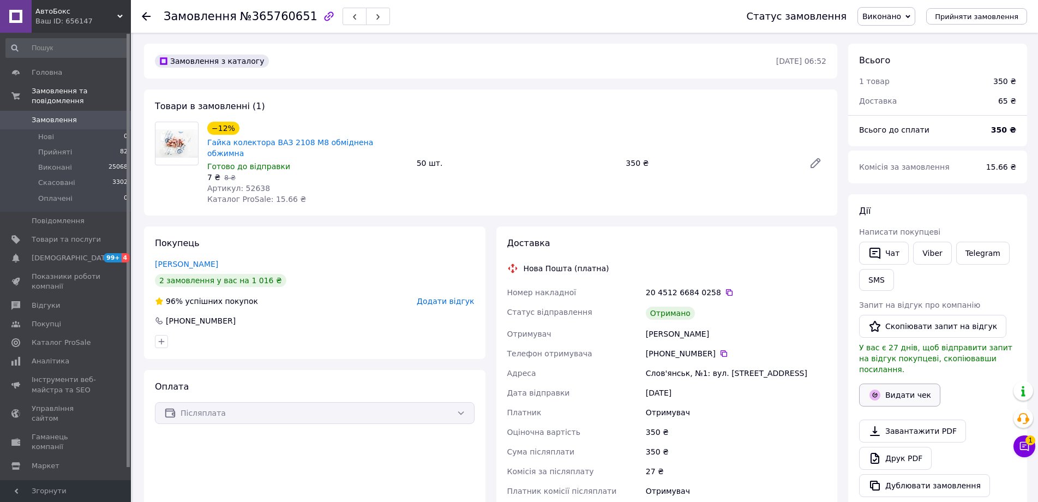
click at [883, 385] on button "Видати чек" at bounding box center [899, 394] width 81 height 23
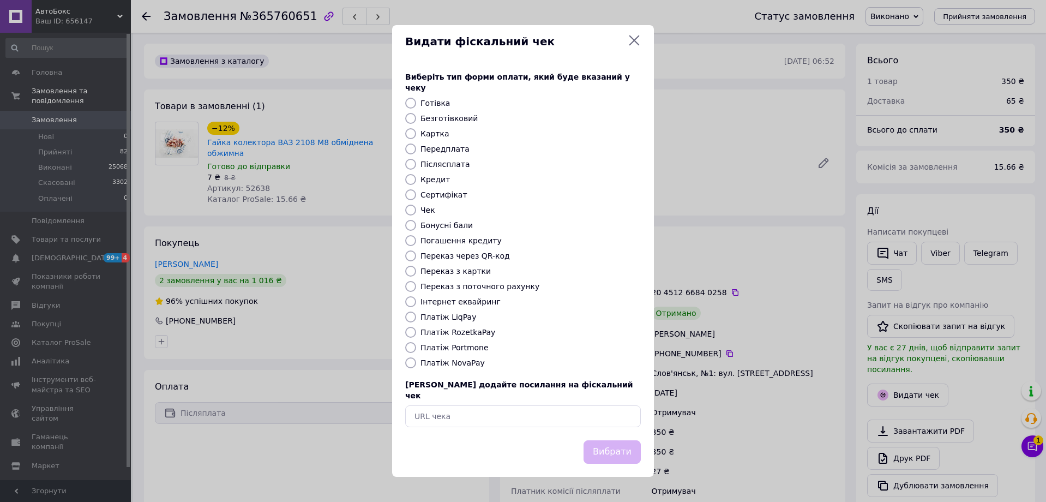
click at [430, 361] on label "Платіж NovaPay" at bounding box center [453, 362] width 64 height 9
click at [416, 361] on input "Платіж NovaPay" at bounding box center [410, 362] width 11 height 11
radio input "true"
click at [597, 440] on button "Вибрати" at bounding box center [612, 451] width 57 height 23
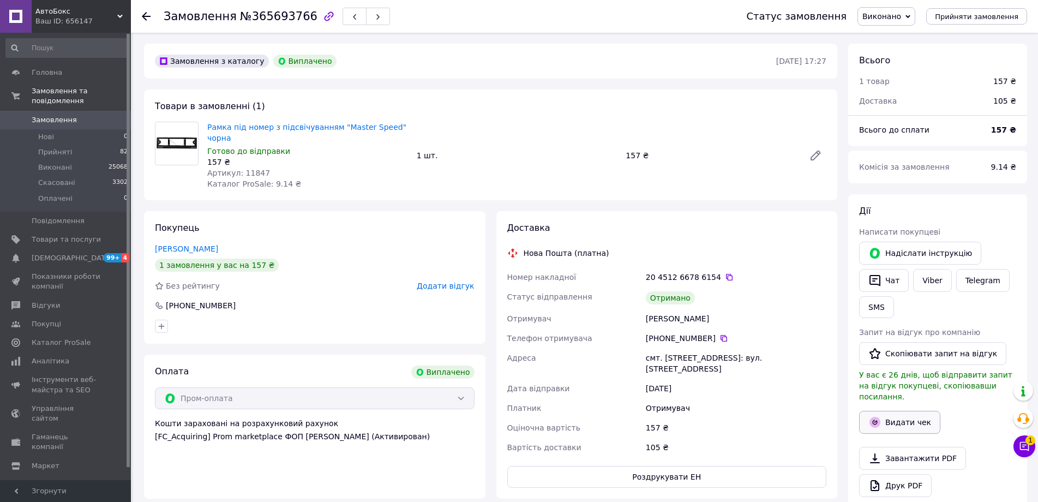
click at [887, 411] on button "Видати чек" at bounding box center [899, 422] width 81 height 23
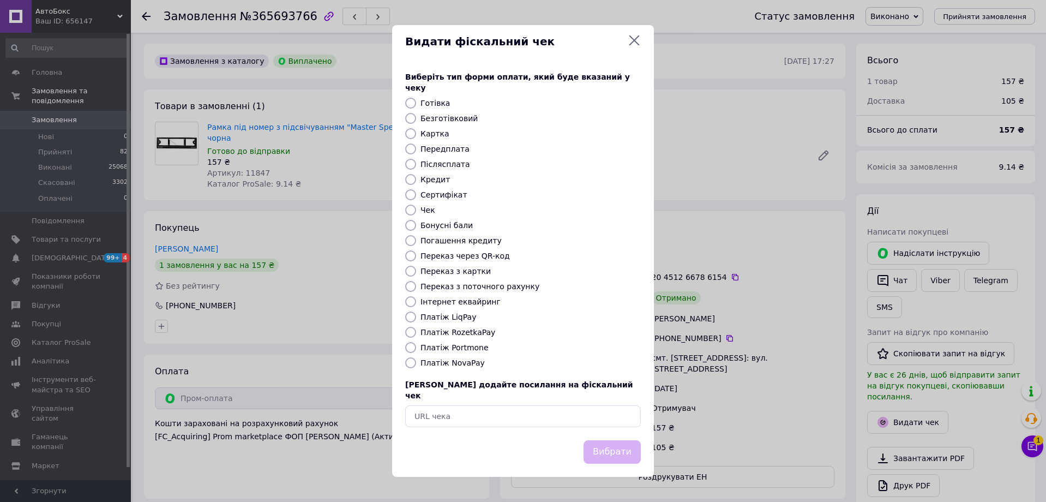
click at [467, 299] on label "Інтернет еквайринг" at bounding box center [461, 301] width 80 height 9
click at [416, 299] on input "Інтернет еквайринг" at bounding box center [410, 301] width 11 height 11
radio input "true"
drag, startPoint x: 609, startPoint y: 436, endPoint x: 616, endPoint y: 439, distance: 7.6
click at [609, 440] on button "Вибрати" at bounding box center [612, 451] width 57 height 23
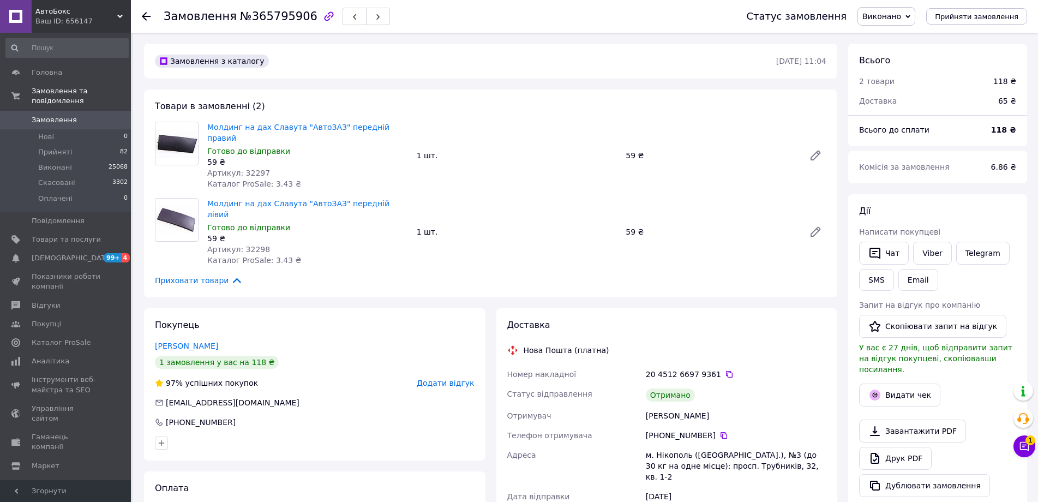
scroll to position [116, 0]
click at [887, 385] on button "Видати чек" at bounding box center [899, 394] width 81 height 23
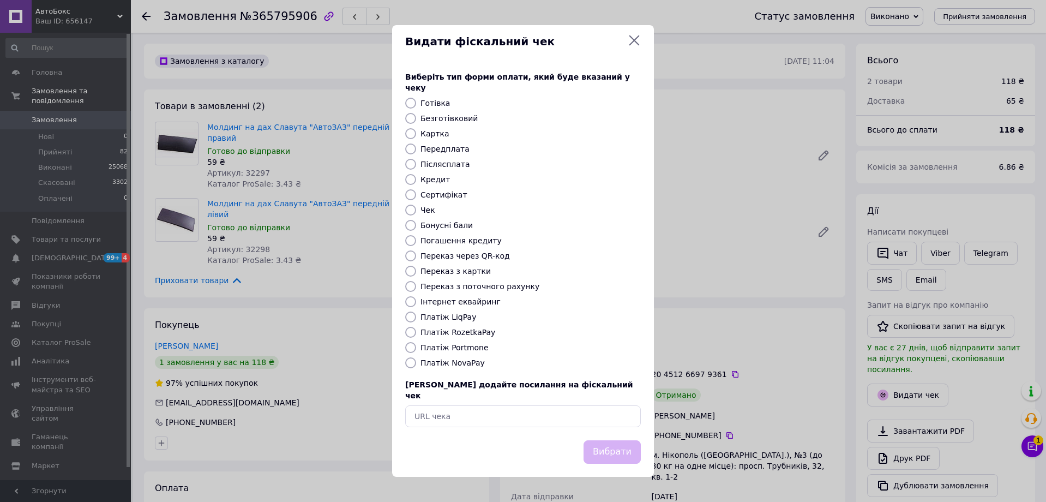
click at [459, 361] on label "Платіж NovaPay" at bounding box center [453, 362] width 64 height 9
click at [416, 361] on input "Платіж NovaPay" at bounding box center [410, 362] width 11 height 11
radio input "true"
click at [600, 444] on button "Вибрати" at bounding box center [612, 451] width 57 height 23
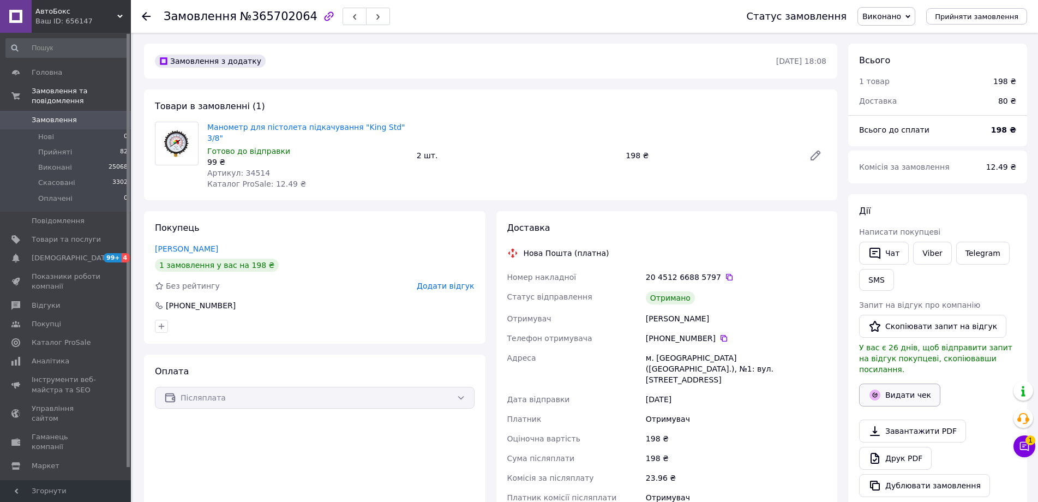
click at [880, 388] on icon "button" at bounding box center [874, 394] width 13 height 13
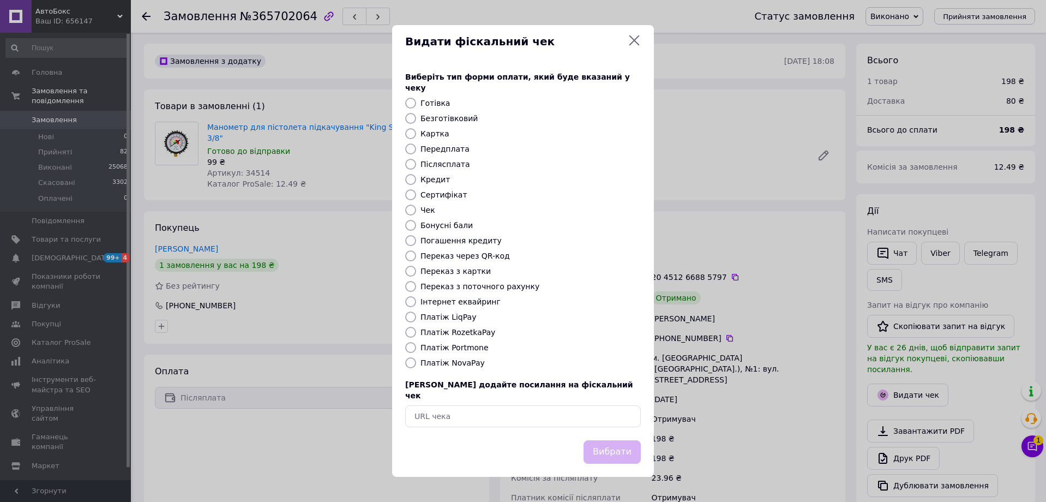
click at [469, 365] on label "Платіж NovaPay" at bounding box center [453, 362] width 64 height 9
click at [416, 365] on input "Платіж NovaPay" at bounding box center [410, 362] width 11 height 11
radio input "true"
click at [607, 445] on button "Вибрати" at bounding box center [612, 451] width 57 height 23
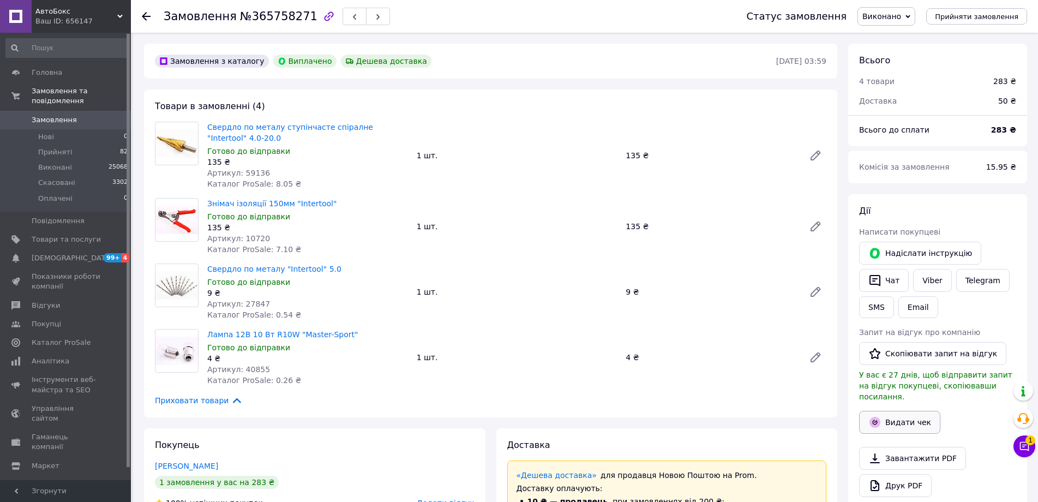
click at [893, 416] on button "Видати чек" at bounding box center [899, 422] width 81 height 23
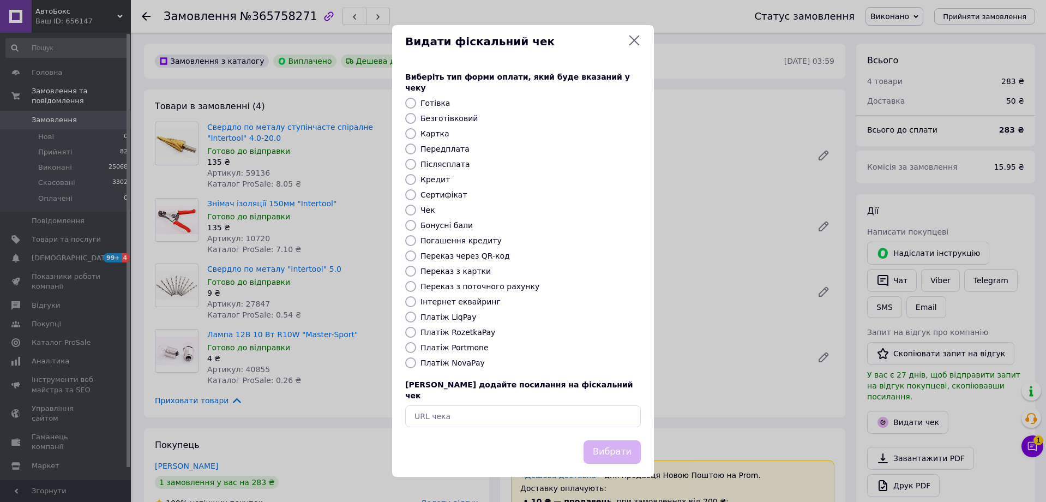
click at [457, 304] on label "Інтернет еквайринг" at bounding box center [461, 301] width 80 height 9
click at [416, 304] on input "Інтернет еквайринг" at bounding box center [410, 301] width 11 height 11
radio input "true"
click at [609, 447] on button "Вибрати" at bounding box center [612, 451] width 57 height 23
